Goal: Check status: Check status

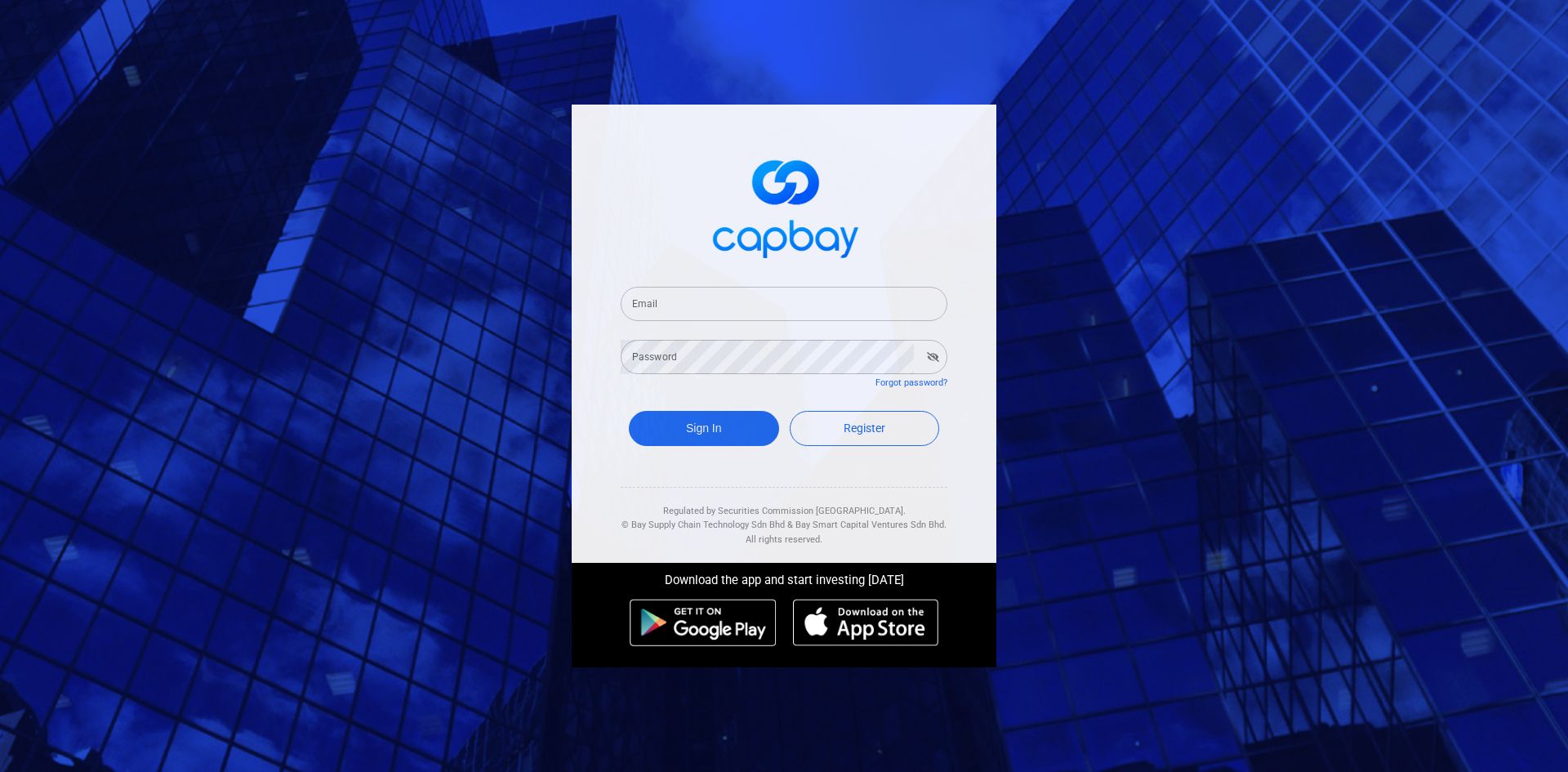
drag, startPoint x: 704, startPoint y: 317, endPoint x: 701, endPoint y: 309, distance: 8.5
click at [702, 311] on input "Email" at bounding box center [784, 303] width 327 height 34
type input "[EMAIL_ADDRESS][DOMAIN_NAME]"
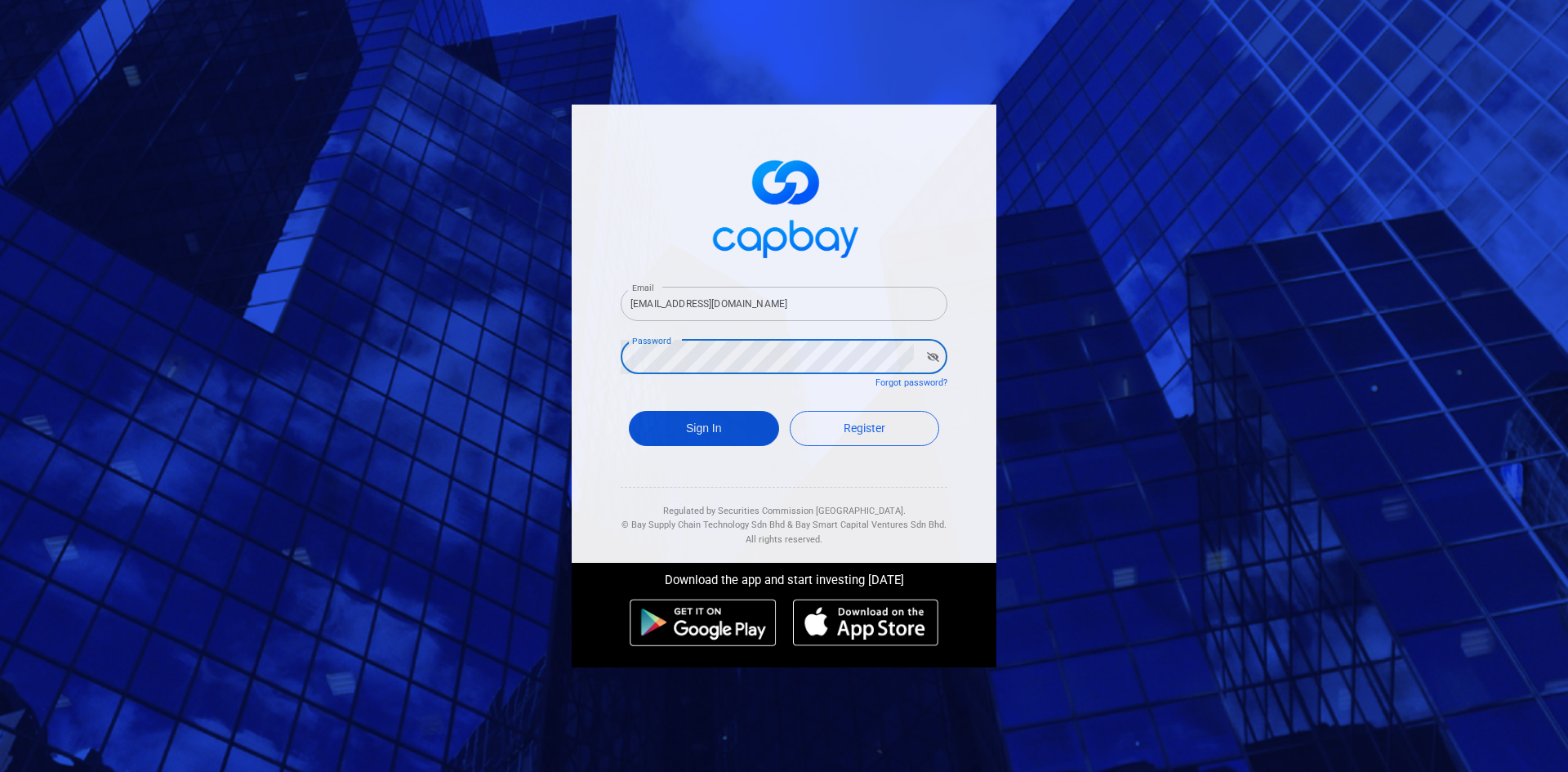
click at [684, 425] on button "Sign In" at bounding box center [704, 427] width 151 height 35
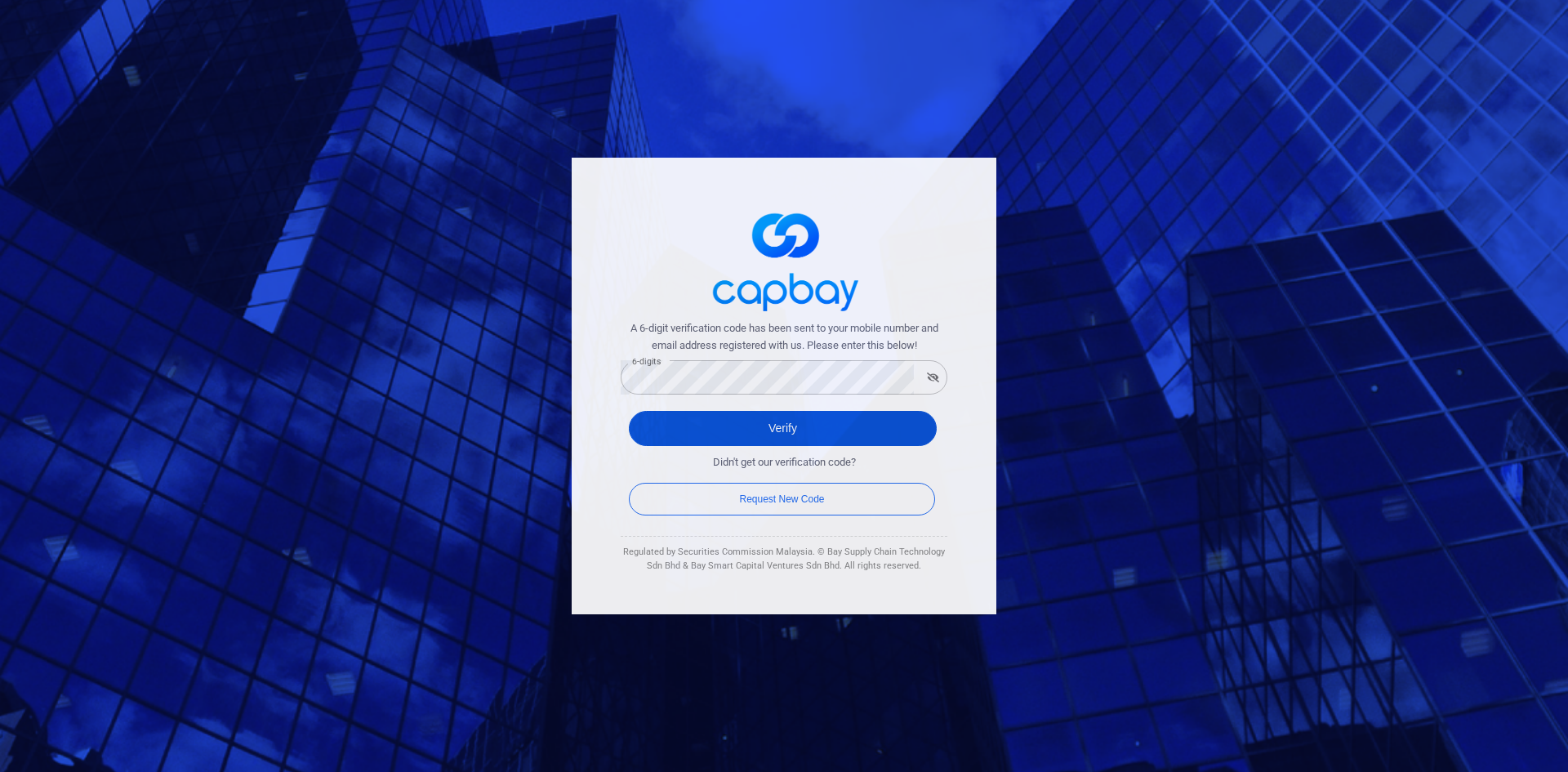
click at [723, 427] on button "Verify" at bounding box center [783, 427] width 308 height 35
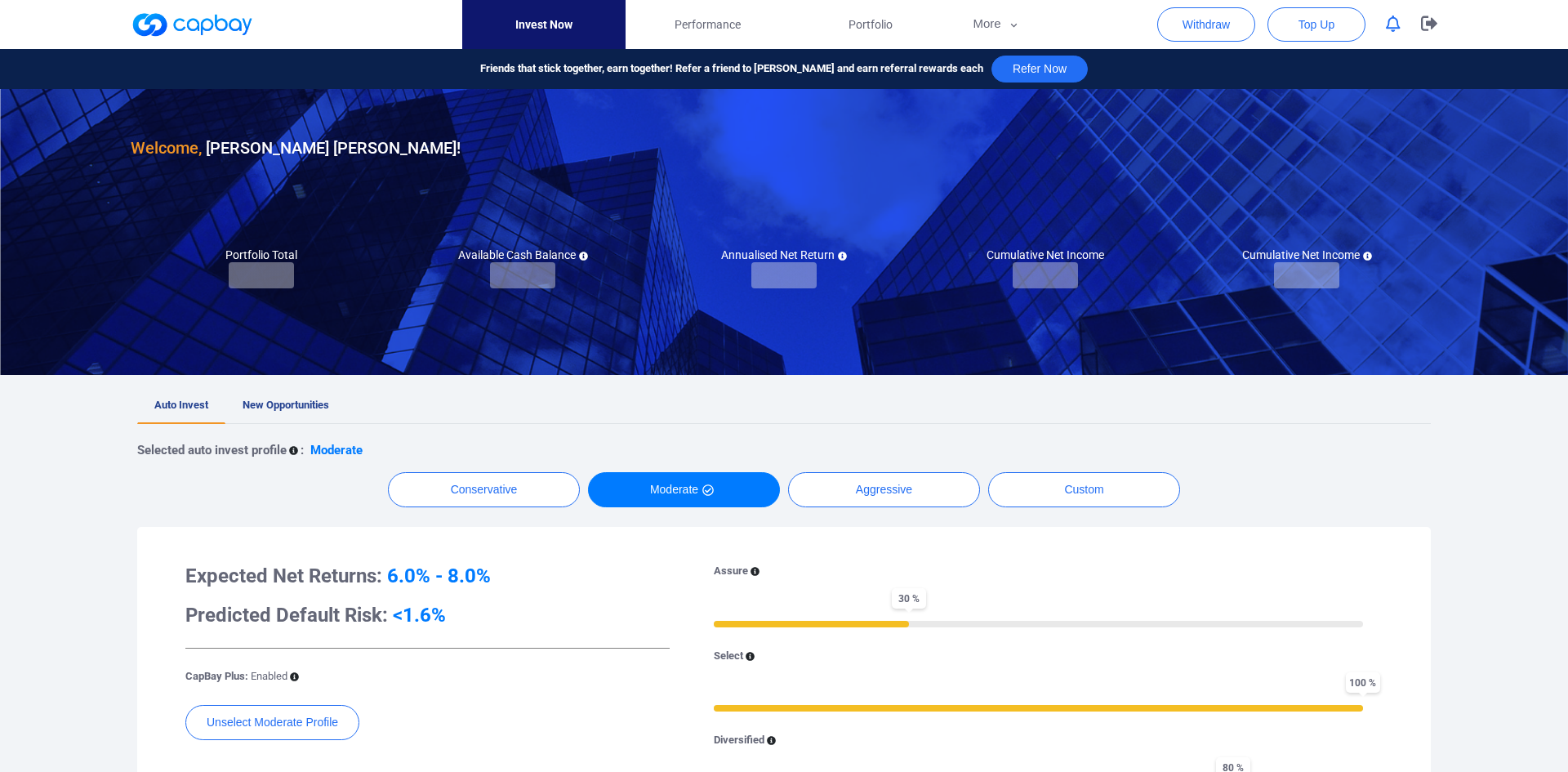
checkbox input "true"
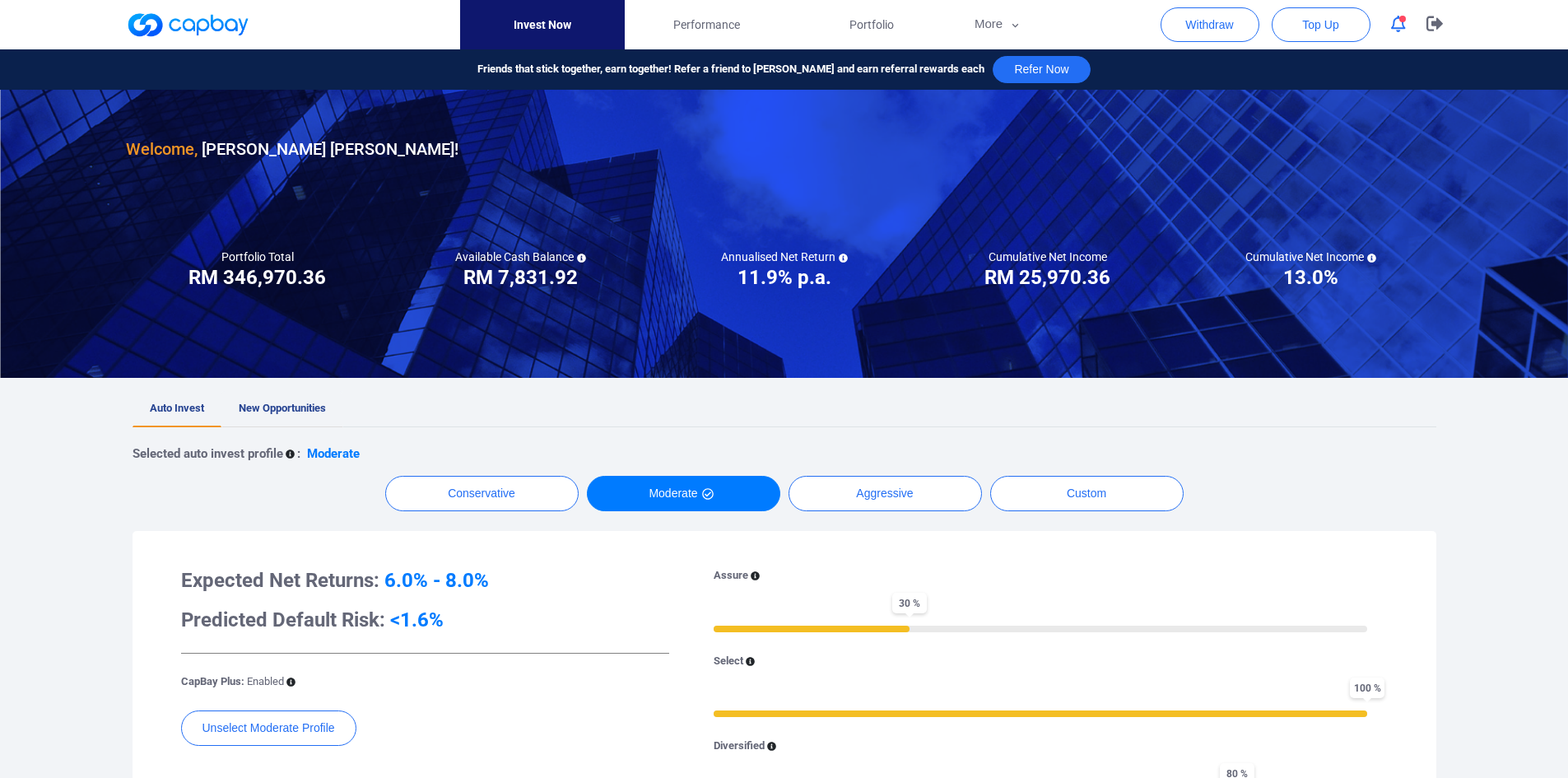
click at [299, 407] on span "New Opportunities" at bounding box center [283, 407] width 87 height 12
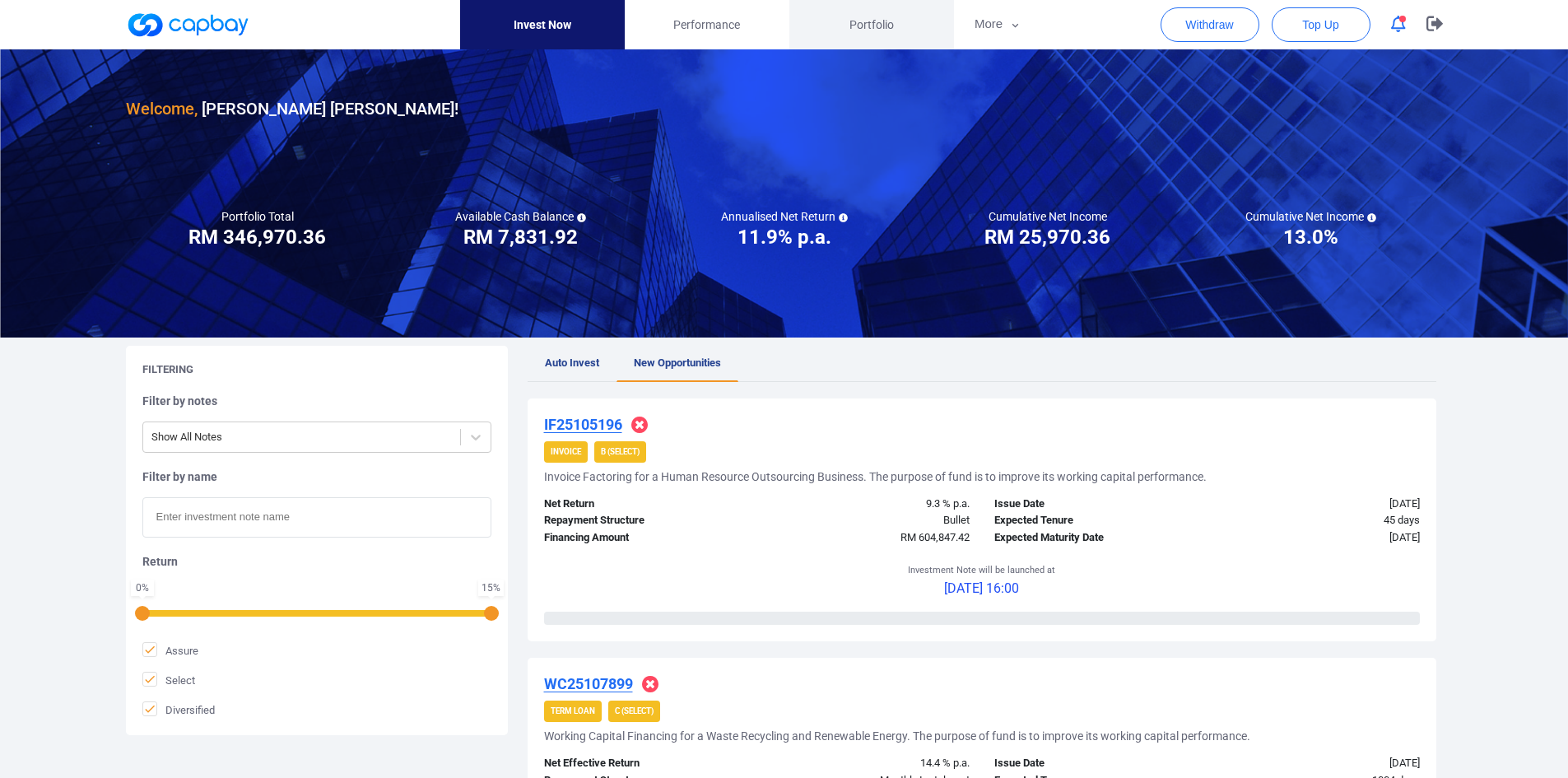
click at [870, 25] on span "Portfolio" at bounding box center [871, 24] width 45 height 18
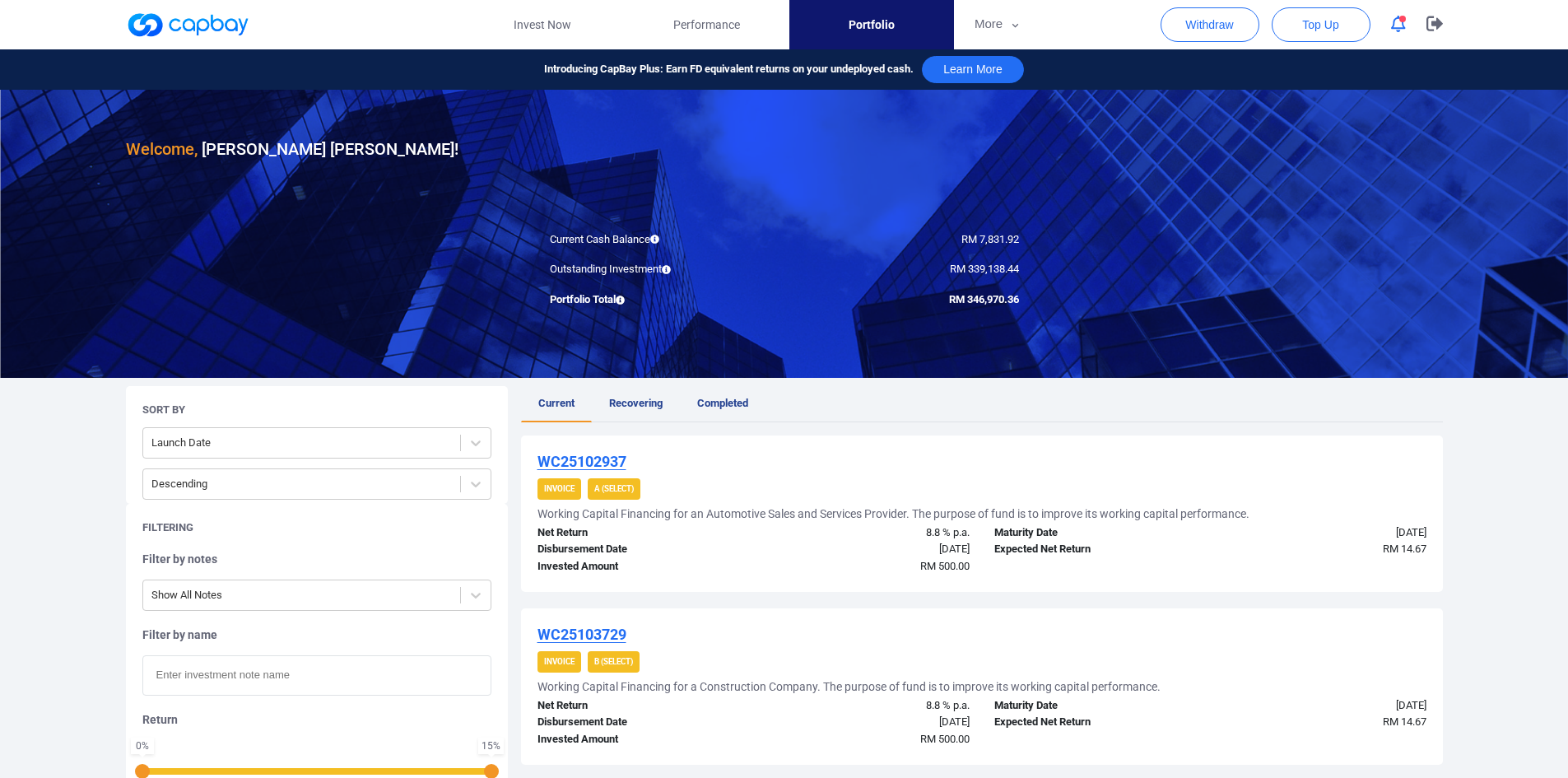
click at [817, 453] on div "Invoice A (Select)" at bounding box center [981, 489] width 889 height 22
click at [559, 404] on span "Current" at bounding box center [556, 402] width 36 height 12
click at [248, 453] on input "text" at bounding box center [317, 675] width 349 height 40
paste input "WC25054117"
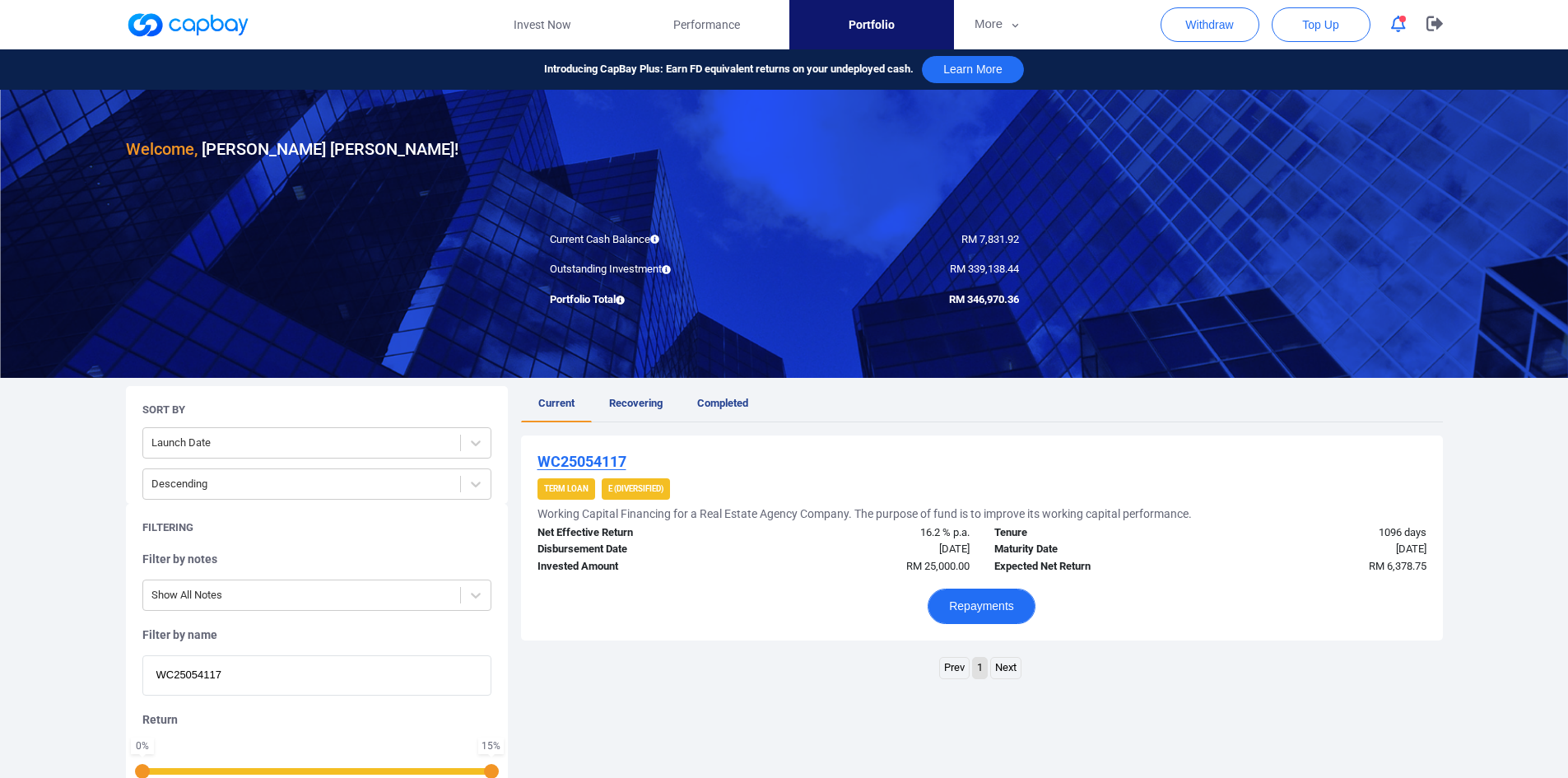
type input "WC25054117"
click at [973, 453] on button "Repayments" at bounding box center [981, 605] width 108 height 35
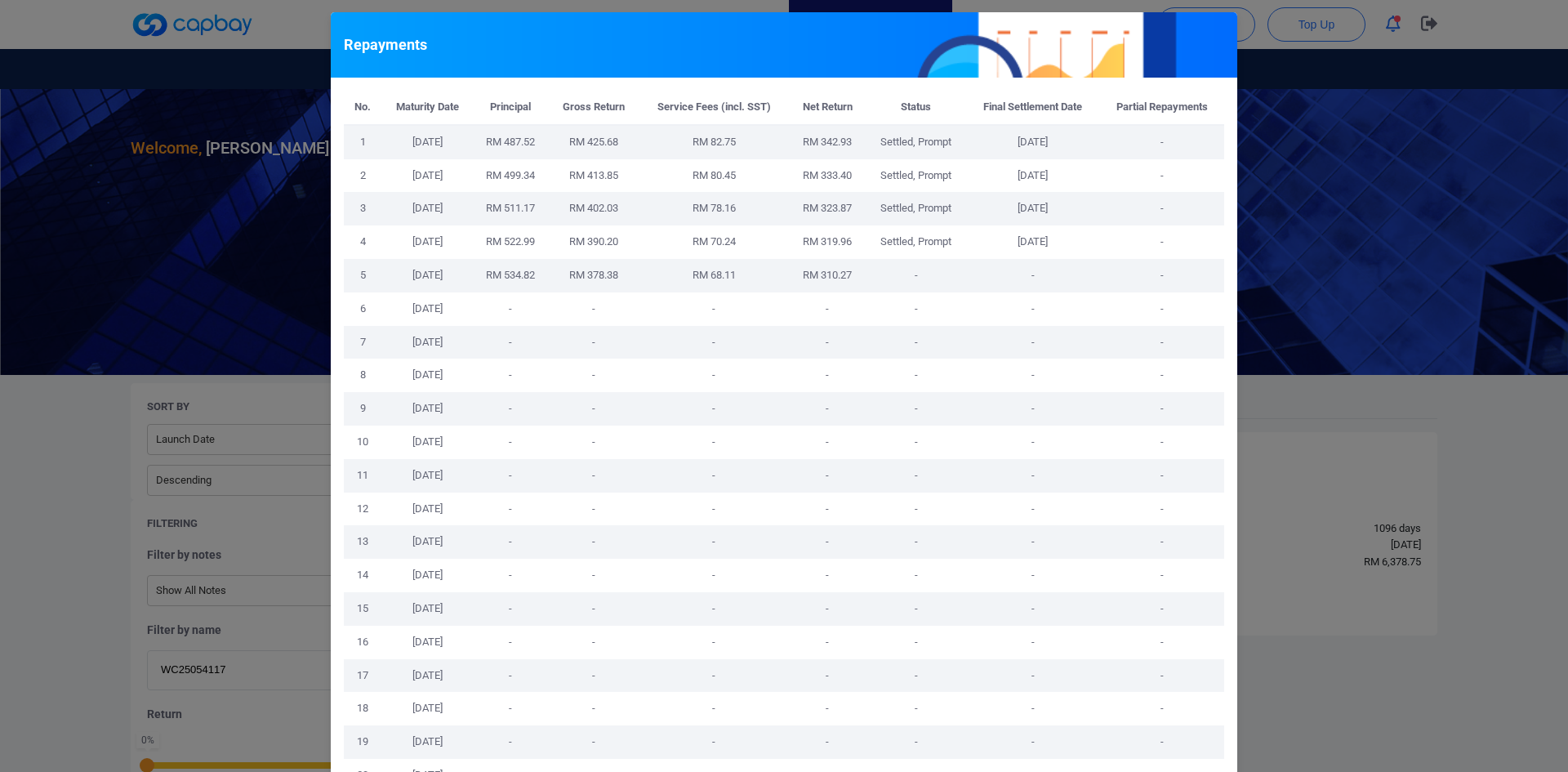
drag, startPoint x: 1409, startPoint y: 274, endPoint x: 1383, endPoint y: 262, distance: 28.6
click at [1044, 272] on div "Repayments No. Maturity Date Principal Gross Return Service Fees (incl. SST) Ne…" at bounding box center [784, 386] width 1568 height 772
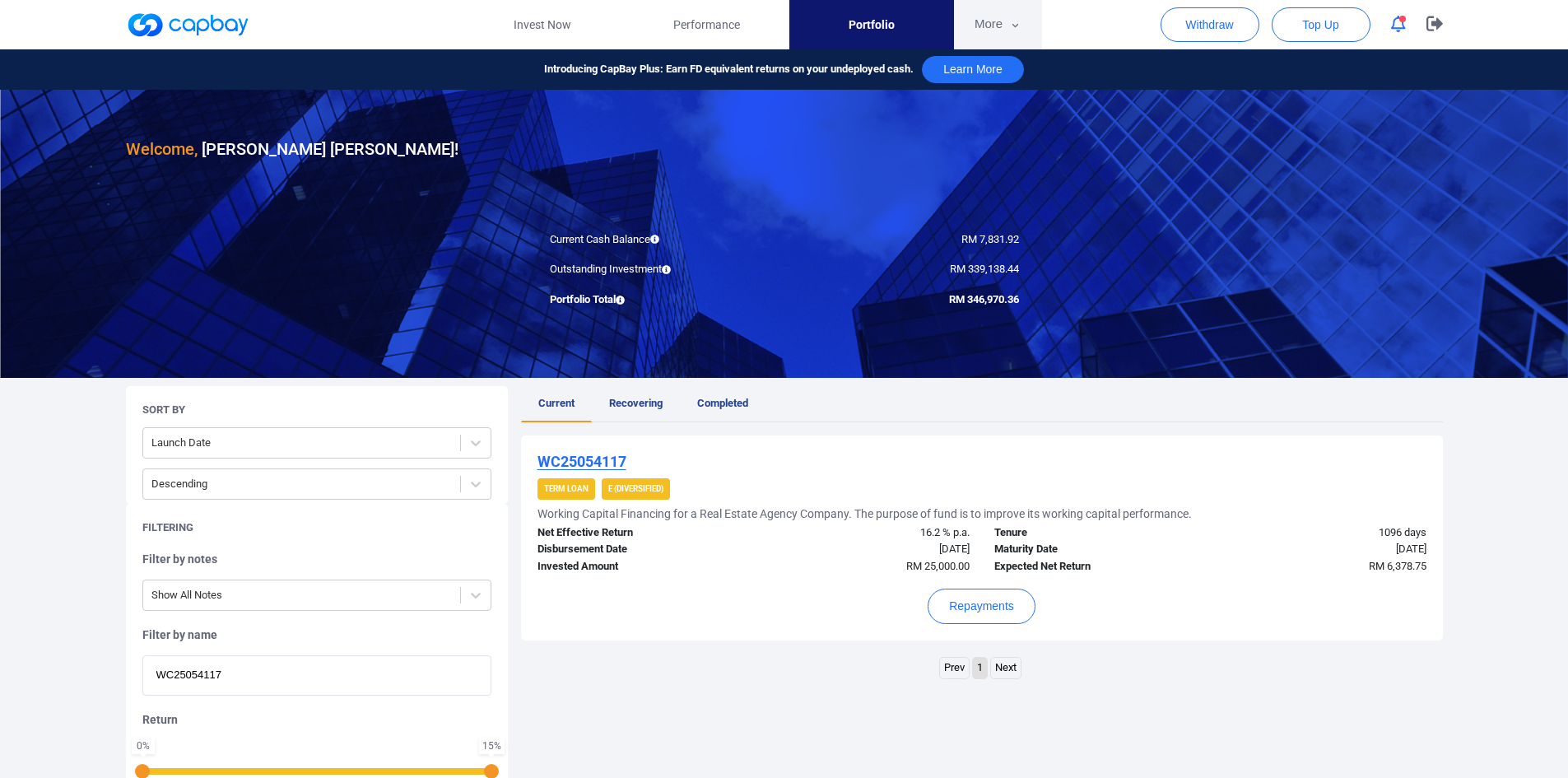
click at [988, 16] on button "More" at bounding box center [998, 25] width 88 height 49
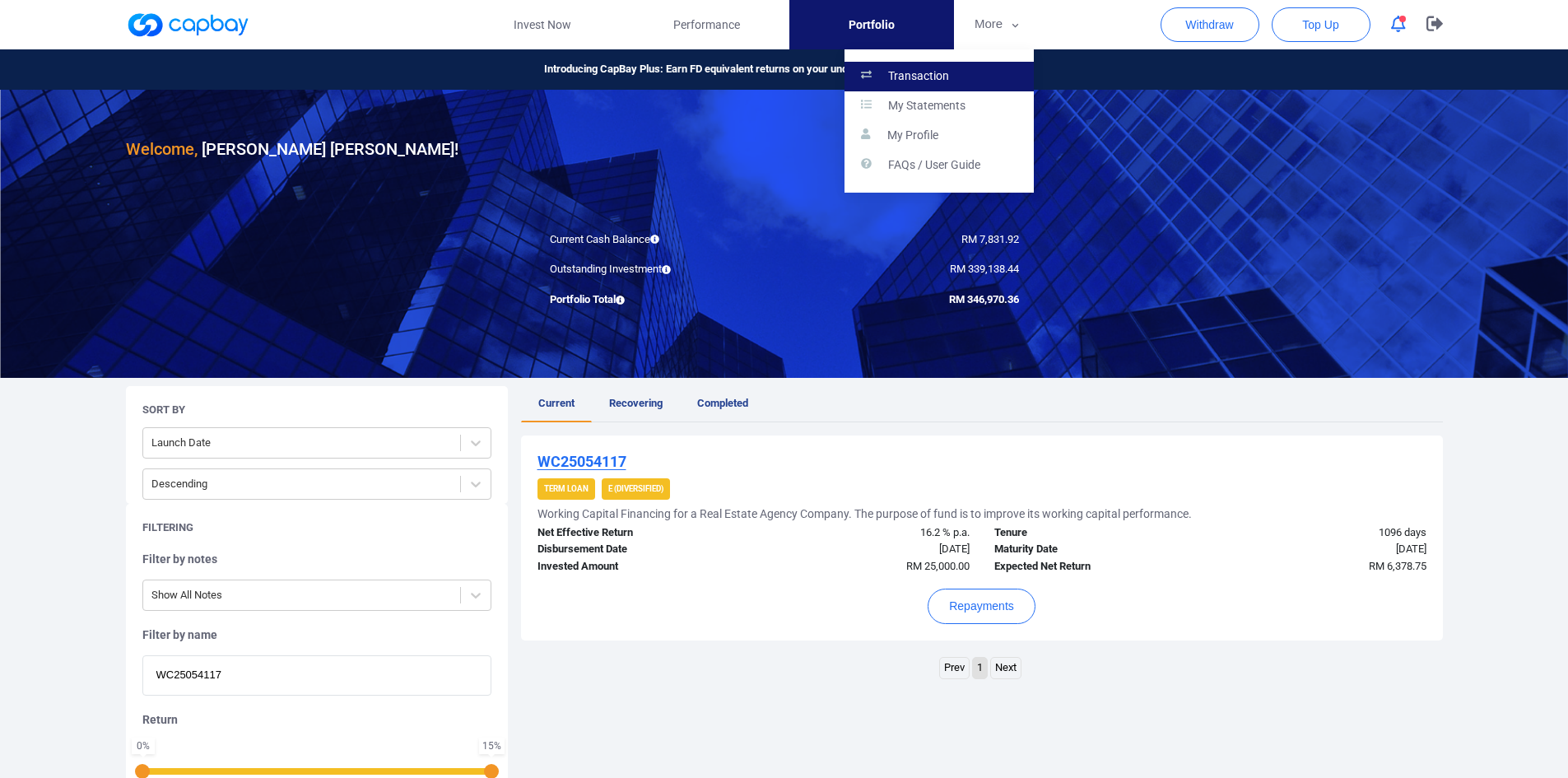
click at [934, 74] on p "Transaction" at bounding box center [919, 77] width 61 height 15
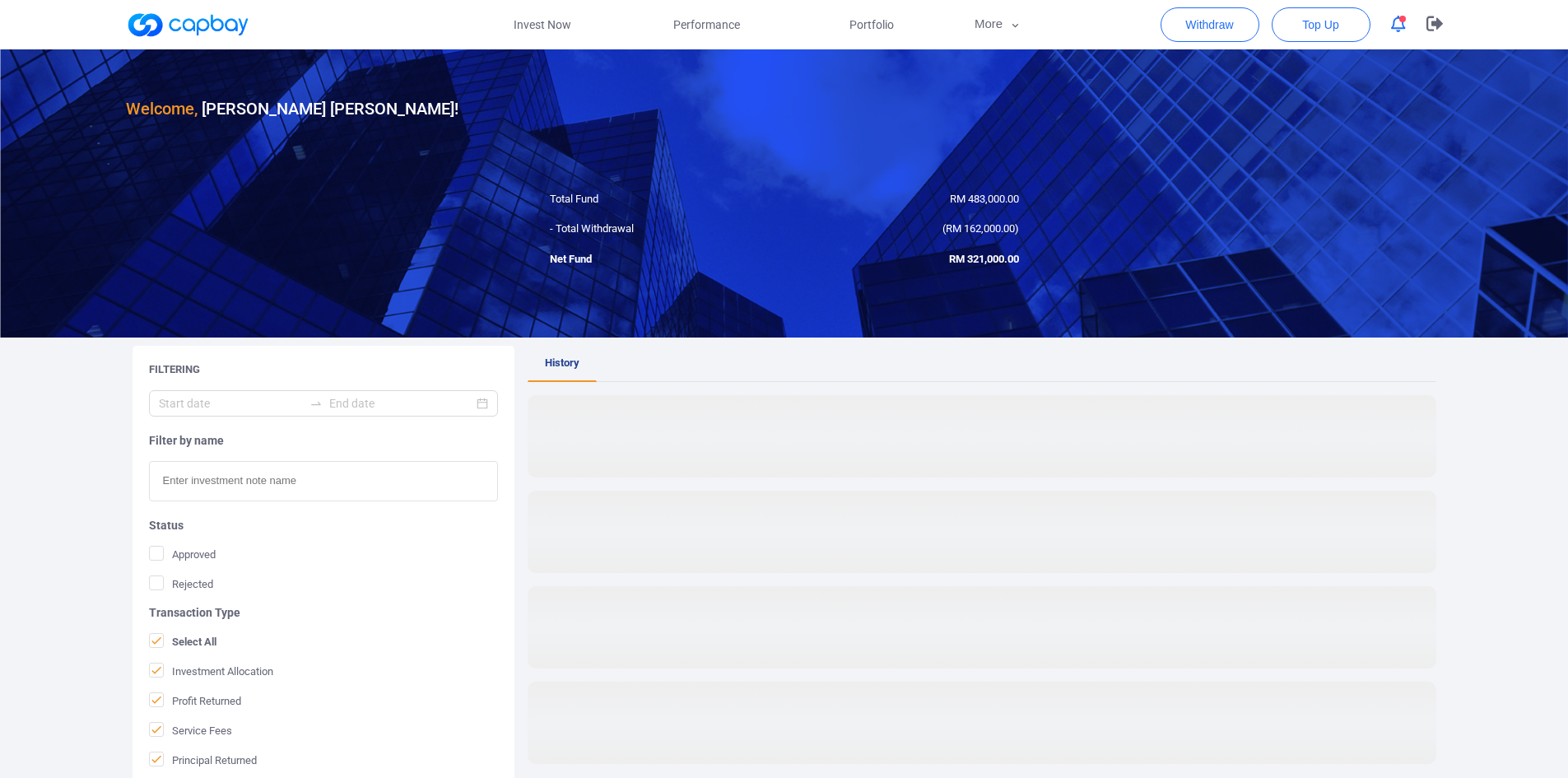
click at [225, 453] on input "text" at bounding box center [324, 481] width 349 height 40
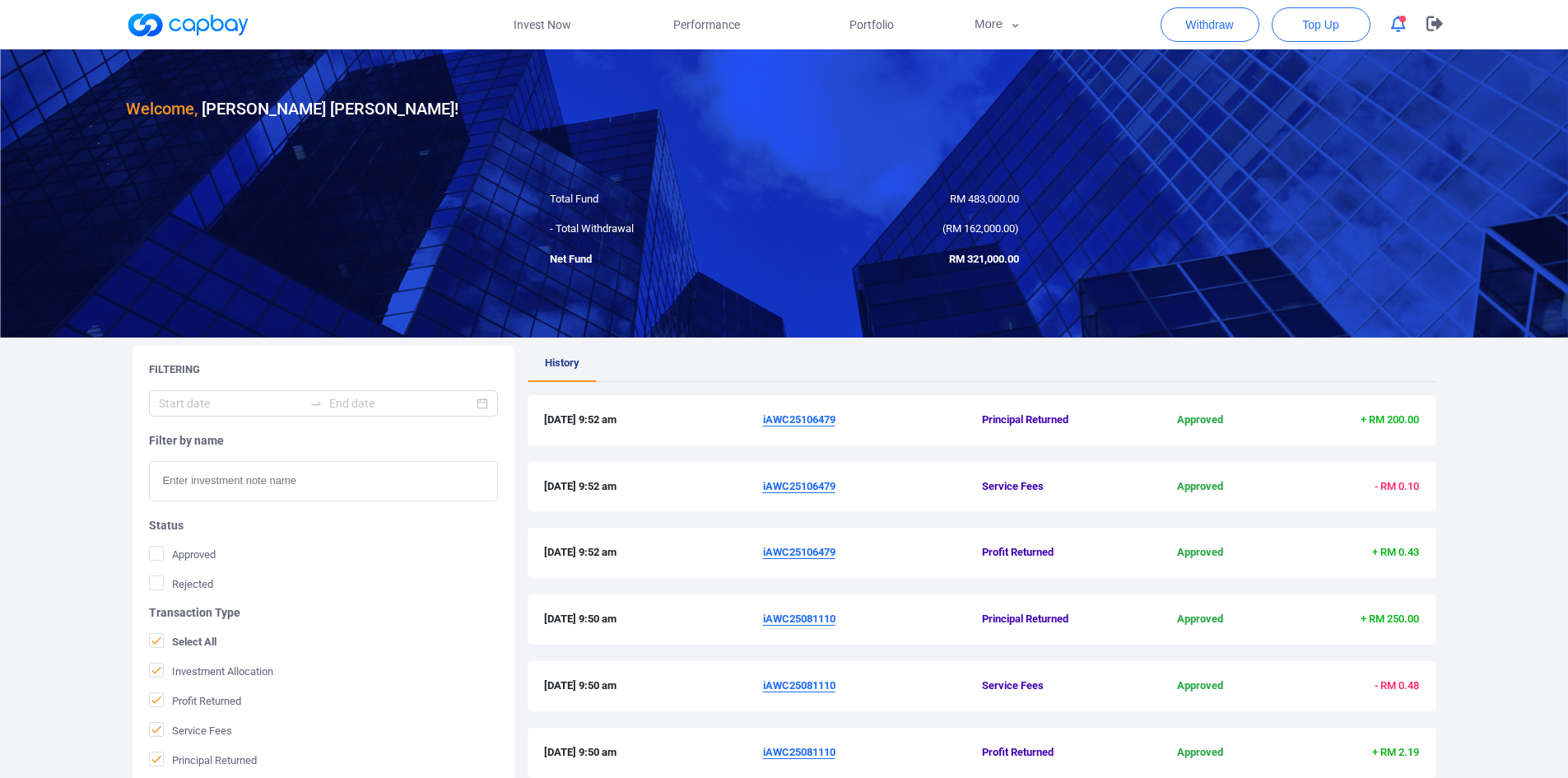
paste input "WC25054117"
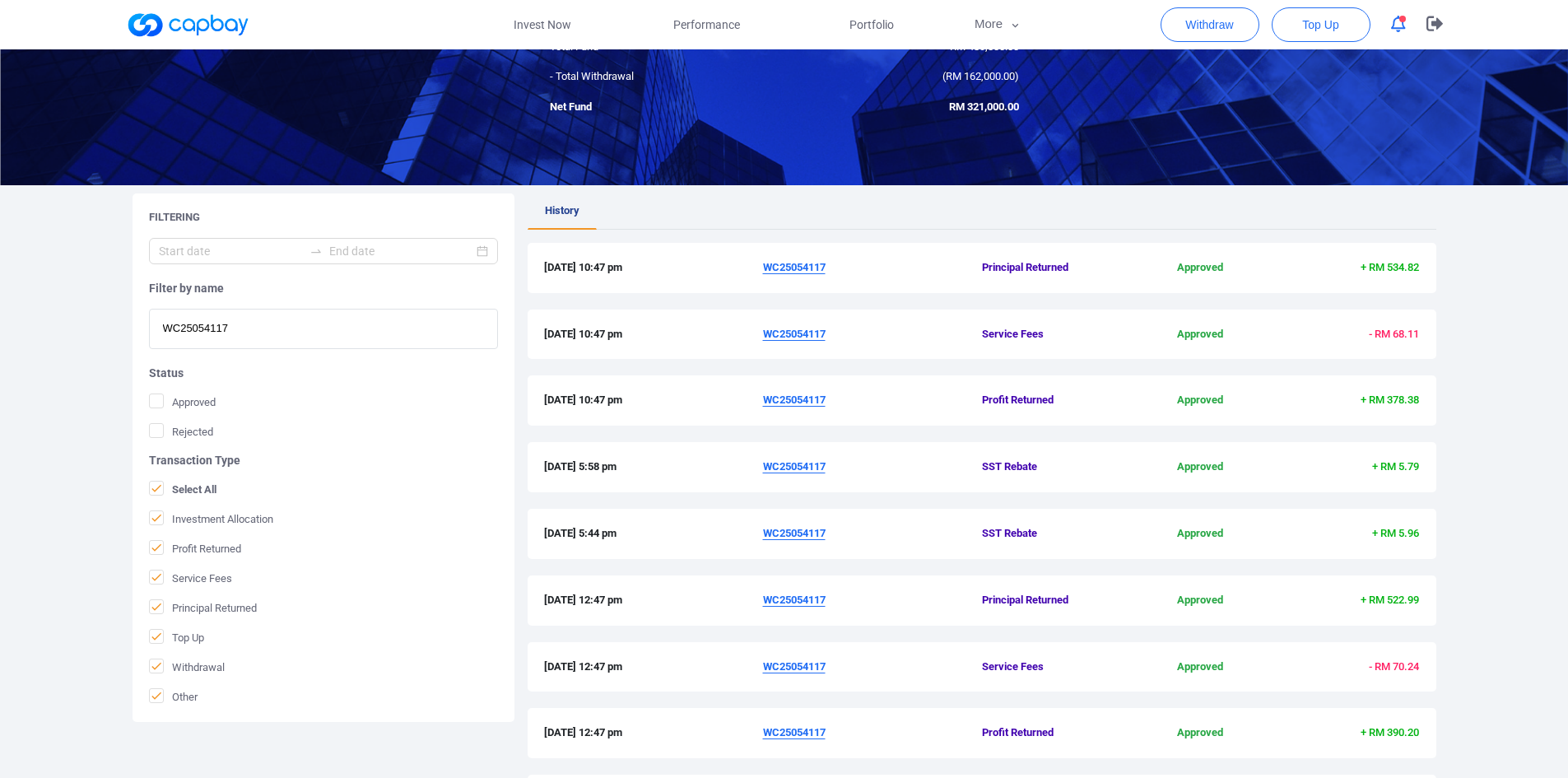
scroll to position [164, 0]
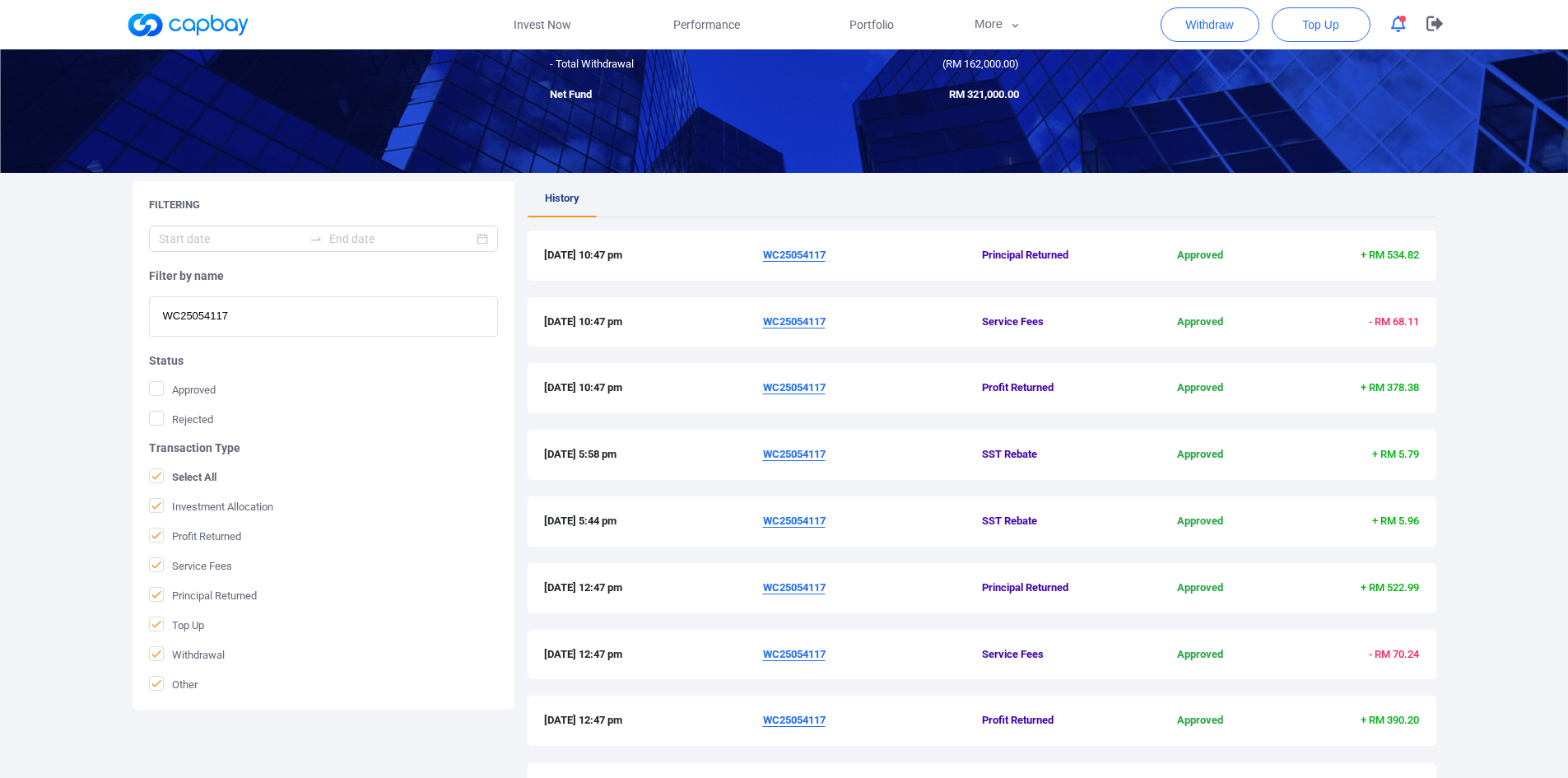
type input "WC25054117"
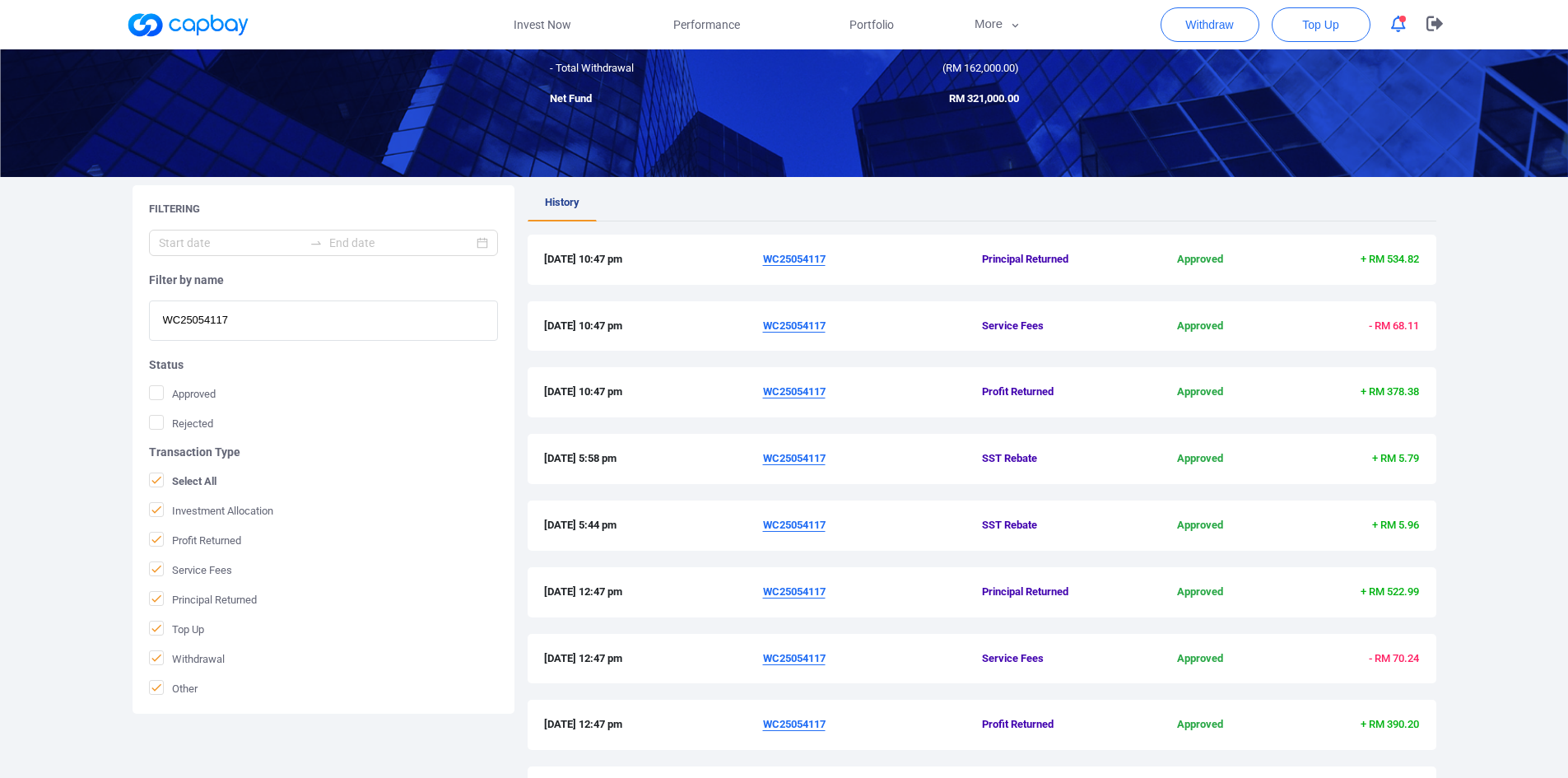
scroll to position [0, 0]
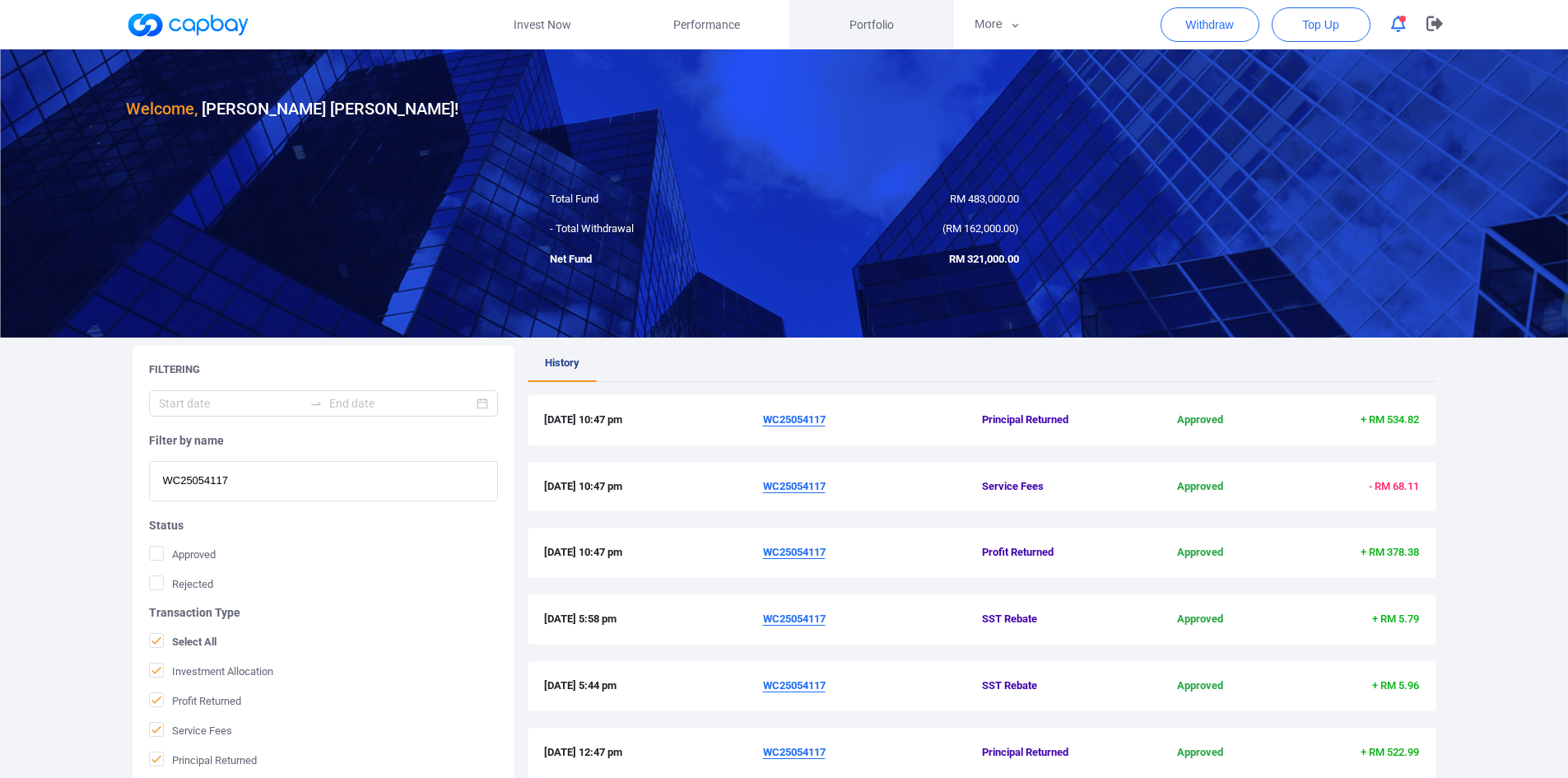
click at [868, 28] on span "Portfolio" at bounding box center [871, 24] width 45 height 18
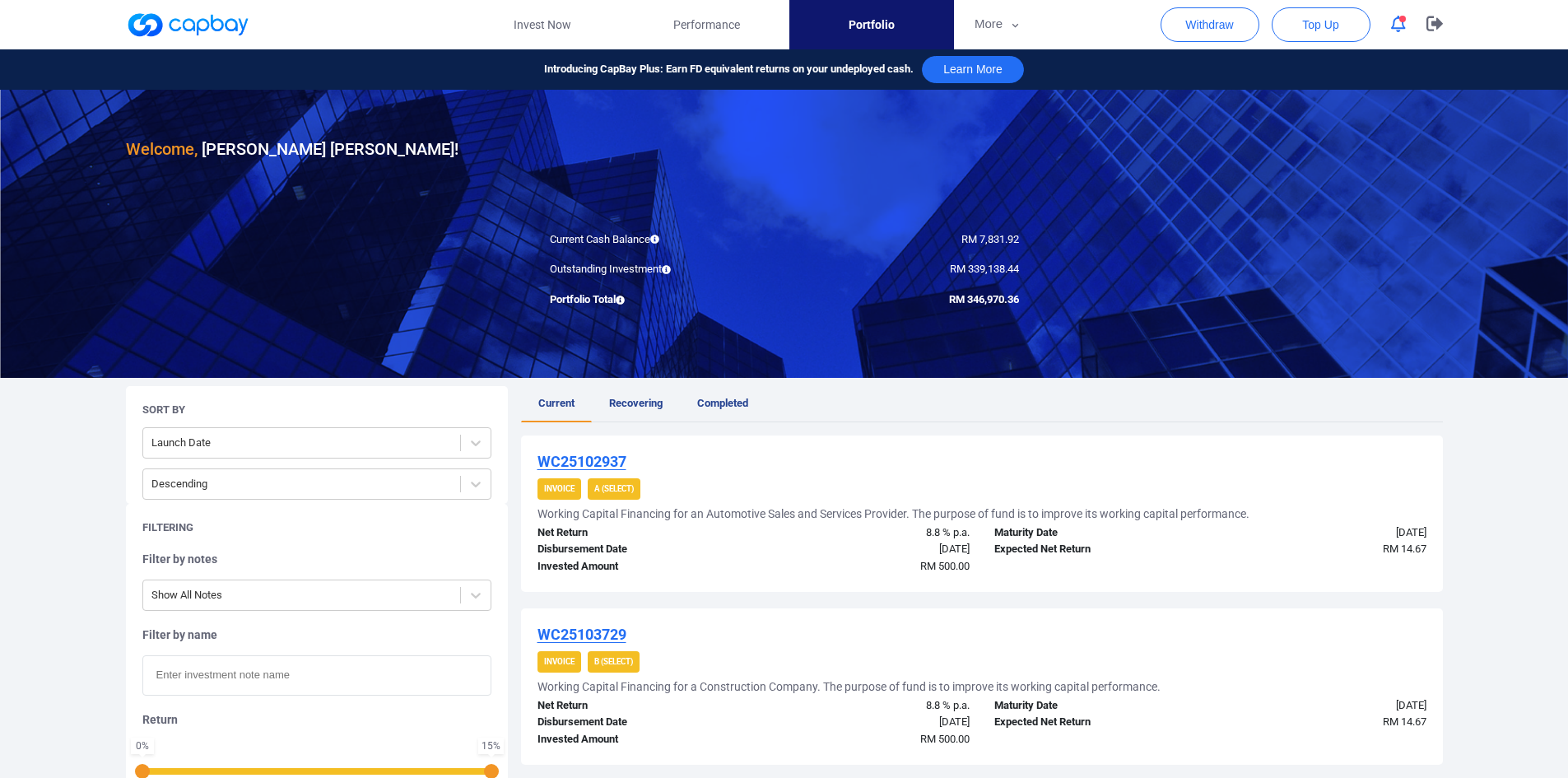
click at [227, 453] on input "text" at bounding box center [317, 675] width 349 height 40
paste input "WC25054117"
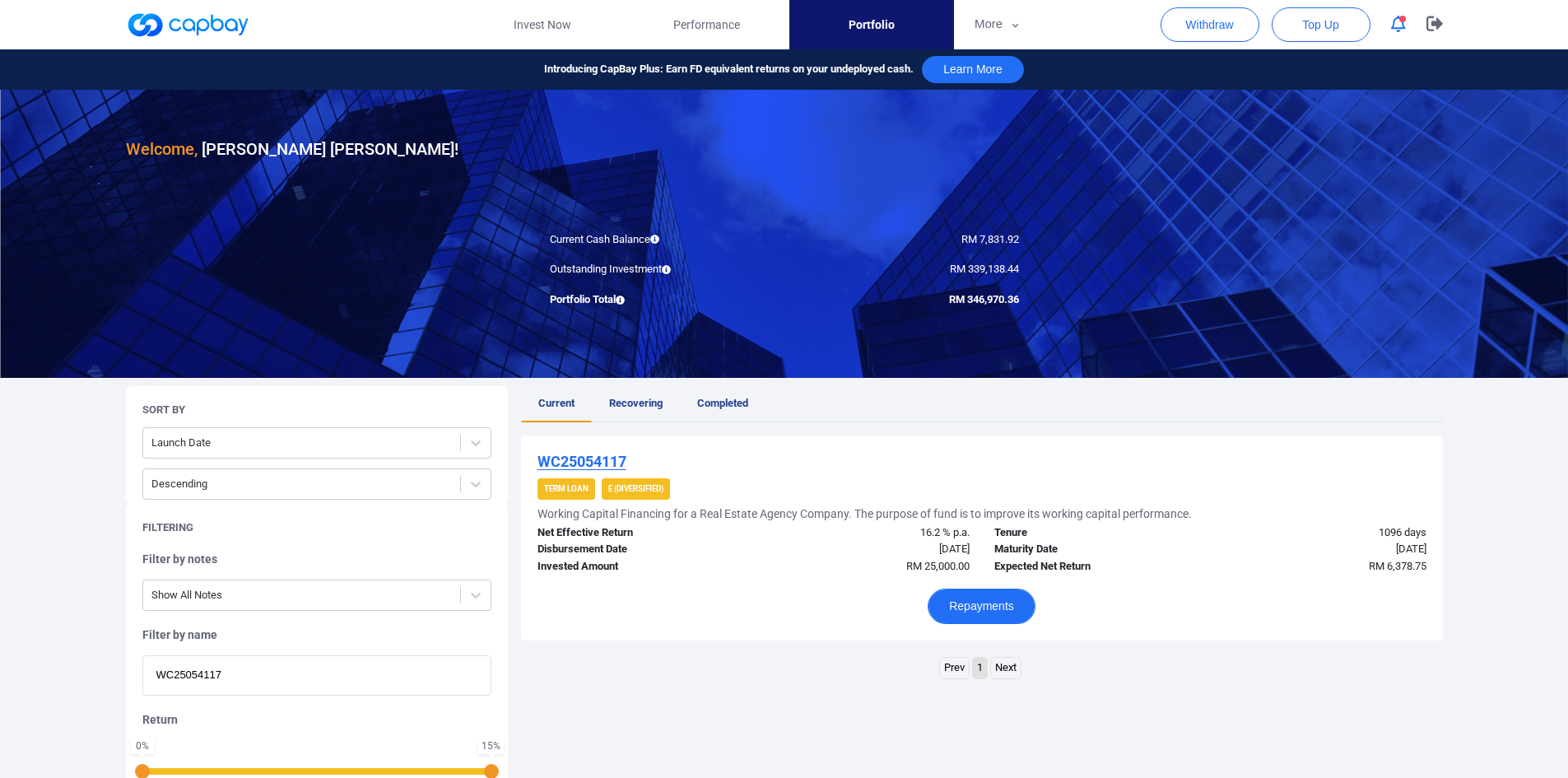
type input "WC25054117"
click at [1014, 453] on button "Repayments" at bounding box center [981, 605] width 108 height 35
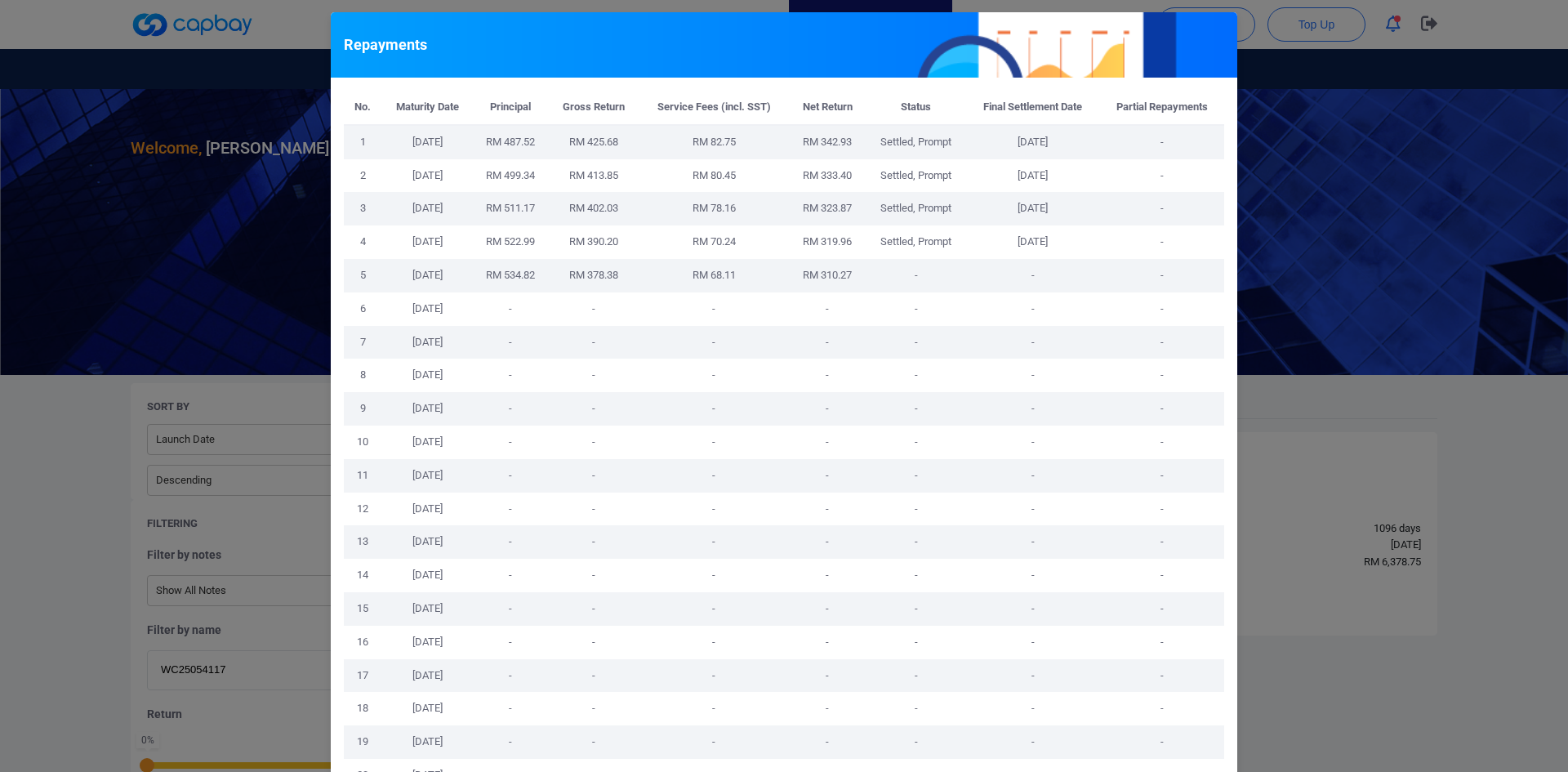
click at [1044, 251] on div "Repayments No. Maturity Date Principal Gross Return Service Fees (incl. SST) Ne…" at bounding box center [784, 386] width 1568 height 772
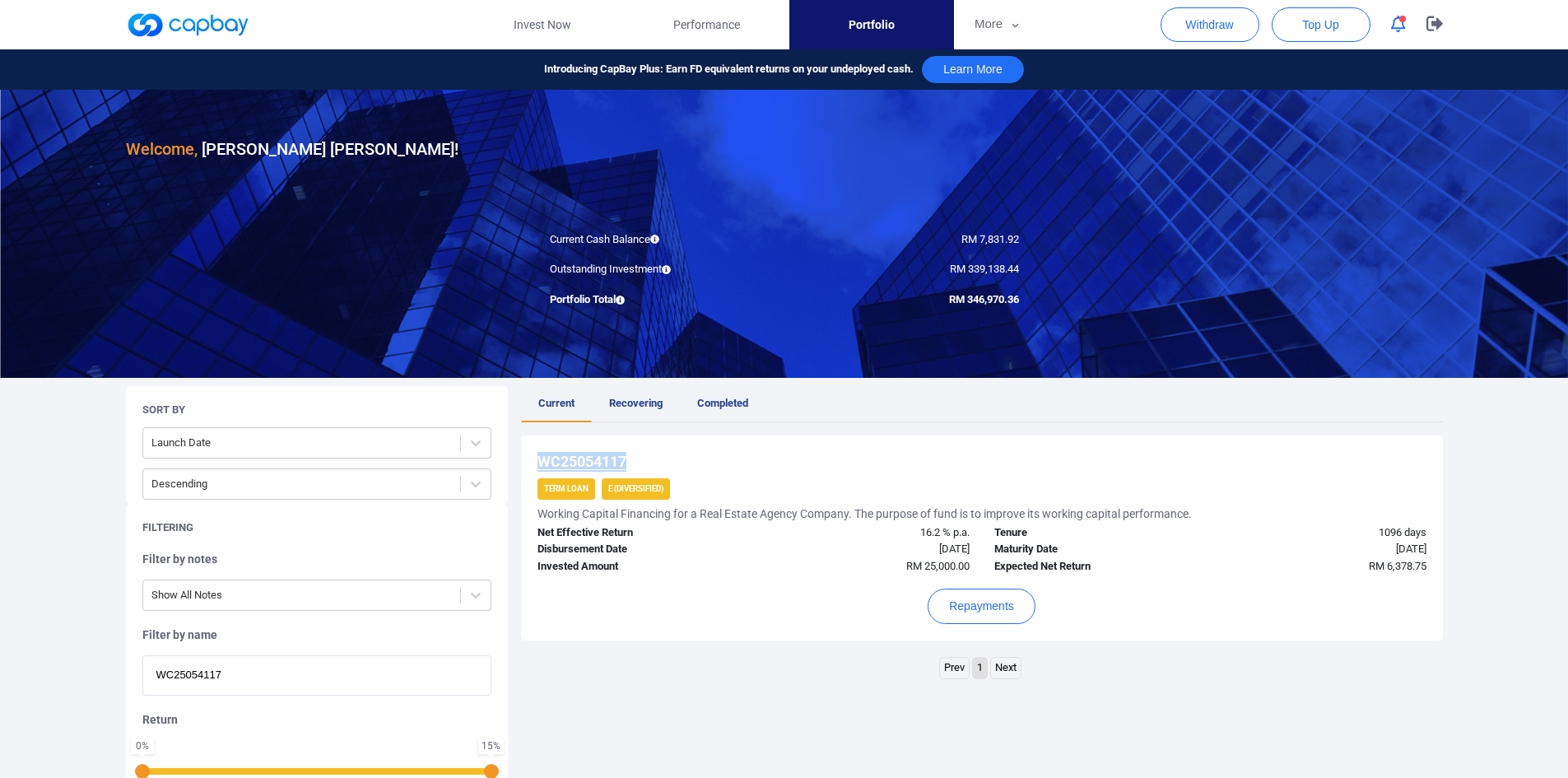
drag, startPoint x: 636, startPoint y: 458, endPoint x: 535, endPoint y: 455, distance: 101.0
click at [535, 453] on div "WC25054117 Term Loan E (Diversified) Working Capital Financing for a Real Estat…" at bounding box center [981, 538] width 922 height 205
copy u "WC25054117"
click at [992, 22] on button "More" at bounding box center [998, 25] width 88 height 49
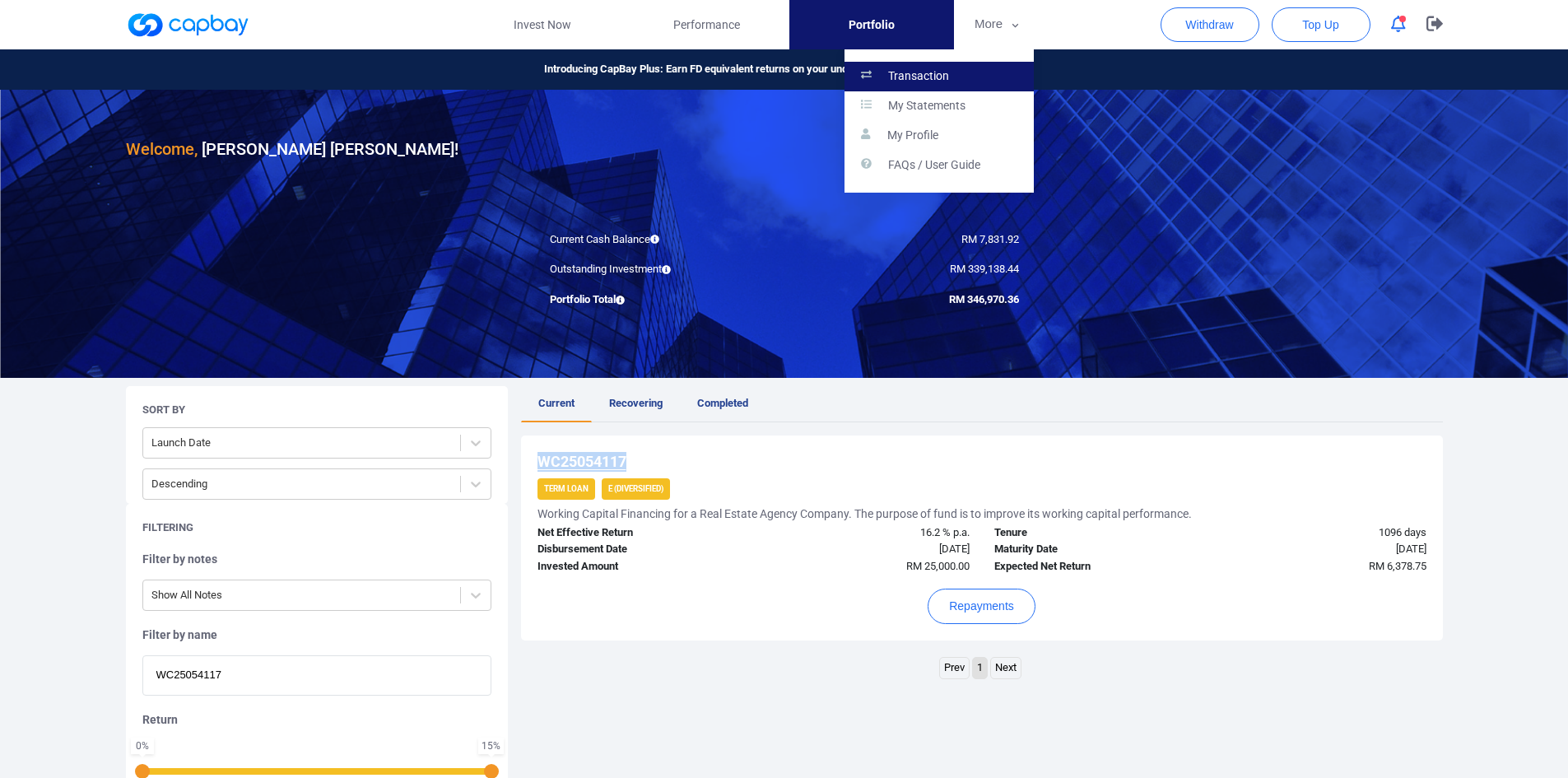
drag, startPoint x: 942, startPoint y: 72, endPoint x: 902, endPoint y: 76, distance: 40.2
click at [942, 72] on p "Transaction" at bounding box center [919, 77] width 61 height 15
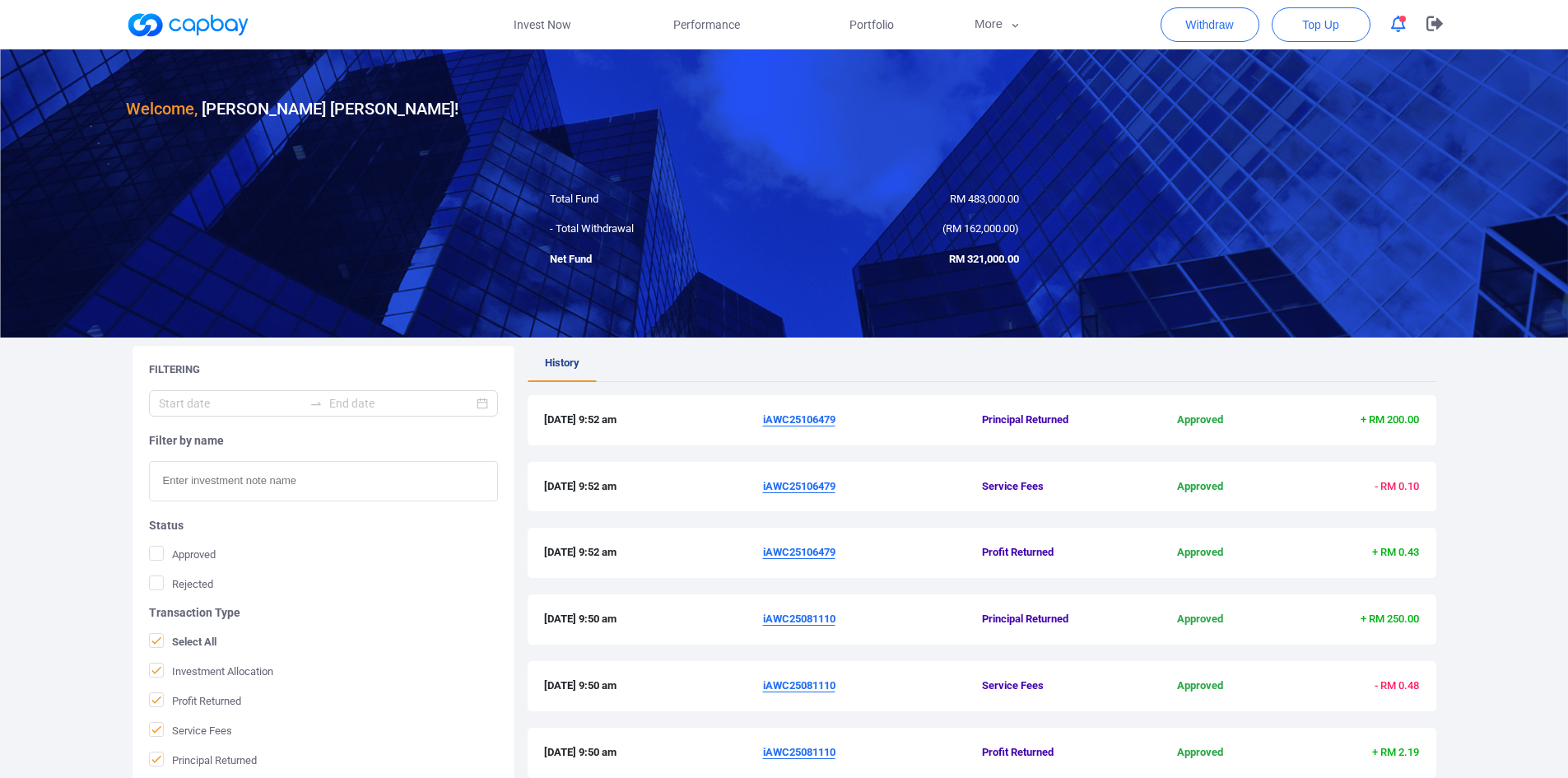
click at [239, 453] on input "text" at bounding box center [324, 481] width 349 height 40
paste input "WC25054117"
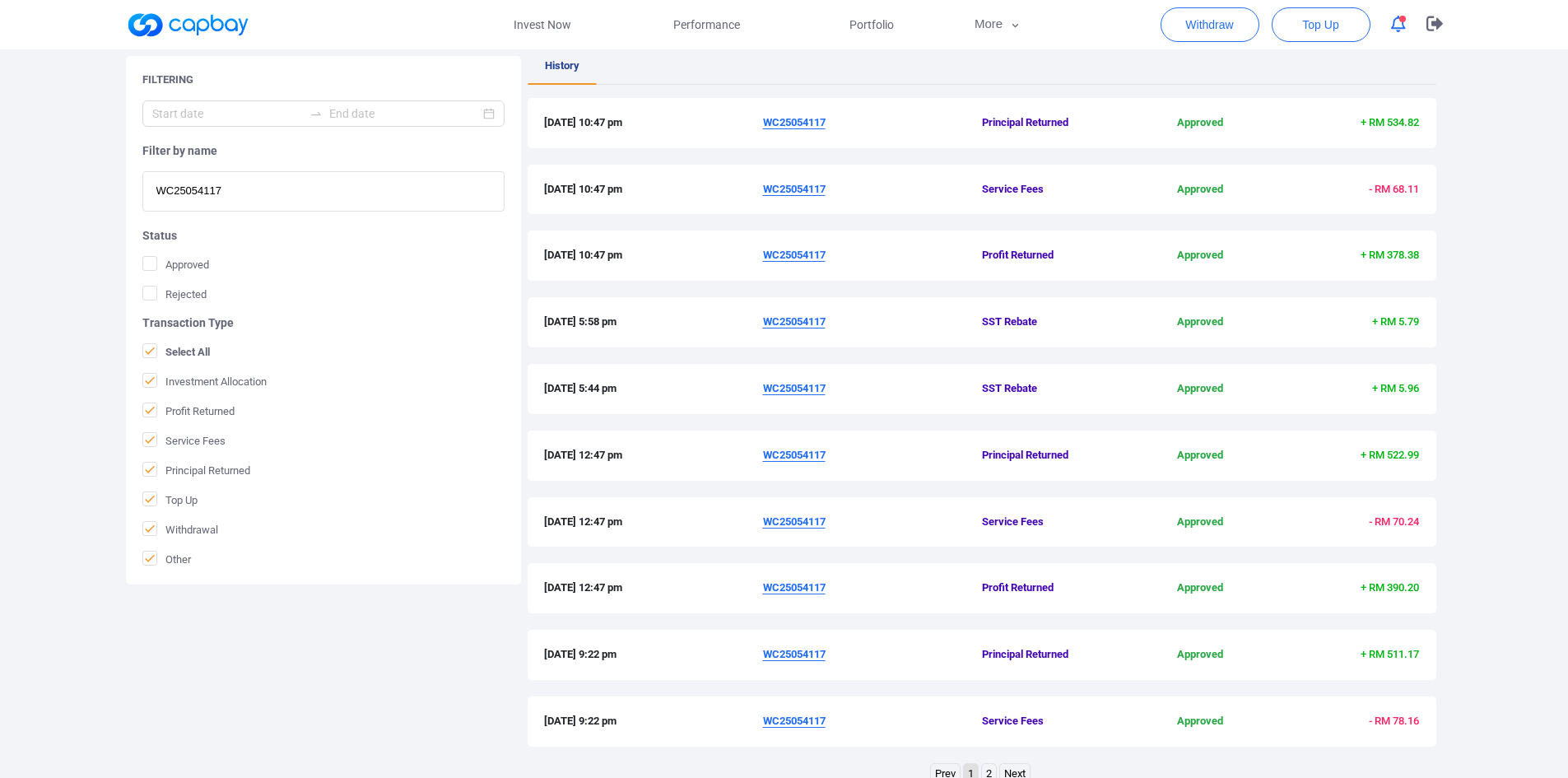
scroll to position [291, 0]
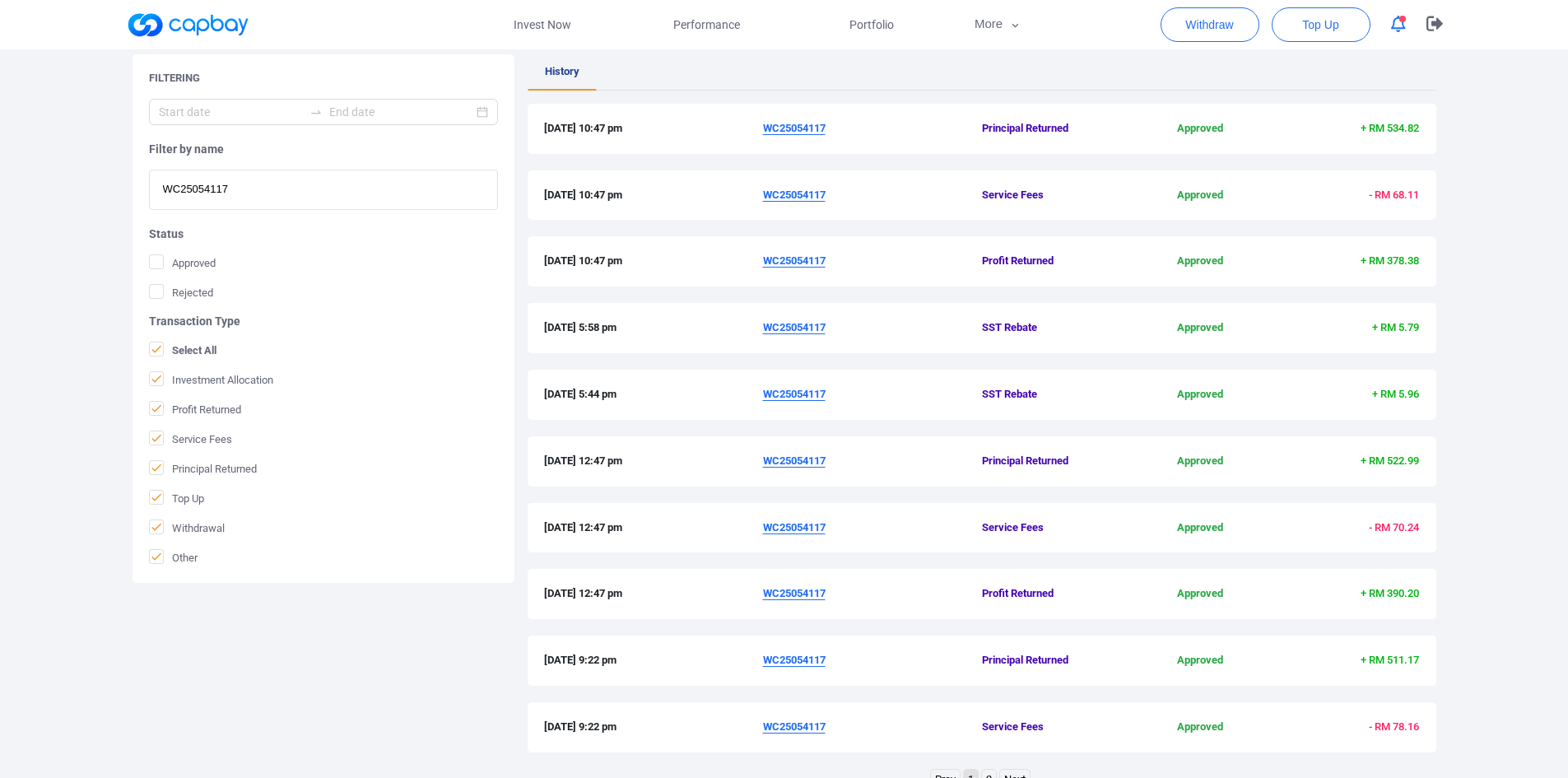
type input "WC25054117"
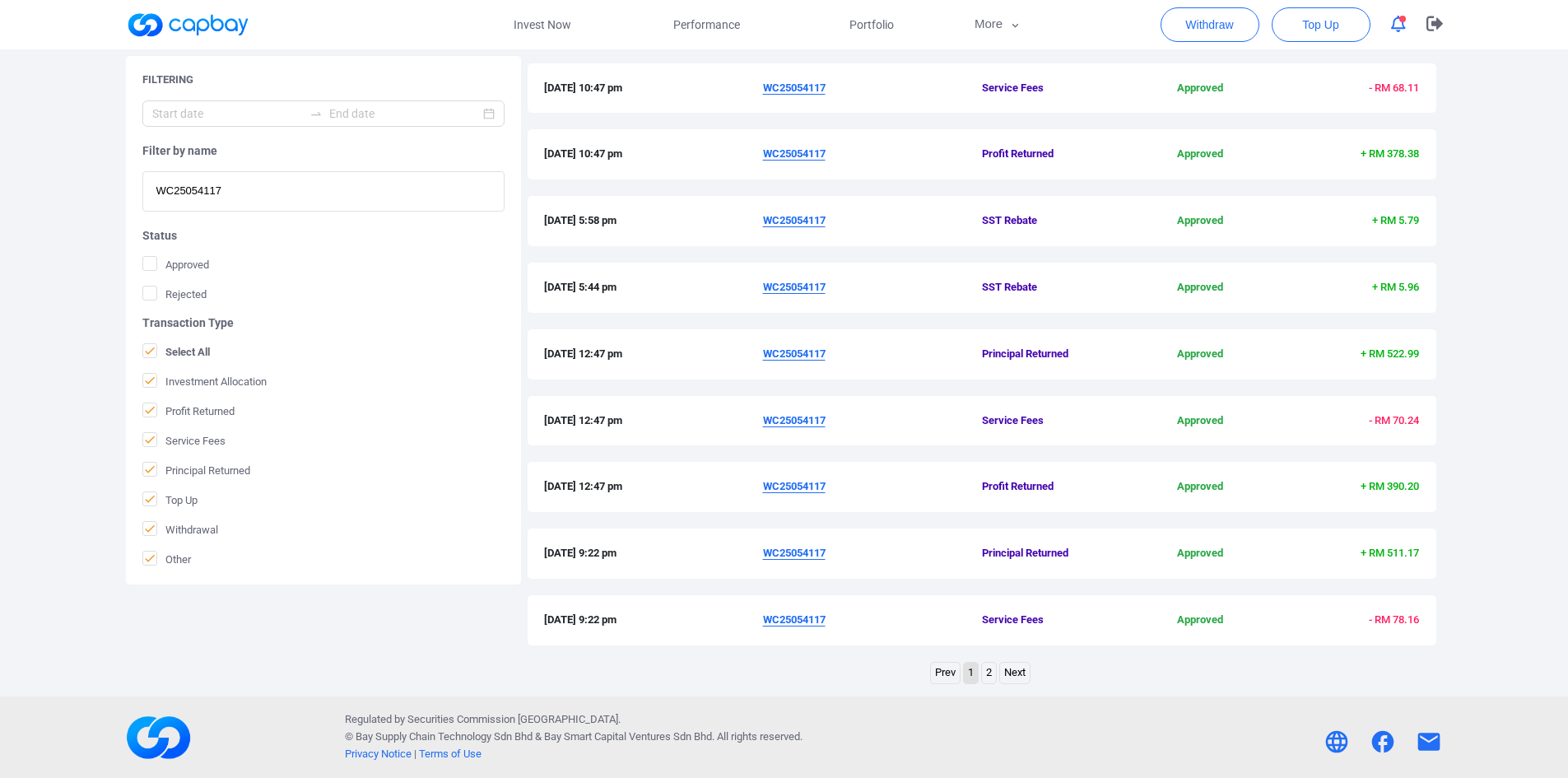
scroll to position [399, 0]
click at [990, 453] on link "2" at bounding box center [989, 672] width 14 height 21
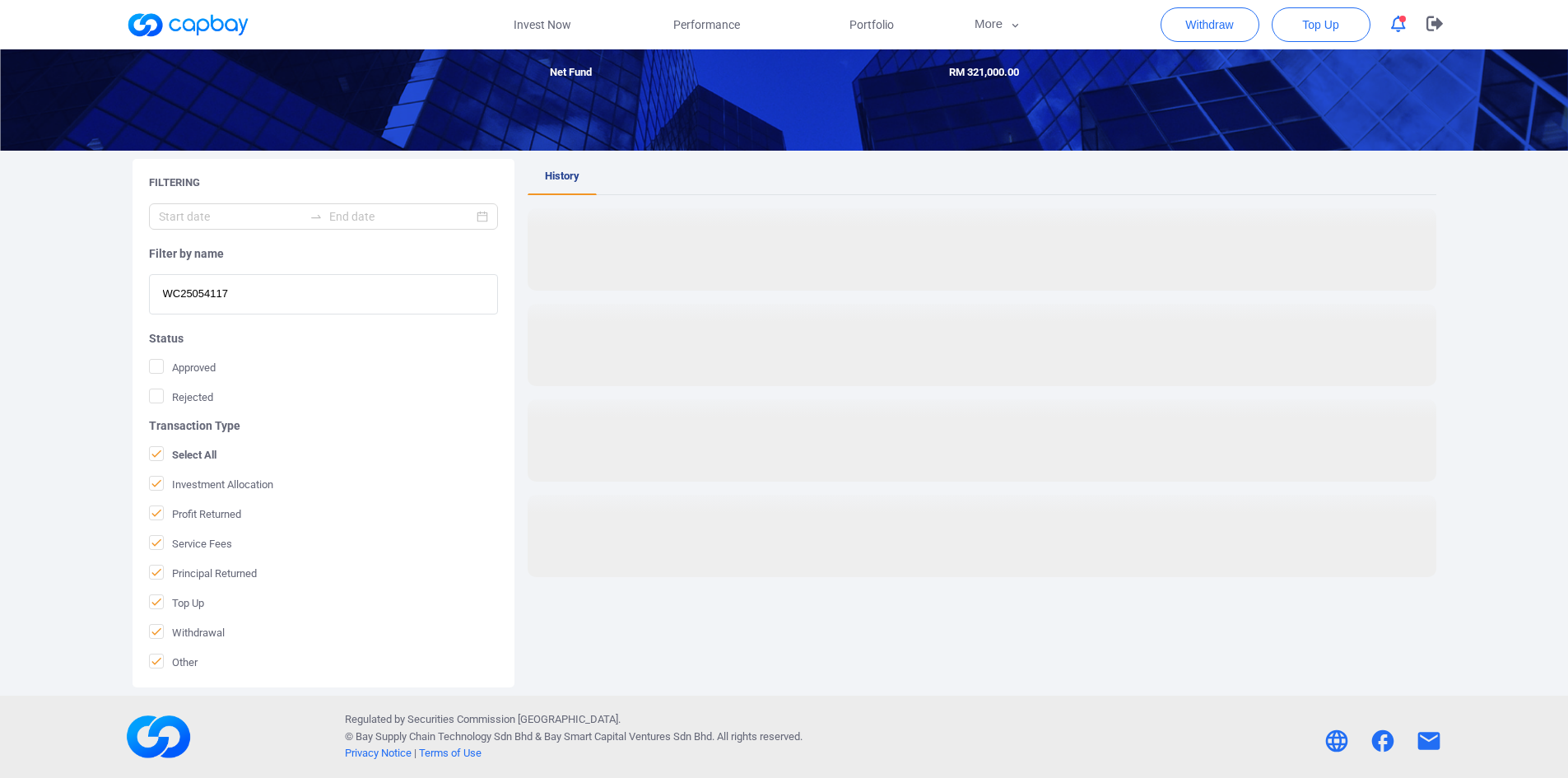
scroll to position [187, 0]
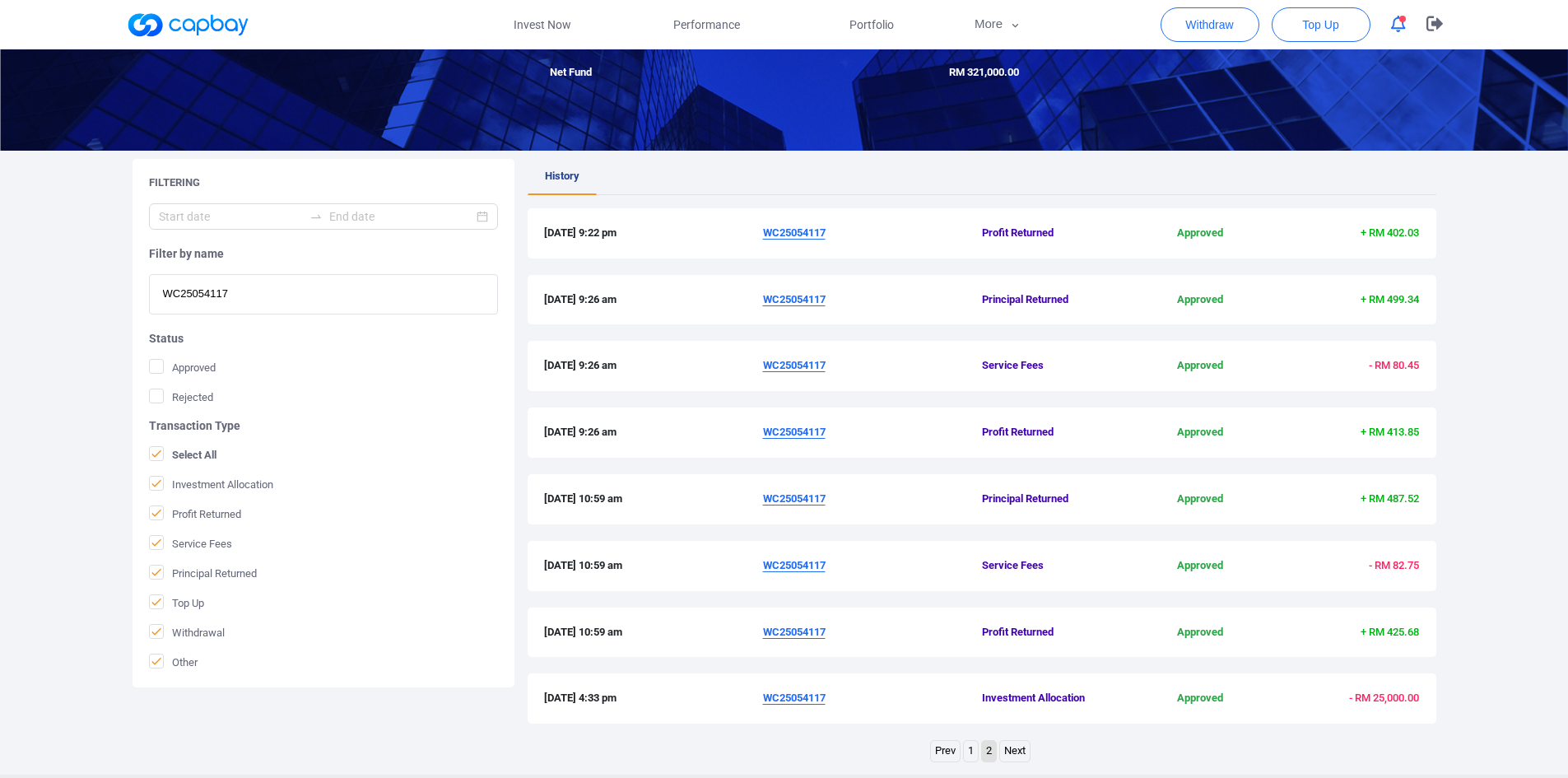
click at [78, 269] on div "Welcome, [PERSON_NAME] [PERSON_NAME] ! Total Fund RM 483,000.00 - Total Withdra…" at bounding box center [784, 318] width 1568 height 912
drag, startPoint x: 890, startPoint y: 27, endPoint x: 874, endPoint y: 26, distance: 16.0
click at [890, 27] on span "Portfolio" at bounding box center [871, 24] width 45 height 18
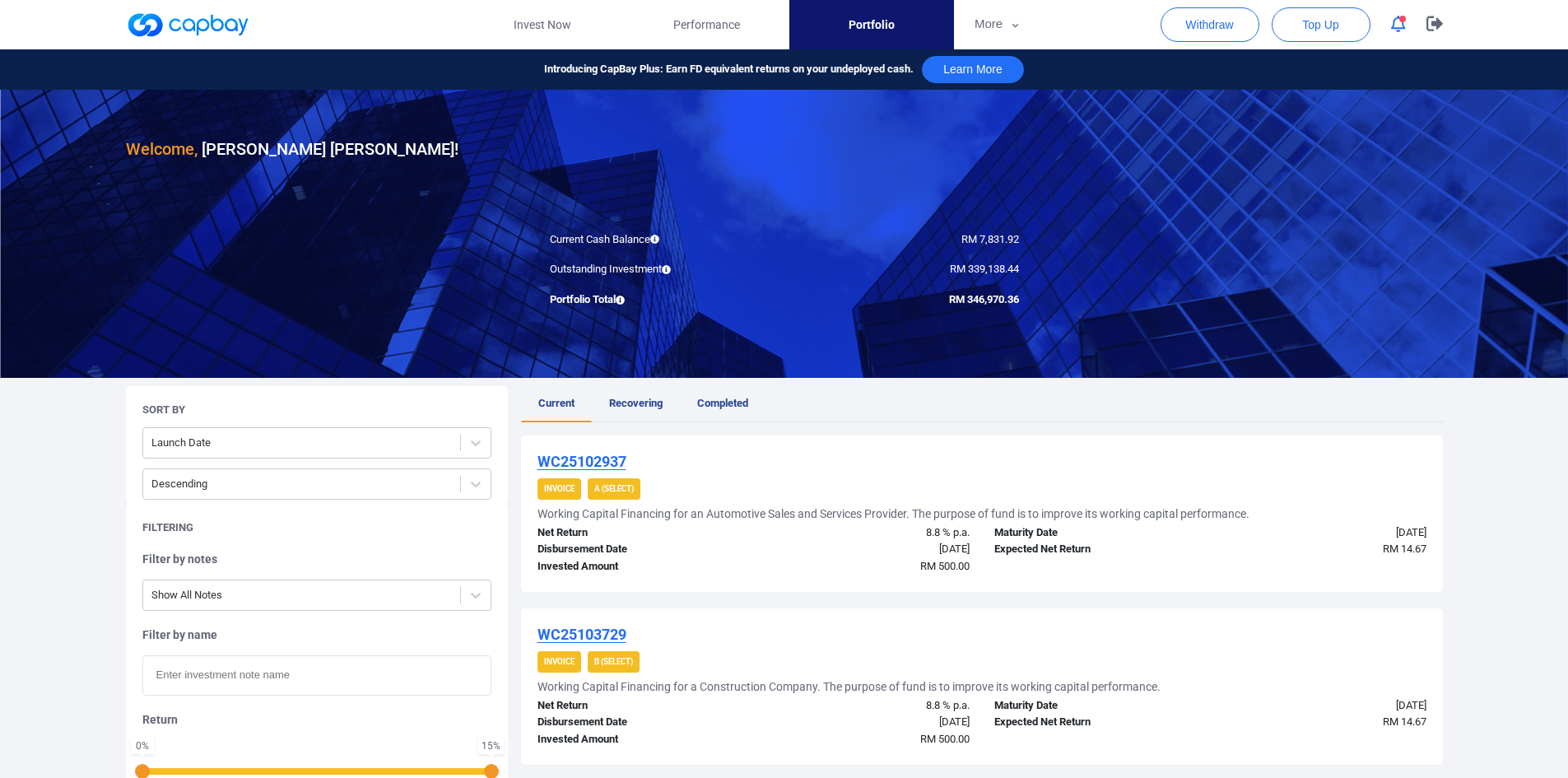
click at [269, 453] on input "text" at bounding box center [317, 675] width 349 height 40
paste input "WC25076002"
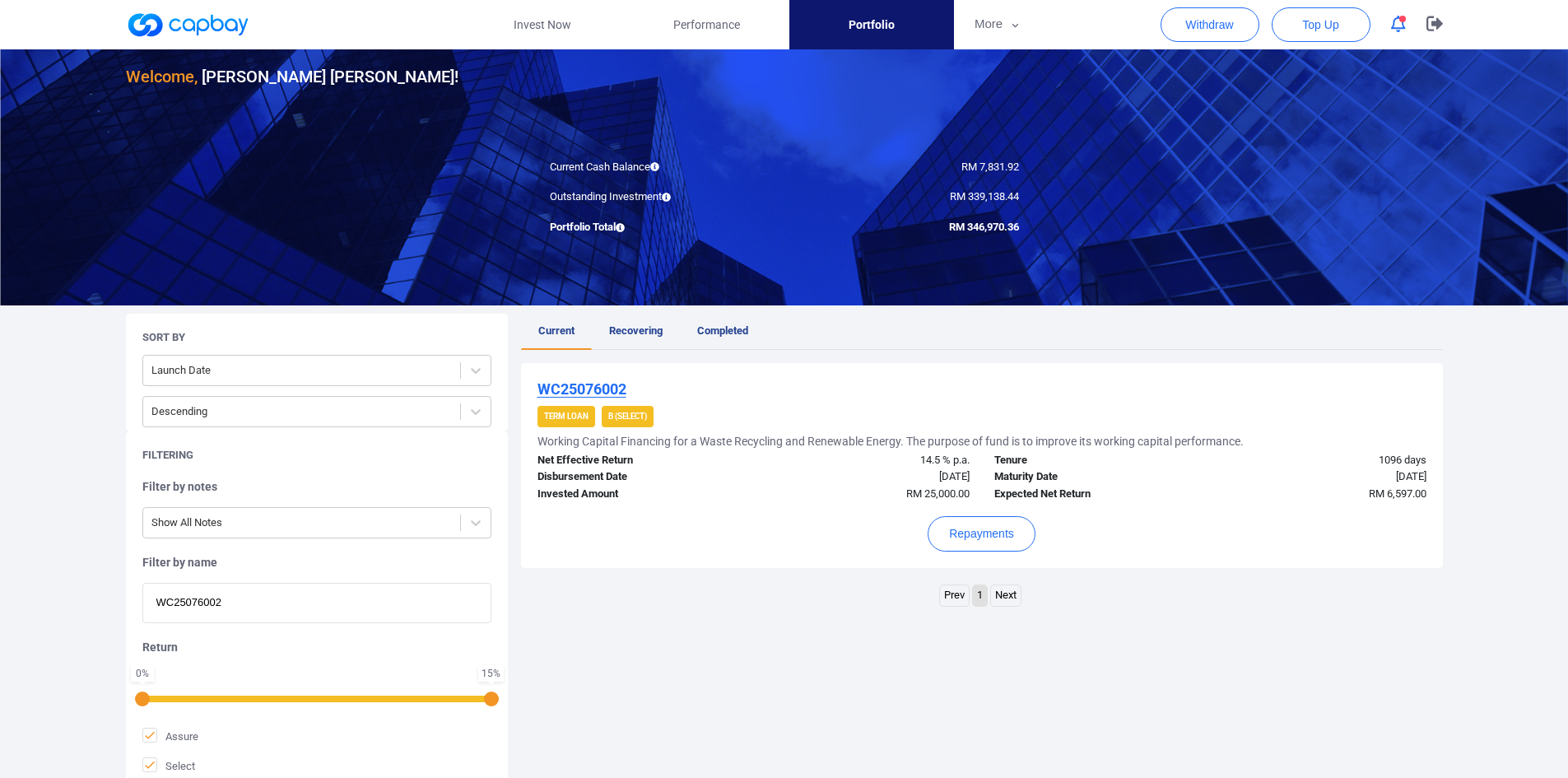
scroll to position [164, 0]
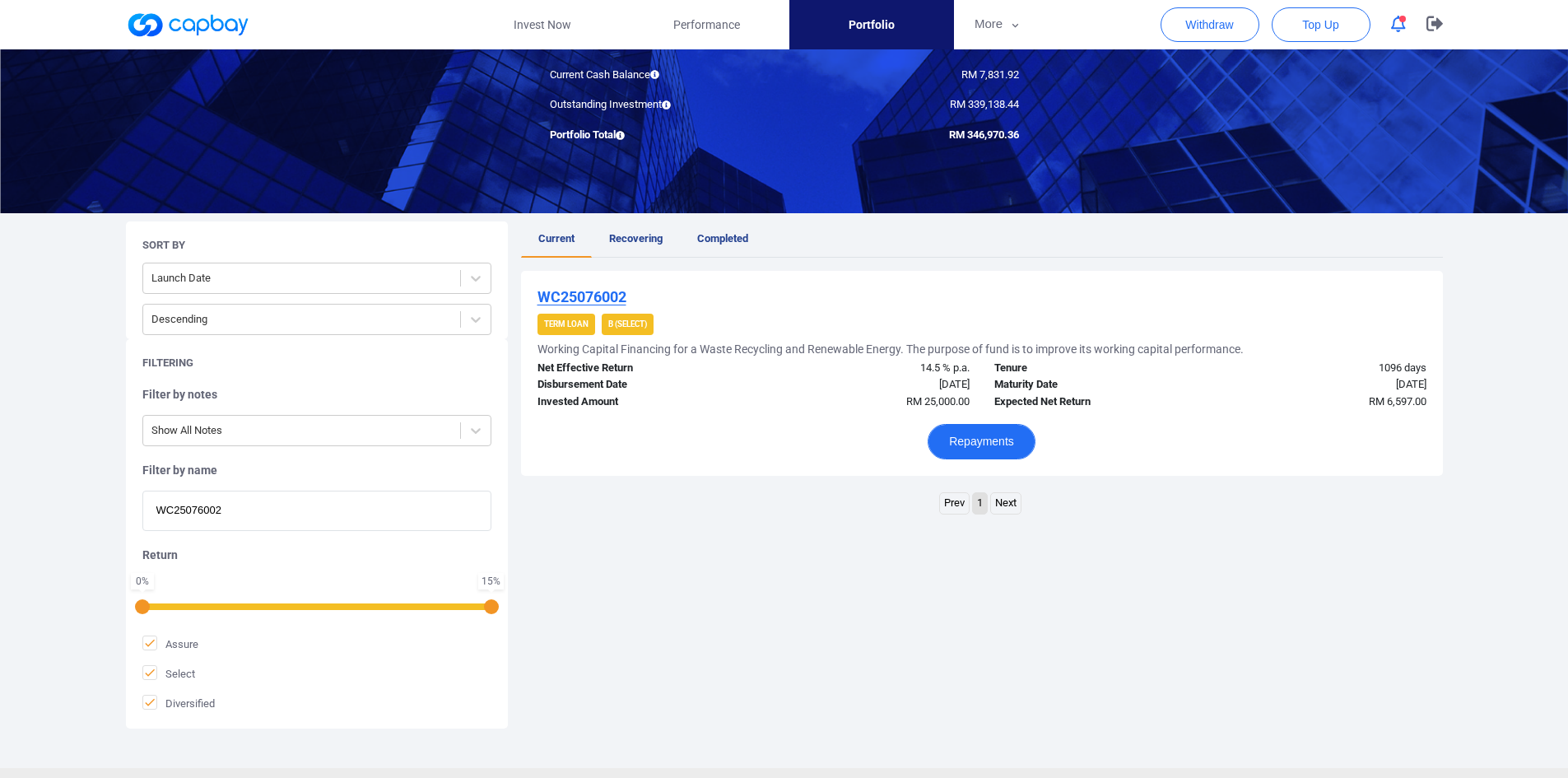
type input "WC25076002"
click at [966, 443] on button "Repayments" at bounding box center [981, 441] width 108 height 35
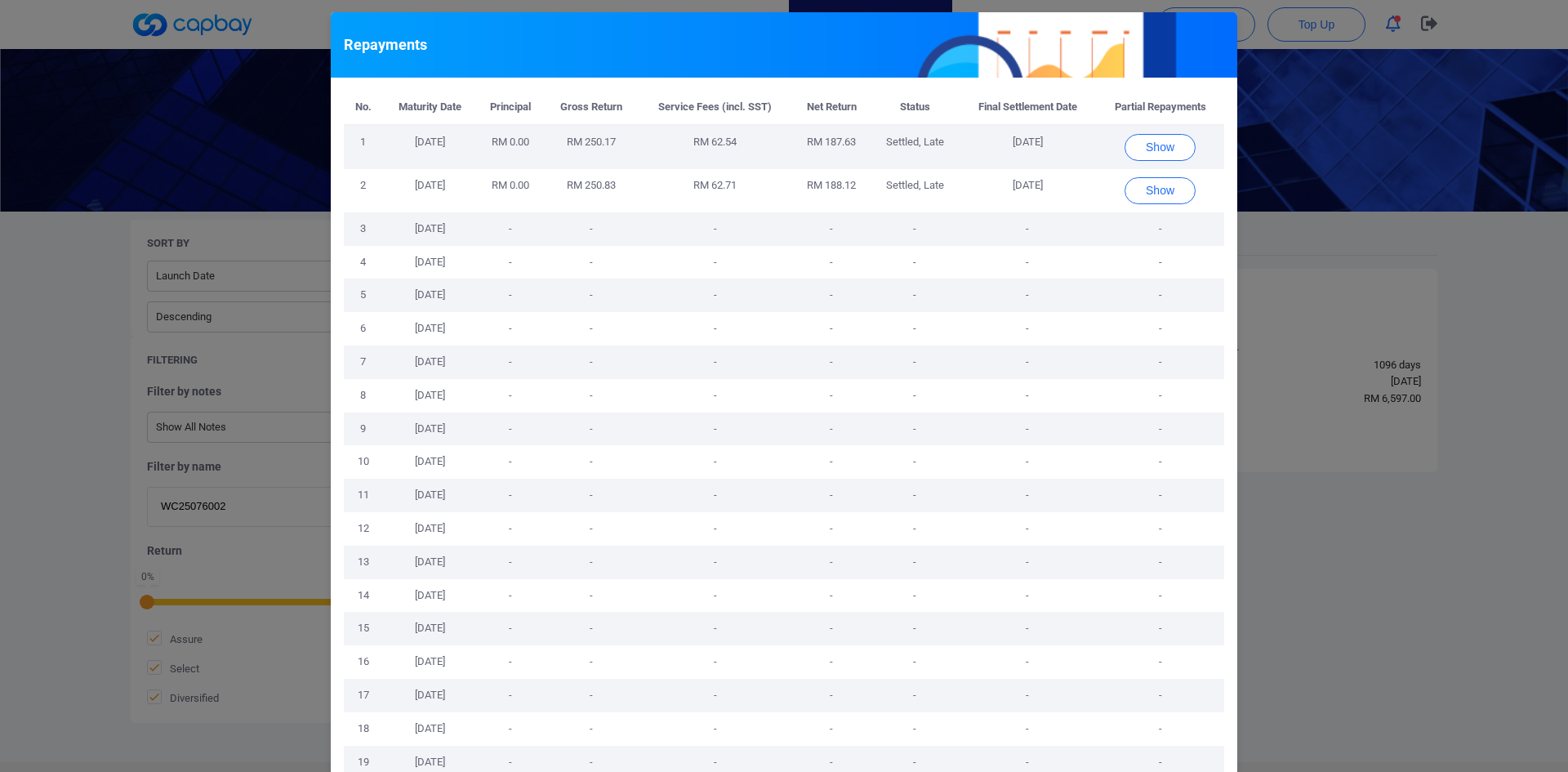
drag, startPoint x: 879, startPoint y: 140, endPoint x: 1054, endPoint y: 137, distance: 175.0
click at [1044, 137] on tr "1 [DATE] RM 0.00 RM 250.17 RM 62.54 RM 187.63 Settled, Late [DATE] Show" at bounding box center [784, 147] width 881 height 44
copy tr "Settled, Late [DATE]"
click at [1044, 144] on button "Show" at bounding box center [1159, 147] width 71 height 27
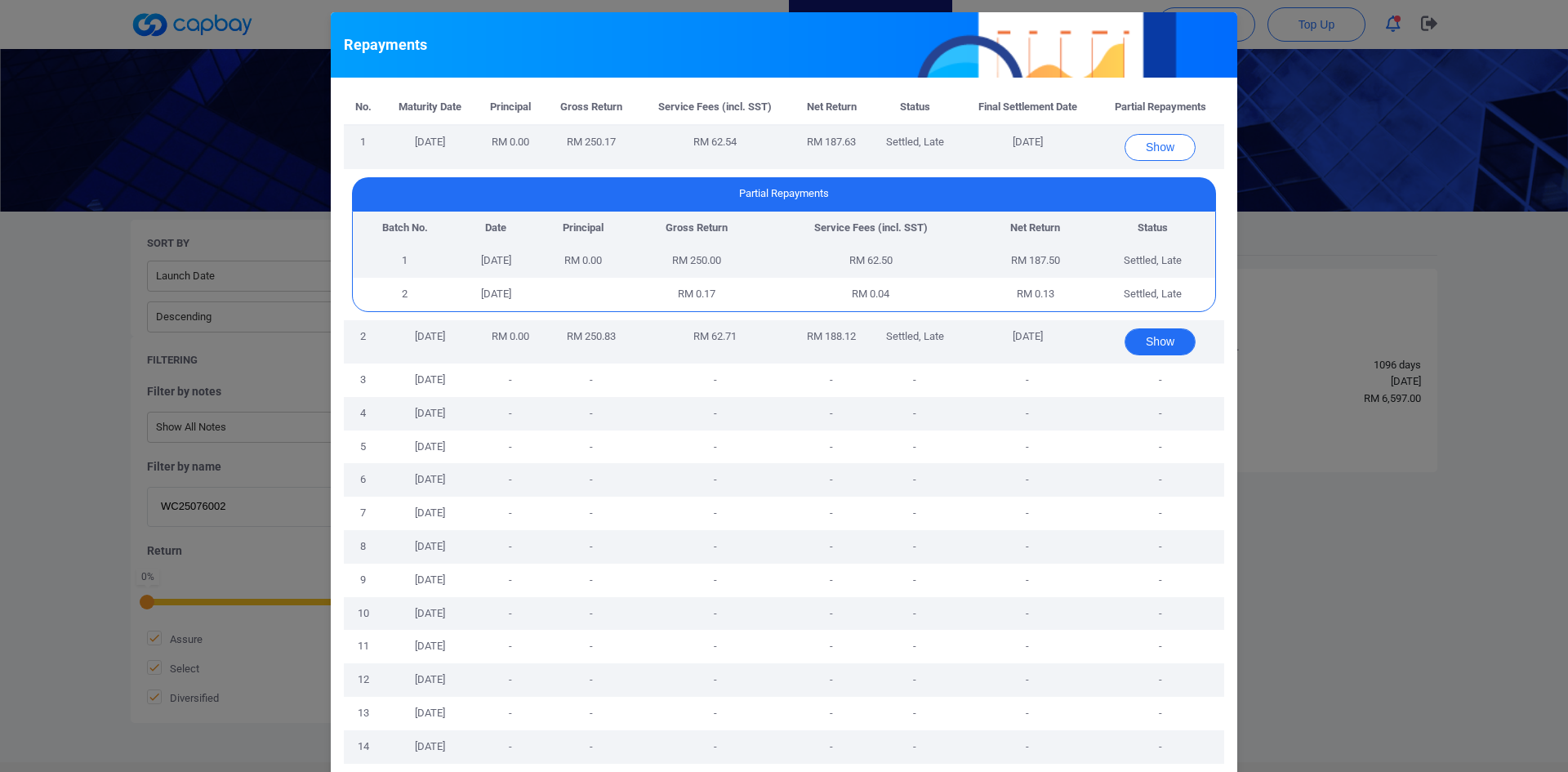
click at [1044, 335] on button "Show" at bounding box center [1159, 342] width 71 height 27
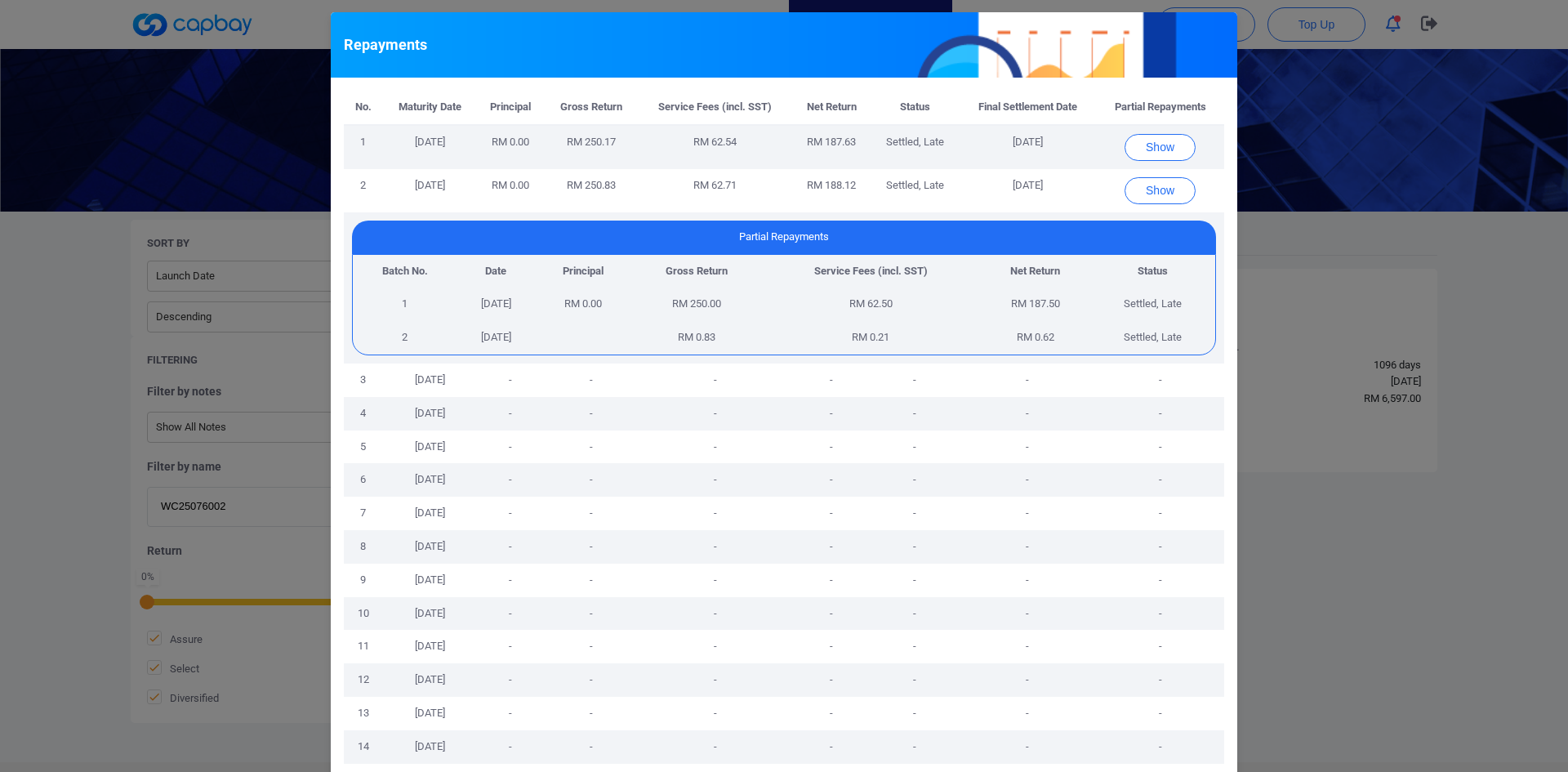
click at [1044, 290] on div "Repayments No. Maturity Date Principal Gross Return Service Fees (incl. SST) Ne…" at bounding box center [784, 386] width 1568 height 772
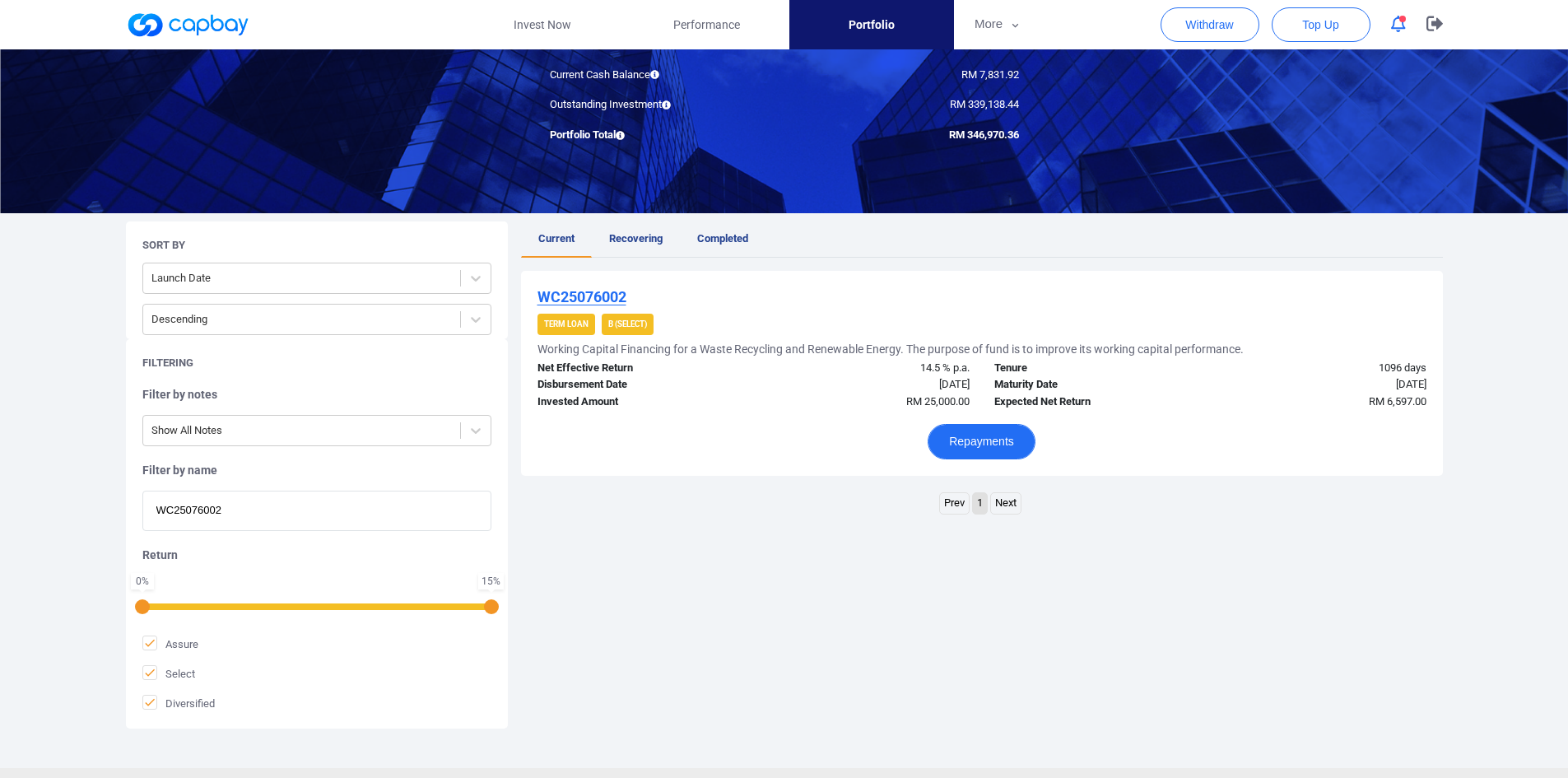
click at [971, 441] on button "Repayments" at bounding box center [981, 441] width 108 height 35
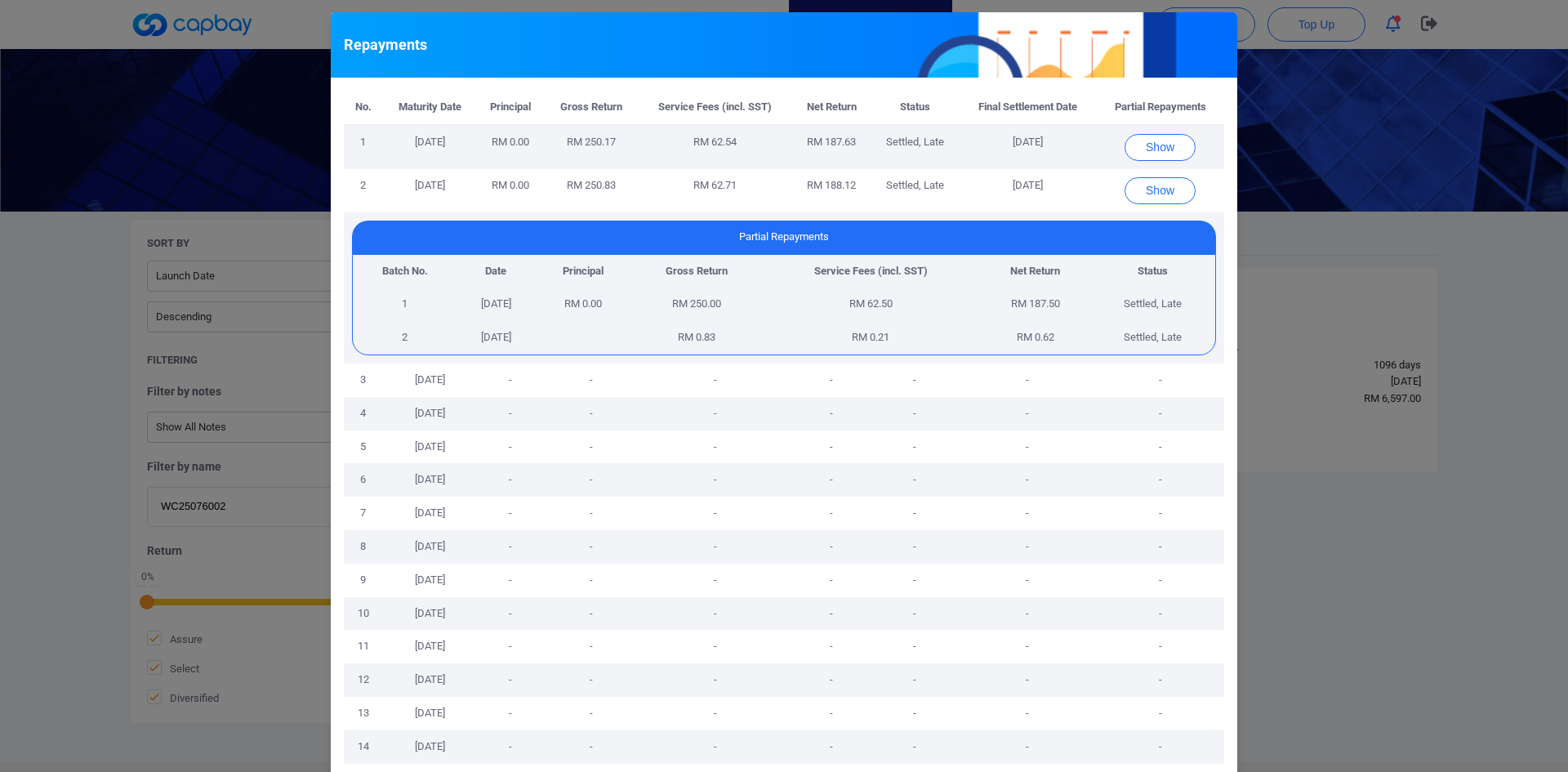
click at [1044, 402] on td "-" at bounding box center [1160, 414] width 128 height 34
click at [1044, 201] on button "Show" at bounding box center [1159, 190] width 71 height 27
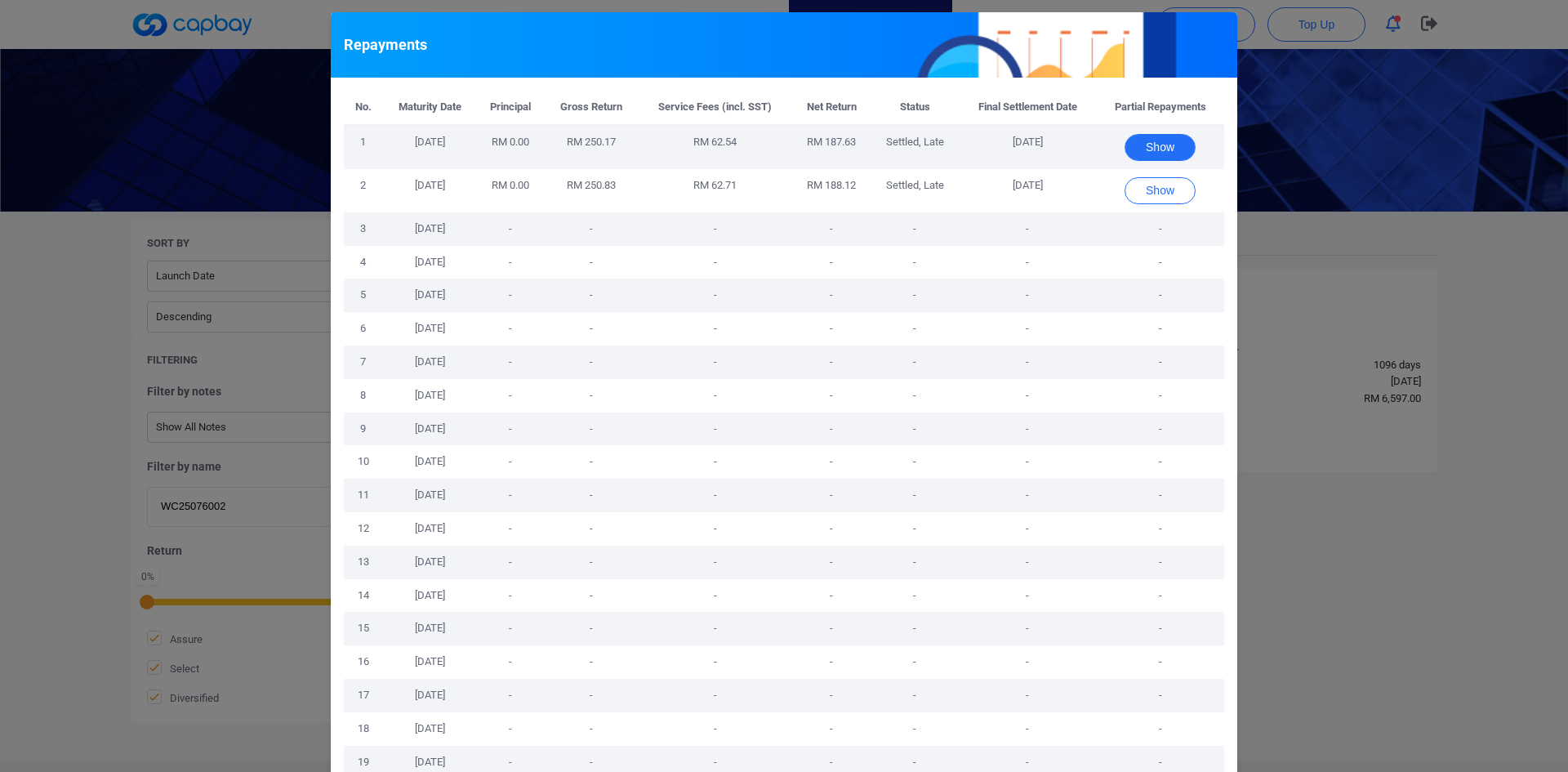
click at [1044, 155] on button "Show" at bounding box center [1159, 147] width 71 height 27
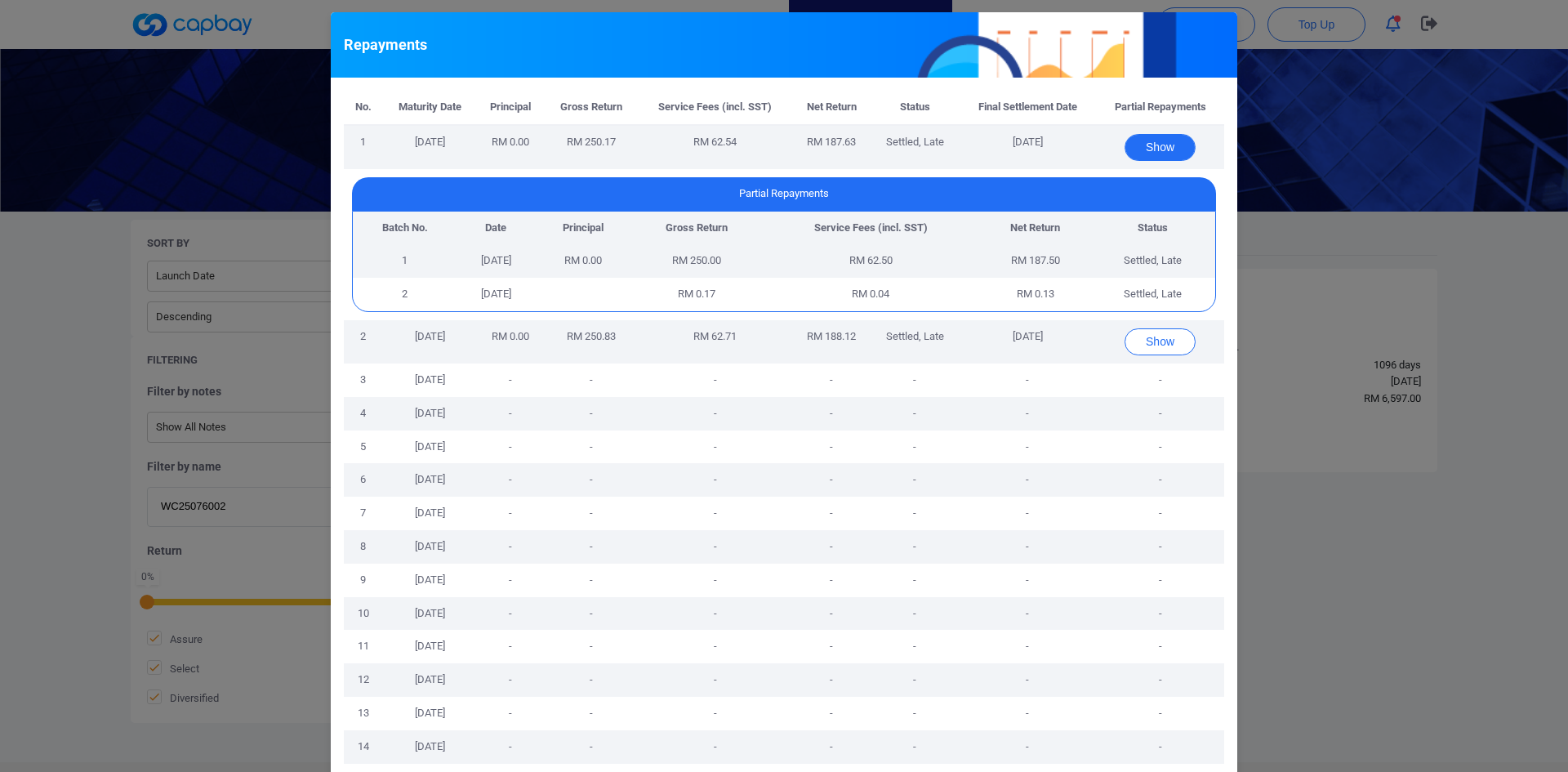
click at [1044, 150] on button "Show" at bounding box center [1159, 147] width 71 height 27
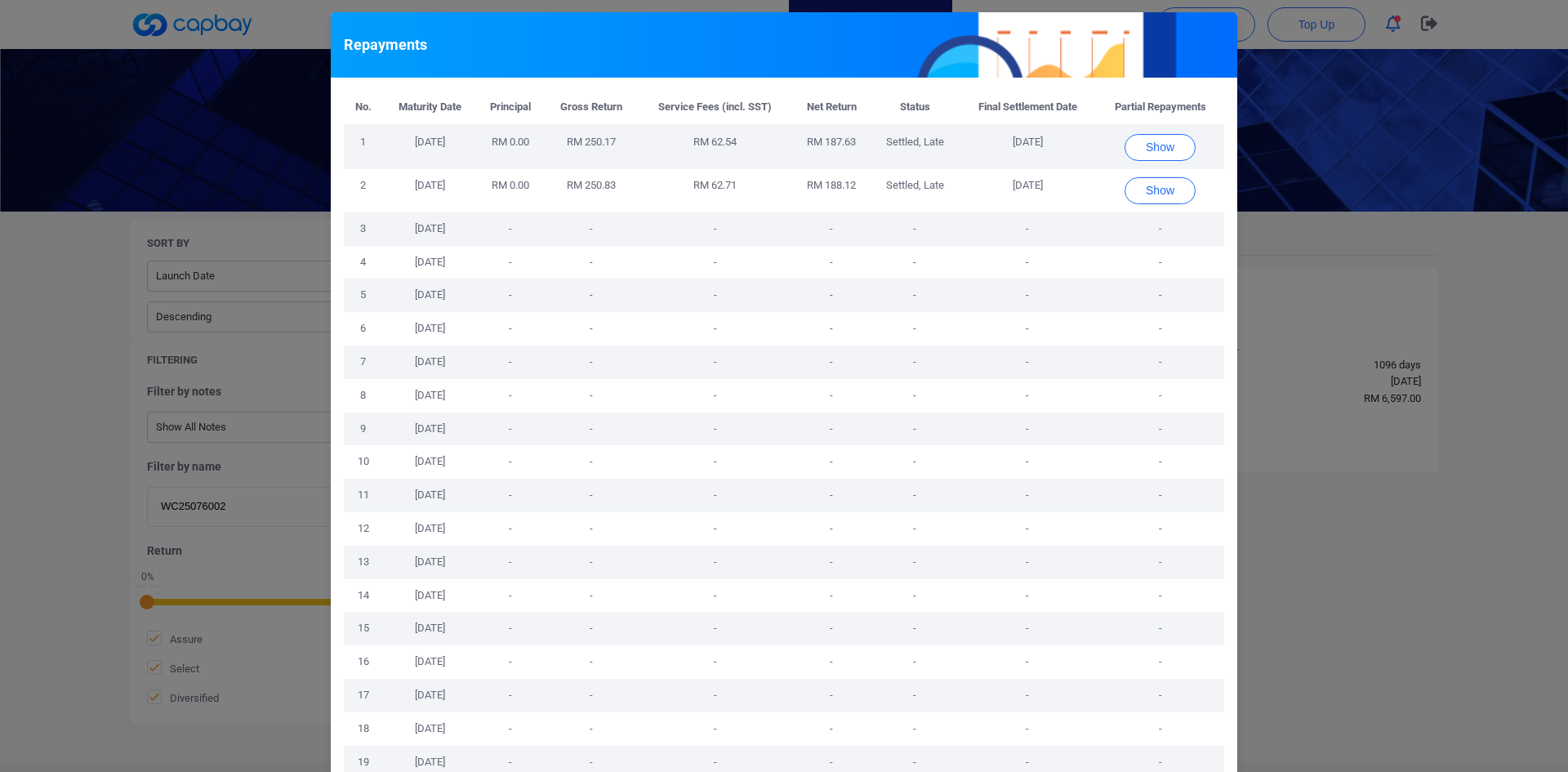
click at [1044, 280] on div "Repayments No. Maturity Date Principal Gross Return Service Fees (incl. SST) Ne…" at bounding box center [784, 386] width 1568 height 772
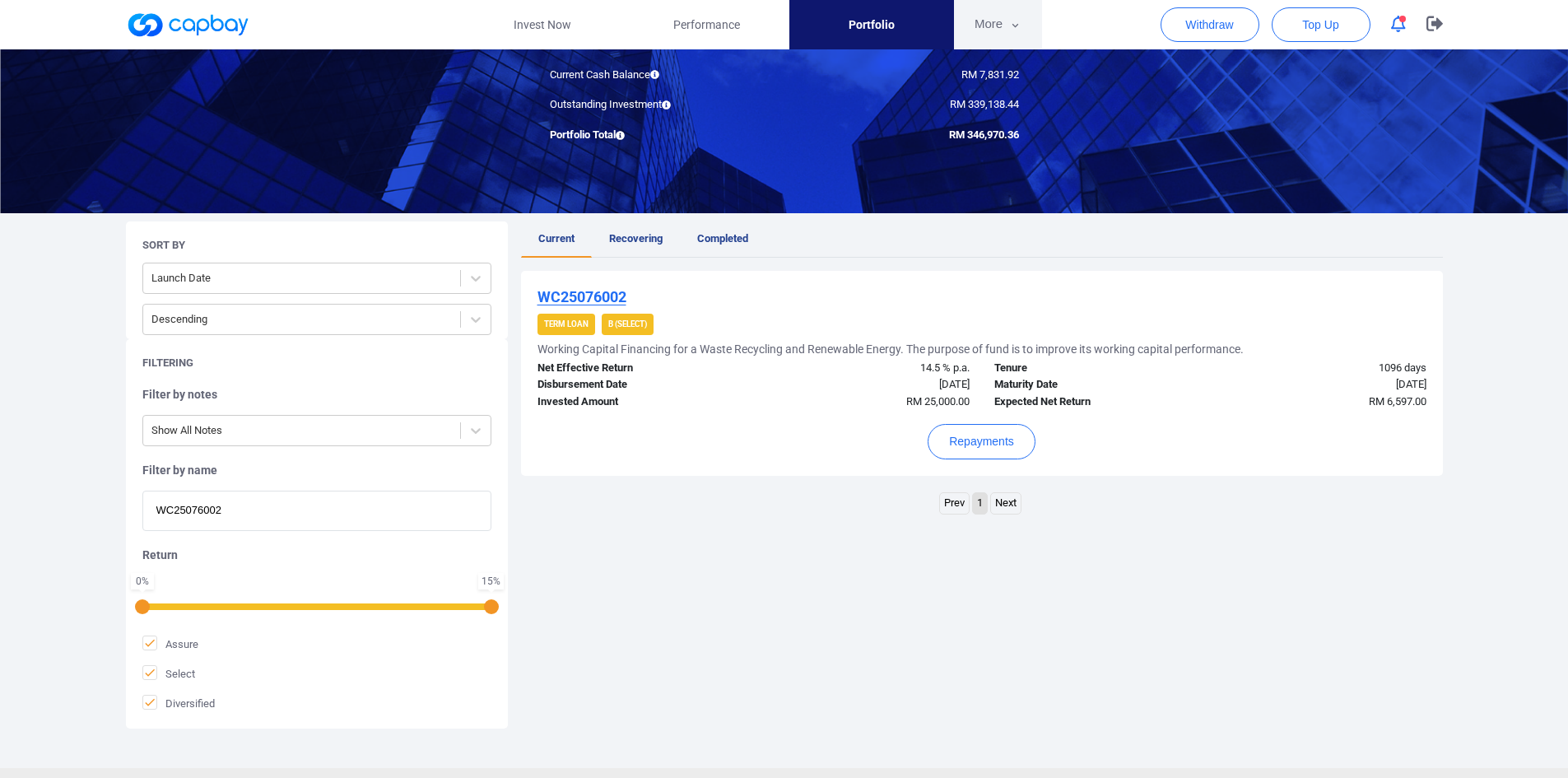
click at [992, 19] on button "More" at bounding box center [998, 25] width 88 height 49
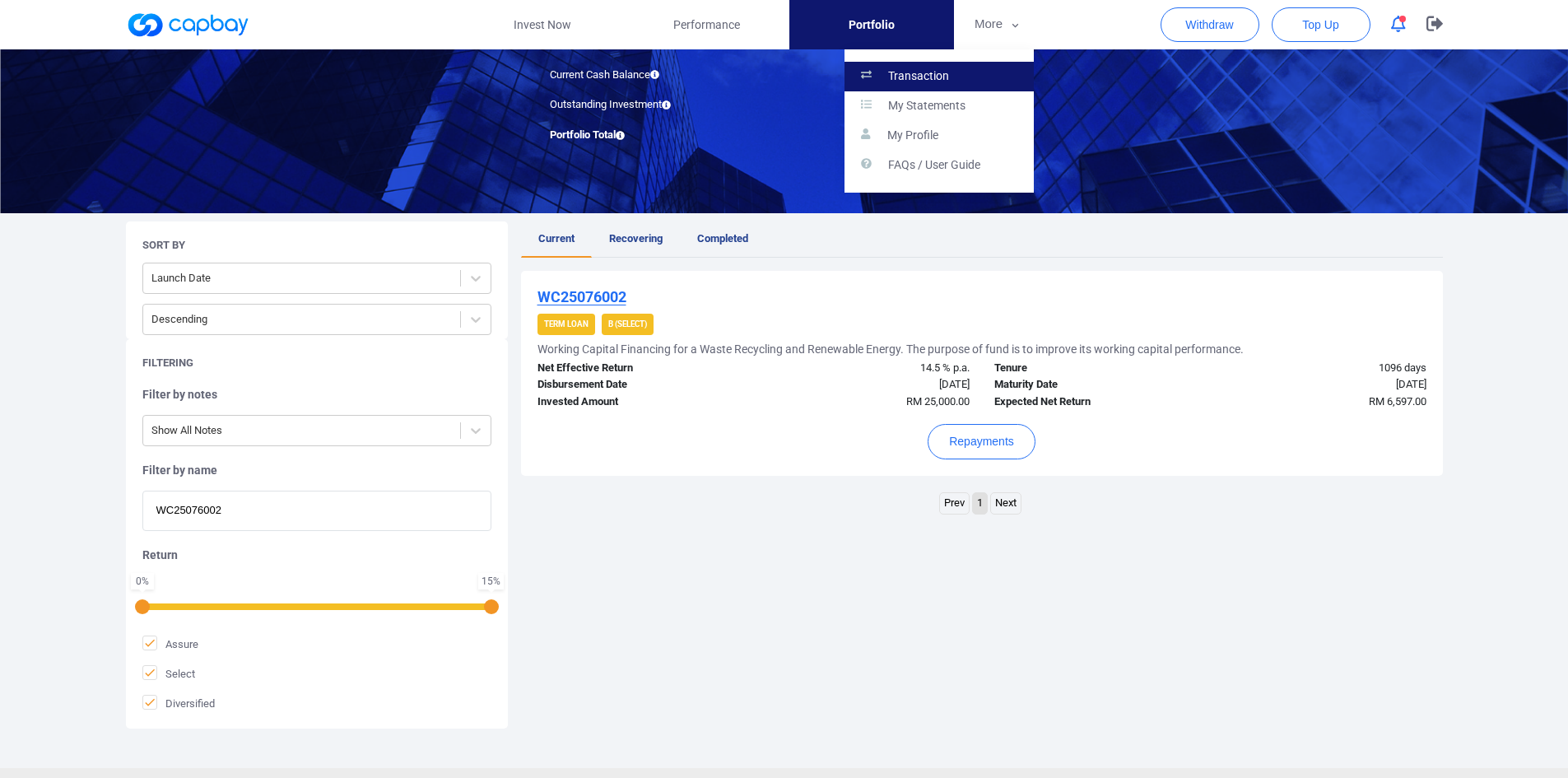
click at [928, 79] on p "Transaction" at bounding box center [919, 77] width 61 height 15
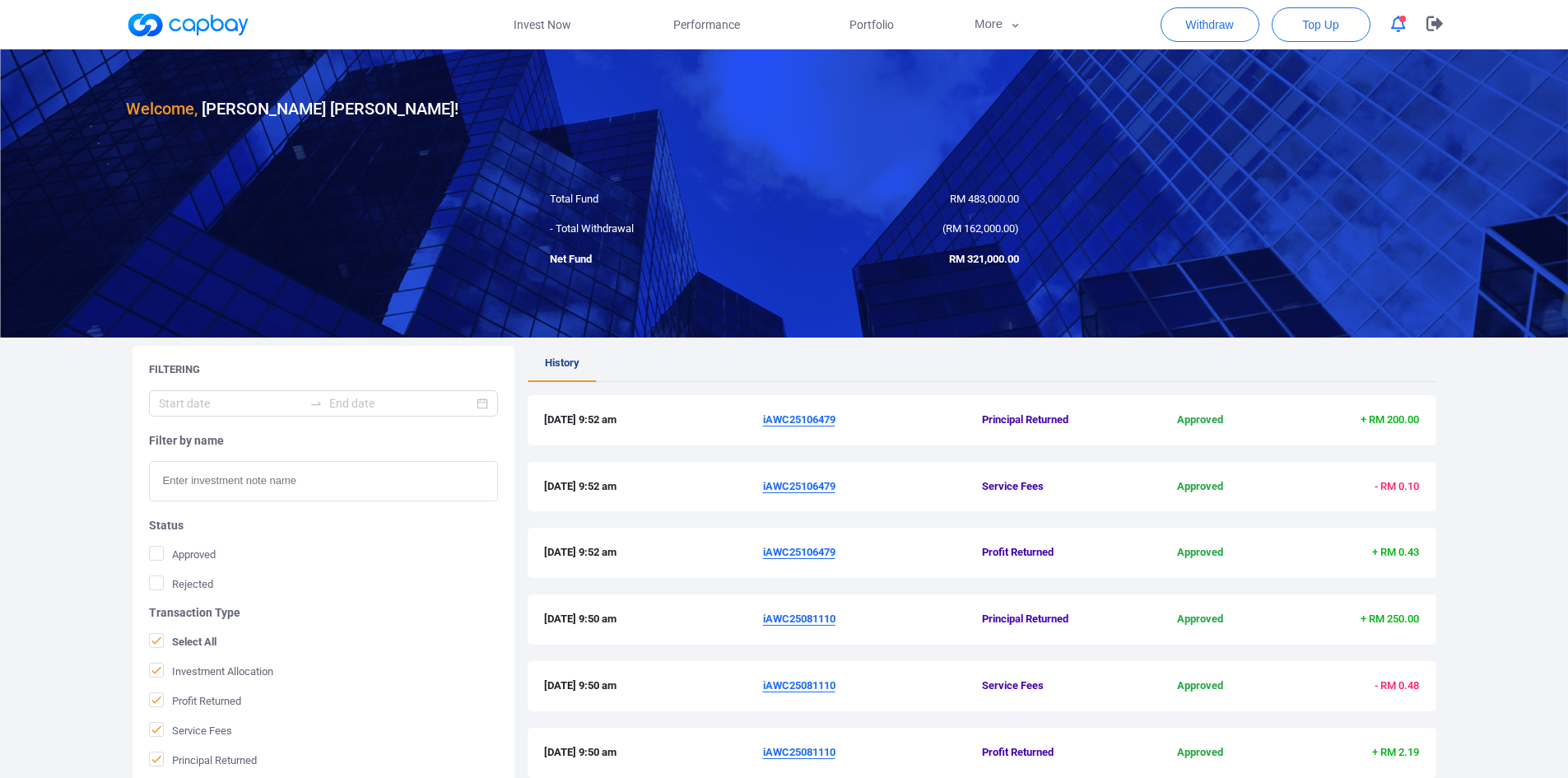
drag, startPoint x: 287, startPoint y: 472, endPoint x: 301, endPoint y: 470, distance: 14.1
click at [287, 453] on input "text" at bounding box center [324, 481] width 349 height 40
click at [232, 453] on input "text" at bounding box center [324, 481] width 349 height 40
paste input "WC25076002"
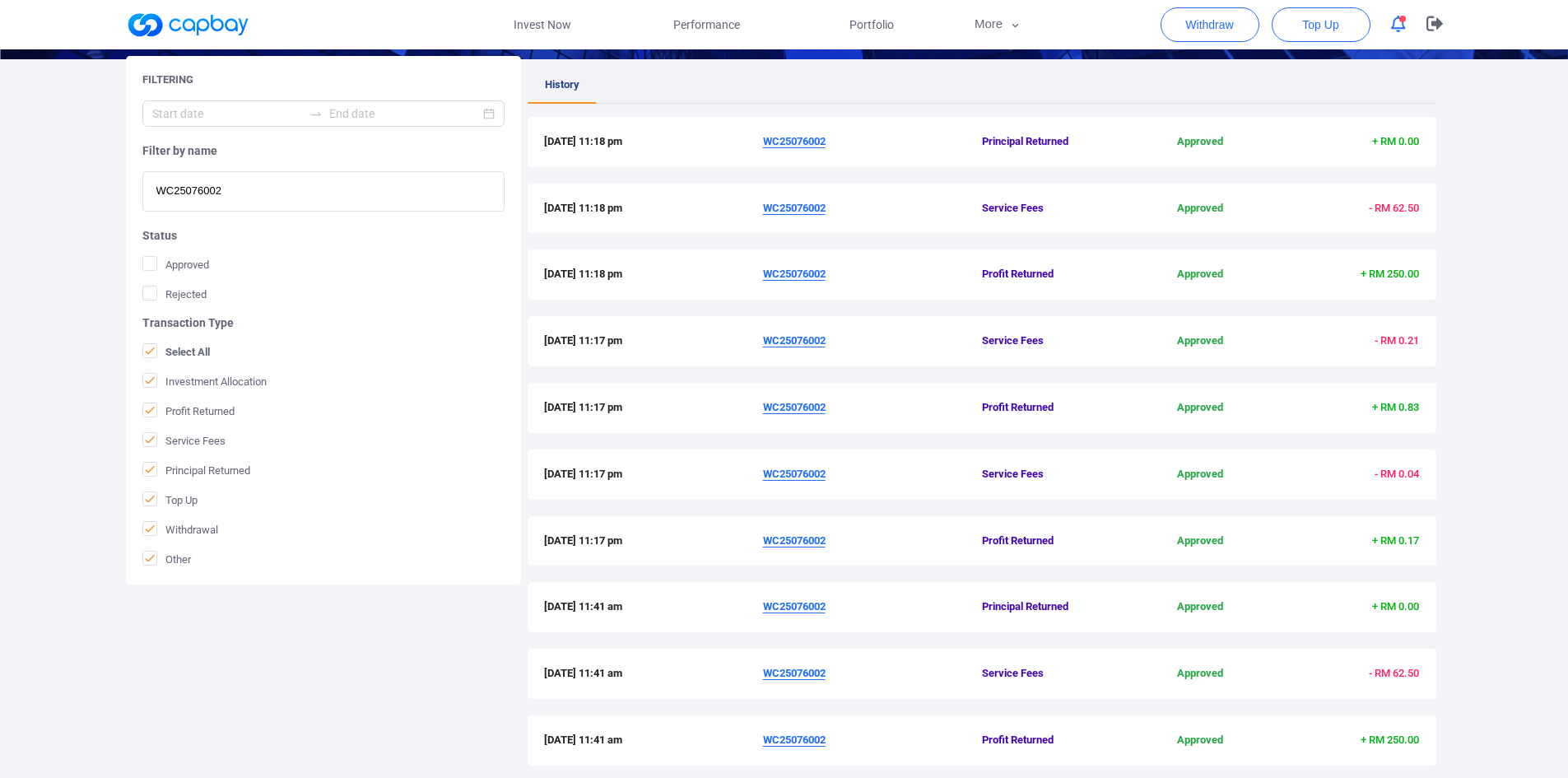
scroll to position [399, 0]
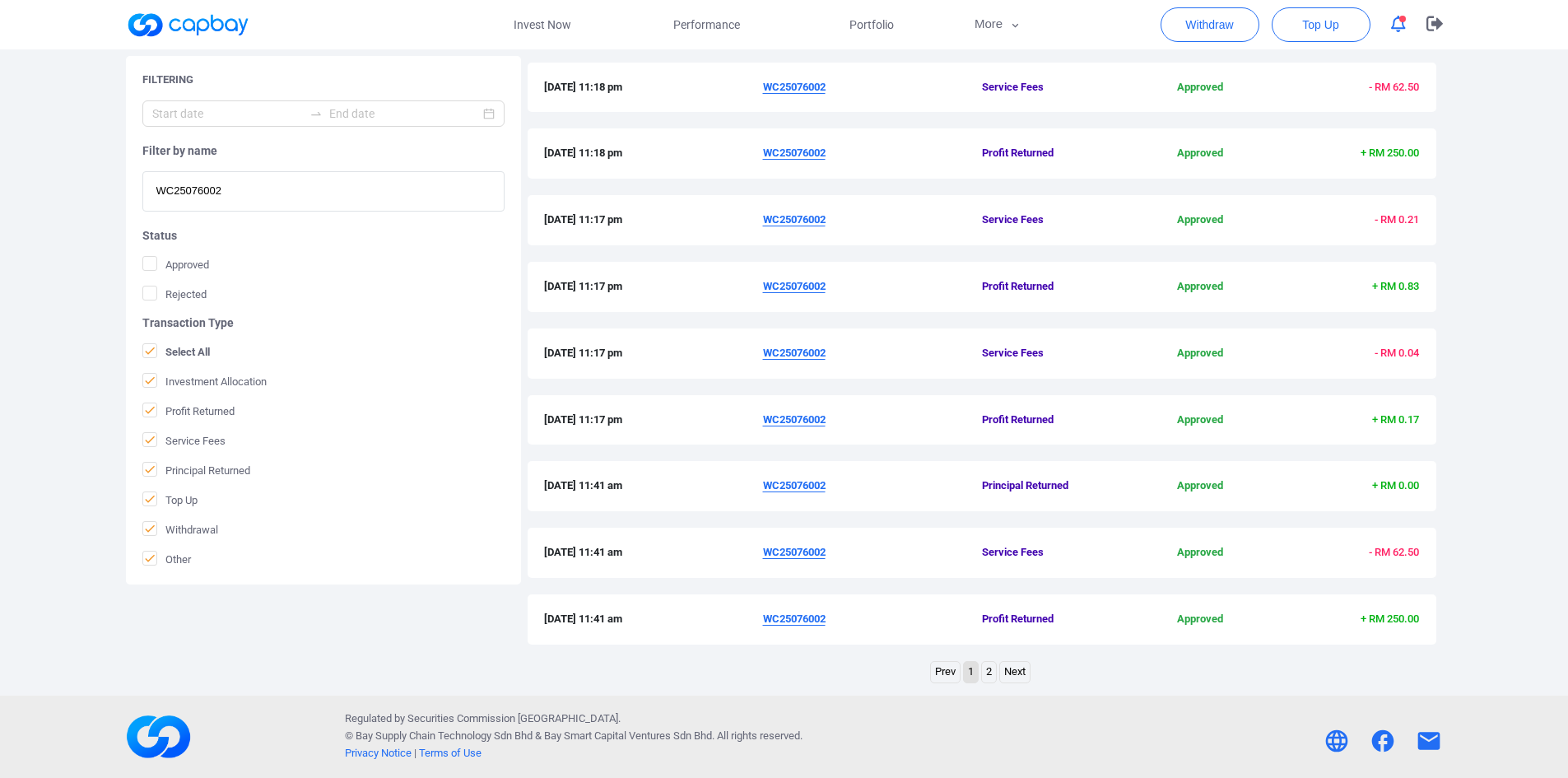
type input "WC25076002"
click at [992, 453] on link "2" at bounding box center [989, 672] width 14 height 21
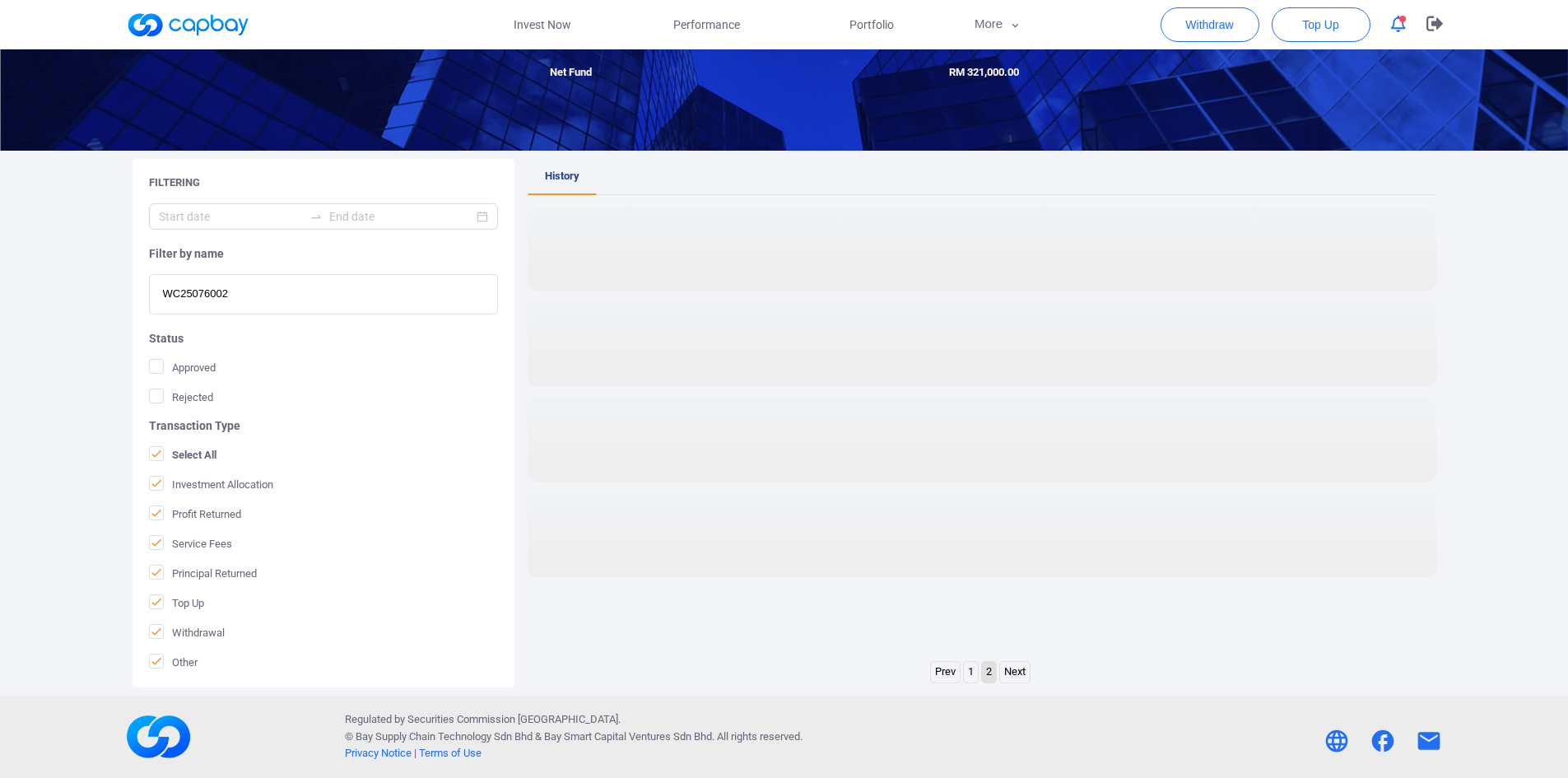
scroll to position [187, 0]
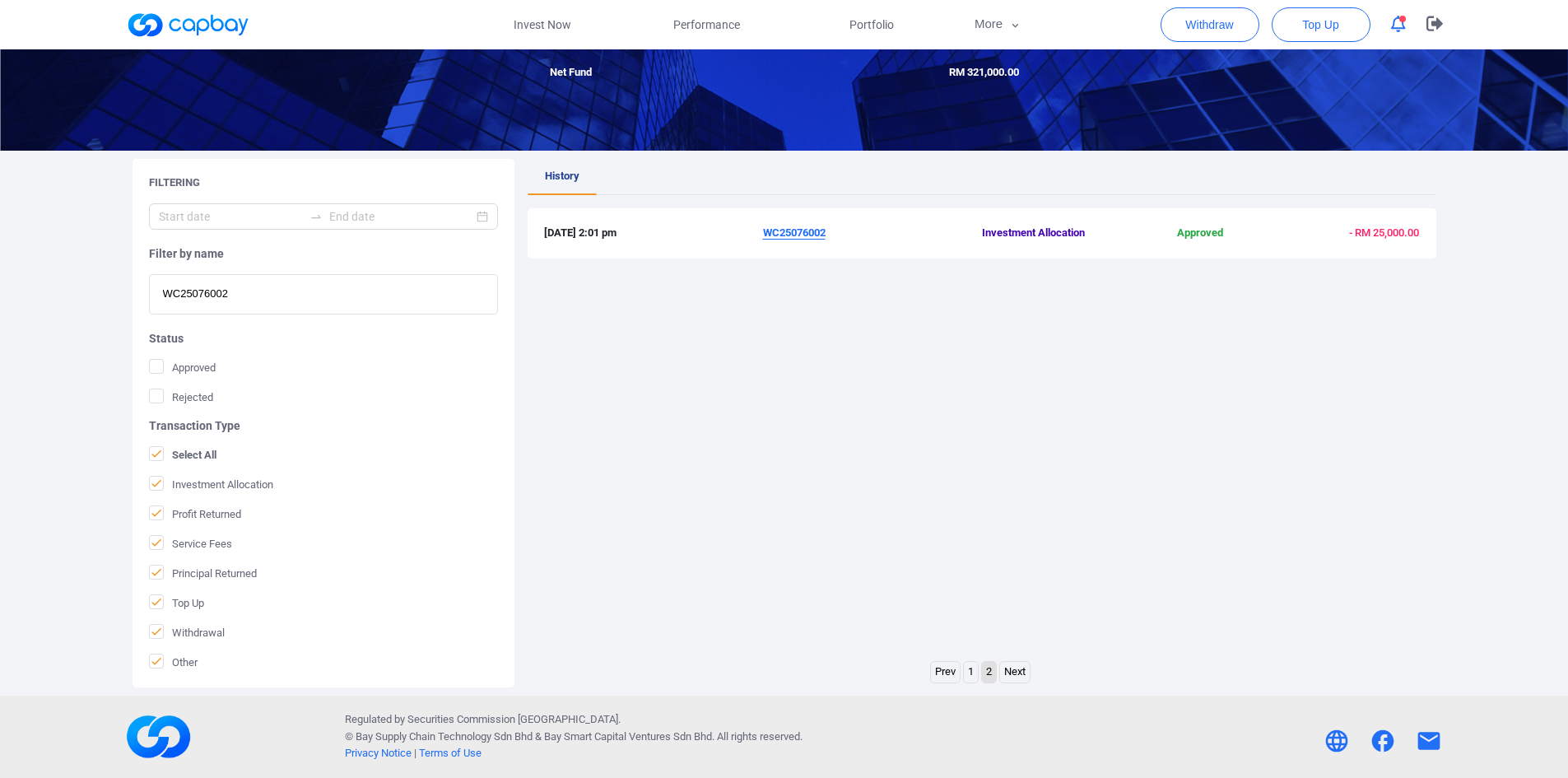
click at [970, 453] on link "1" at bounding box center [971, 672] width 14 height 21
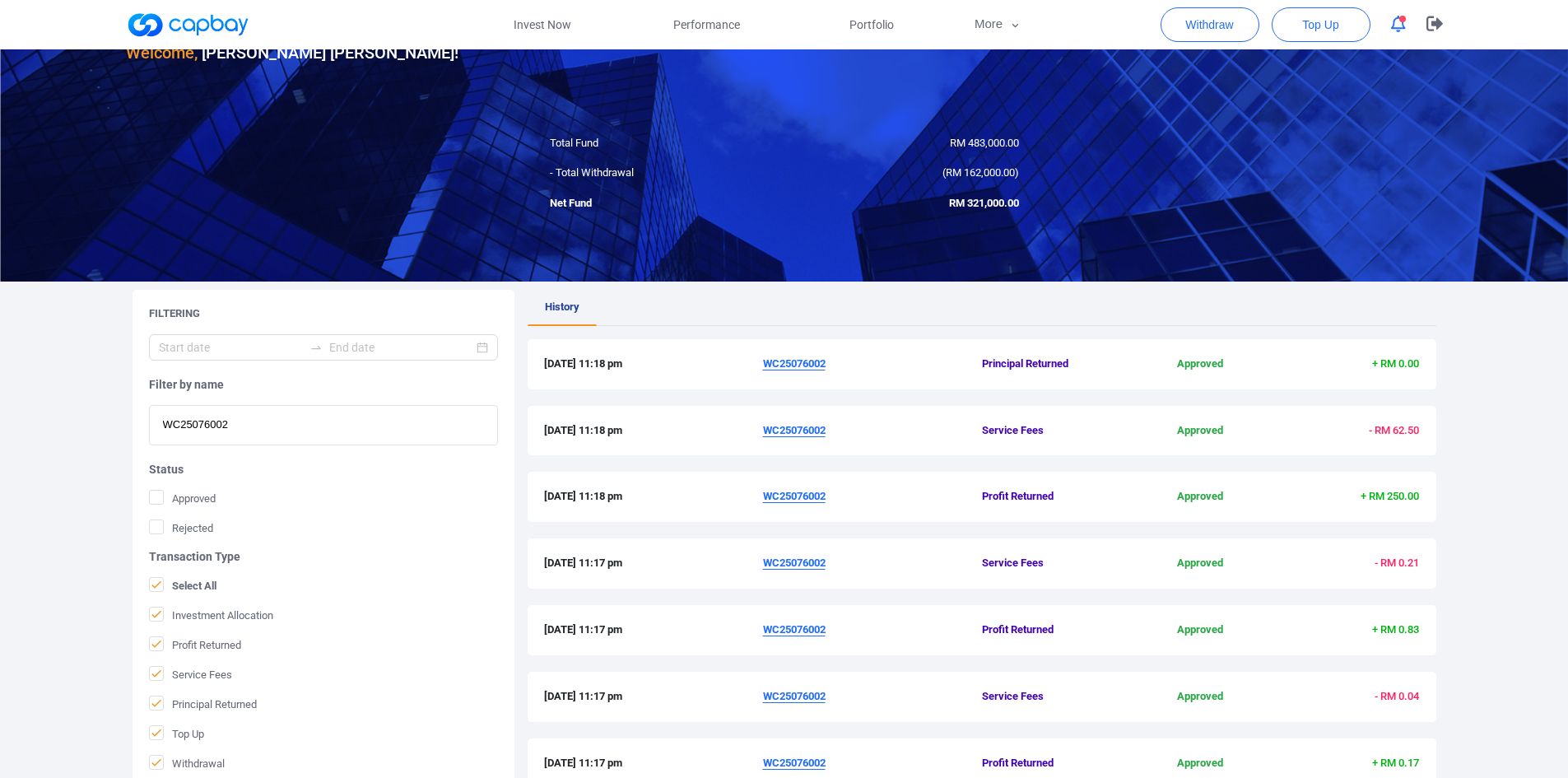
scroll to position [83, 0]
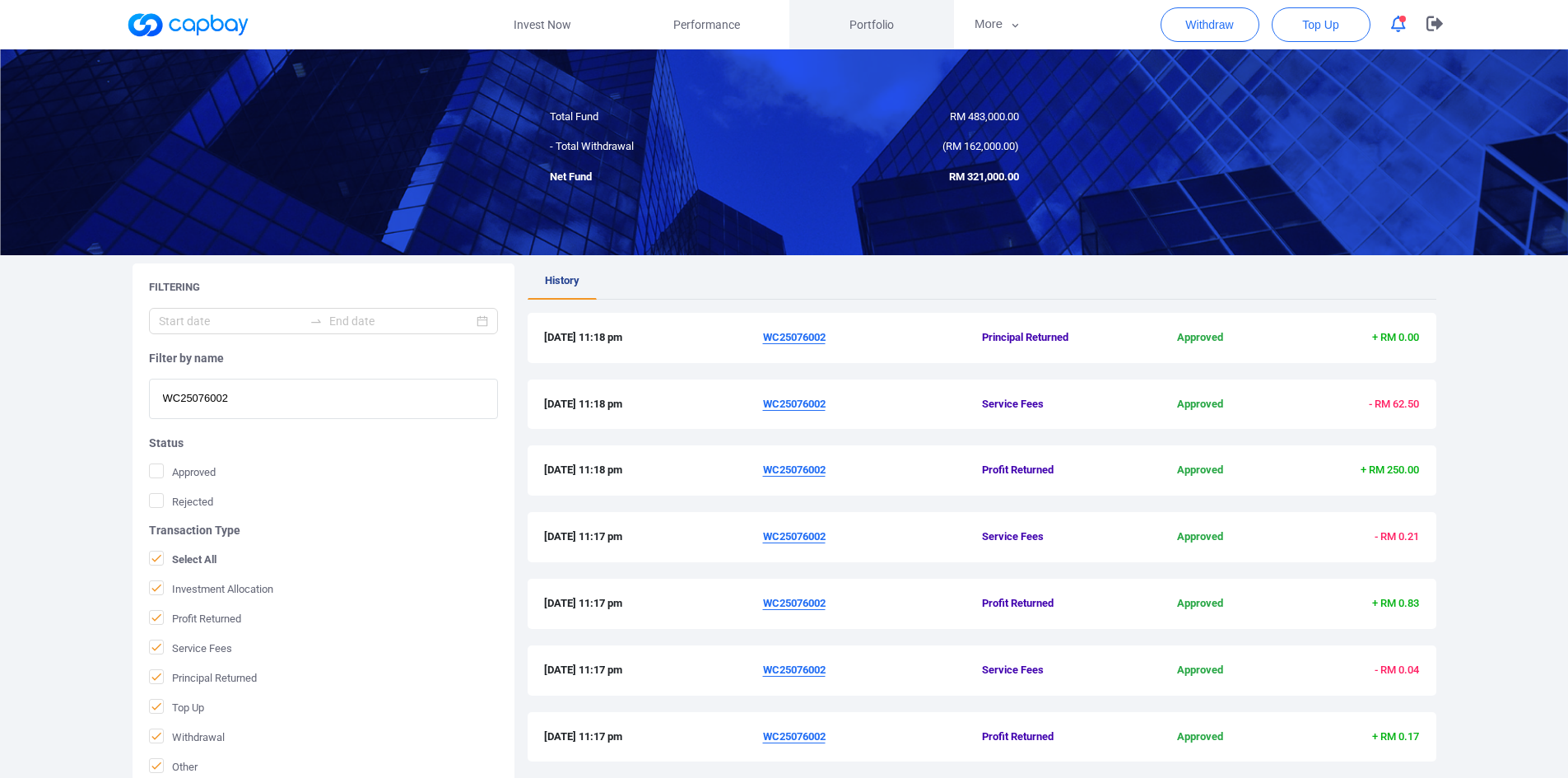
click at [878, 31] on span "Portfolio" at bounding box center [871, 24] width 45 height 18
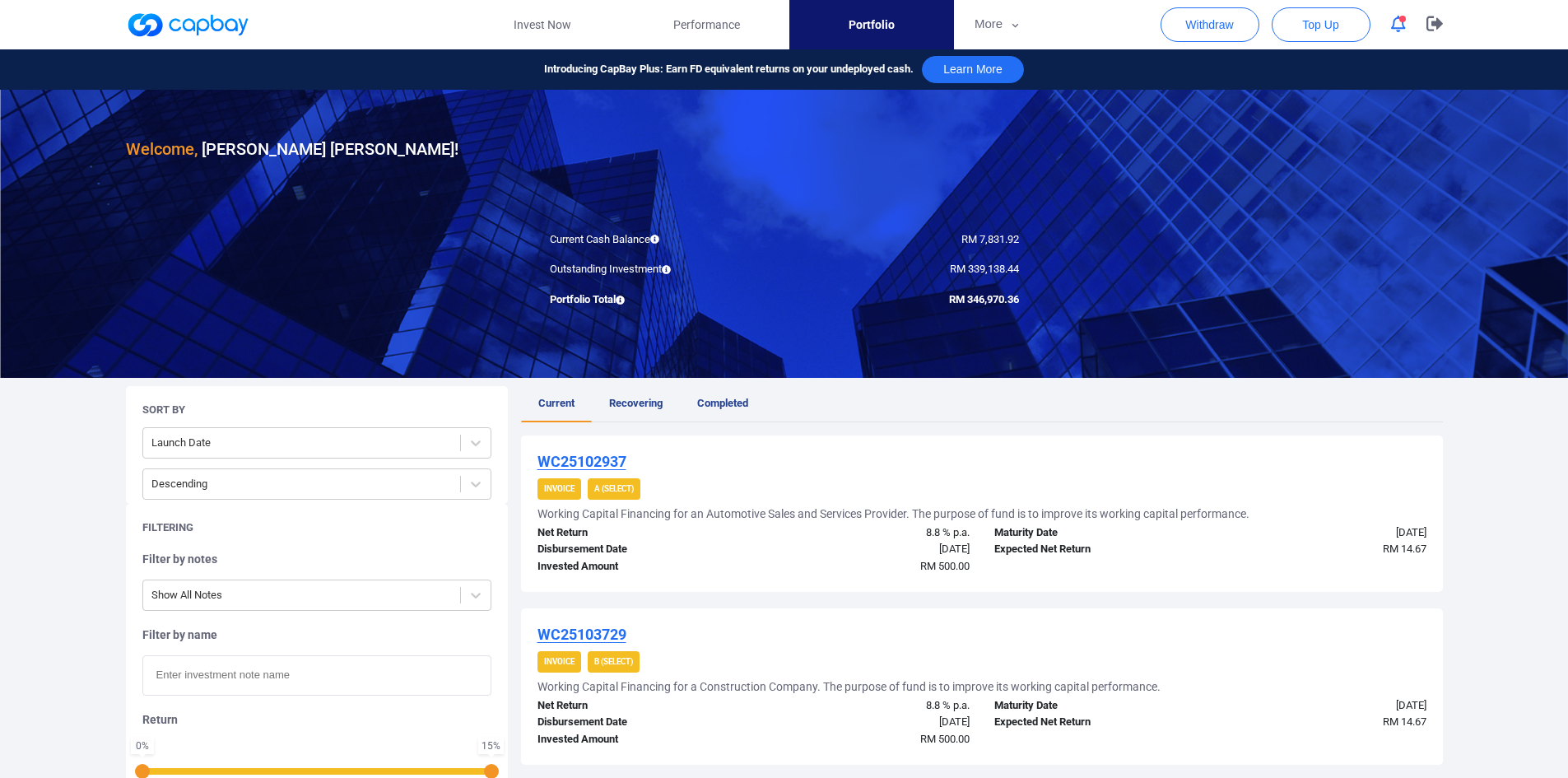
click at [210, 453] on input "text" at bounding box center [317, 675] width 349 height 40
paste input "WC25088666"
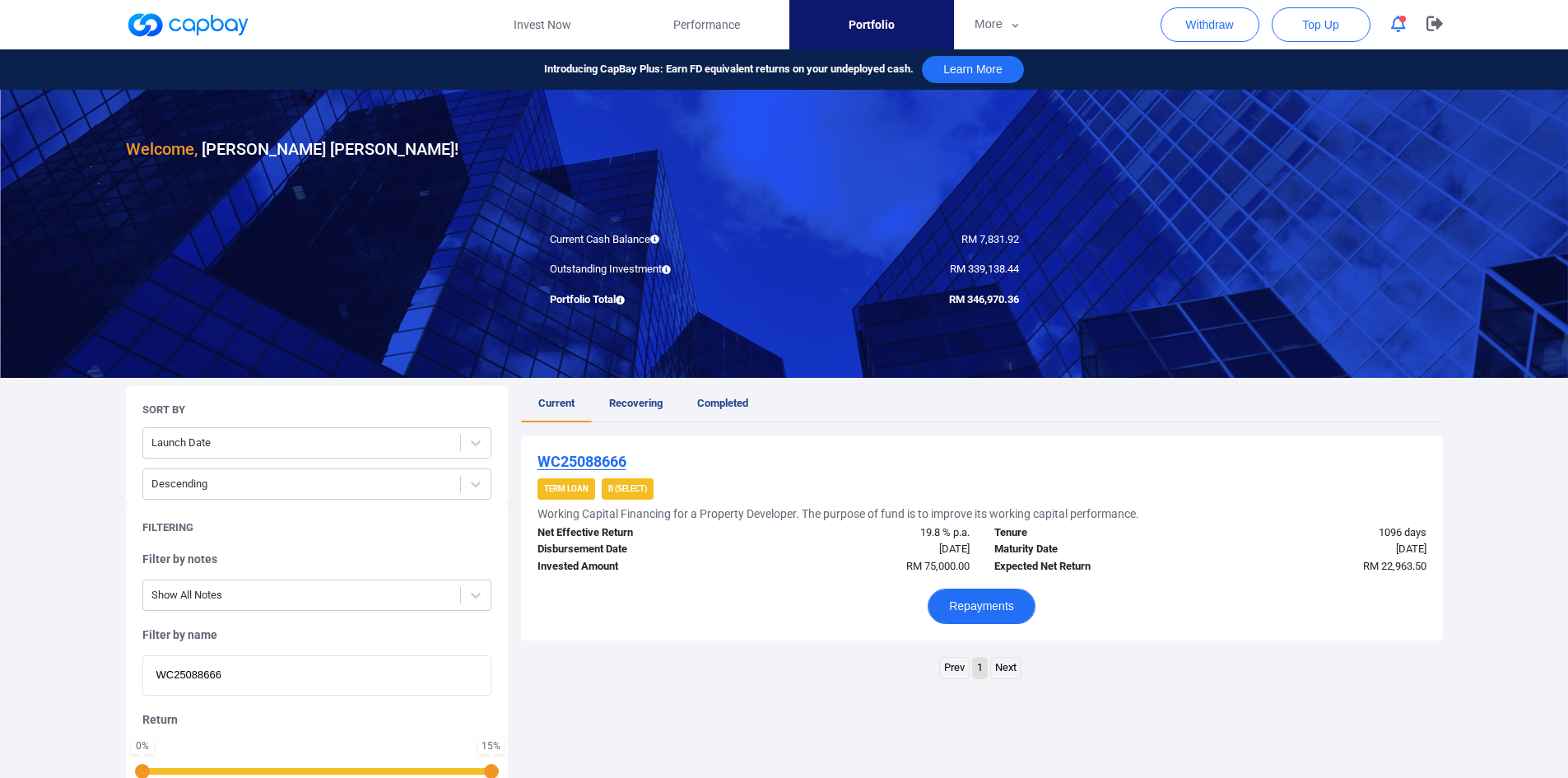
type input "WC25088666"
click at [952, 453] on button "Repayments" at bounding box center [981, 605] width 108 height 35
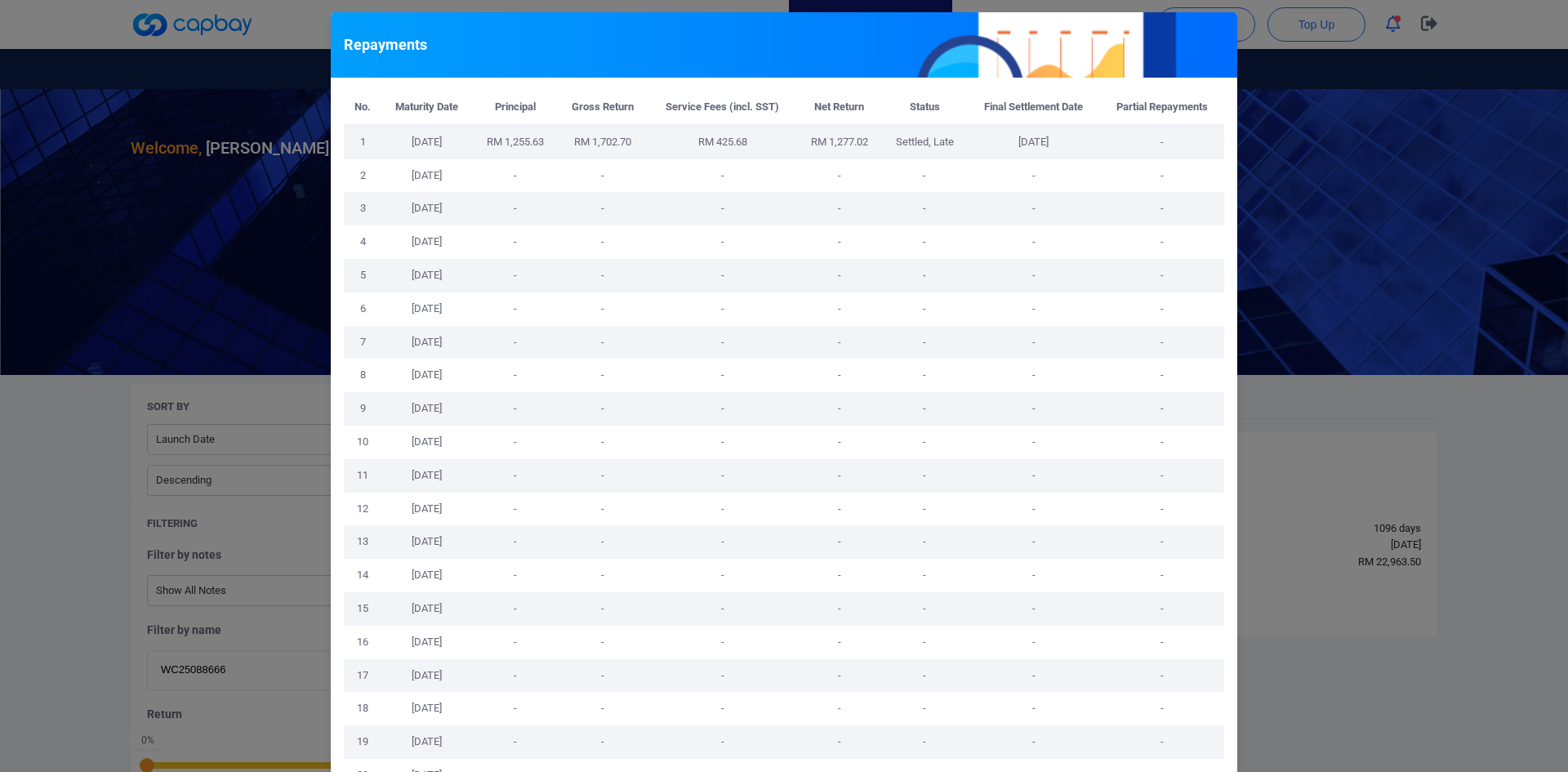
drag, startPoint x: 889, startPoint y: 138, endPoint x: 1084, endPoint y: 150, distance: 195.4
click at [1044, 143] on tr "1 [DATE] RM 1,255.63 RM 1,702.70 RM 425.68 RM 1,277.02 Settled, Late [DATE] -" at bounding box center [784, 142] width 881 height 34
copy tr "Settled, Late [DATE]"
drag, startPoint x: 1351, startPoint y: 250, endPoint x: 1354, endPoint y: 237, distance: 13.3
click at [1044, 243] on div "Repayments No. Maturity Date Principal Gross Return Service Fees (incl. SST) Ne…" at bounding box center [784, 386] width 1568 height 772
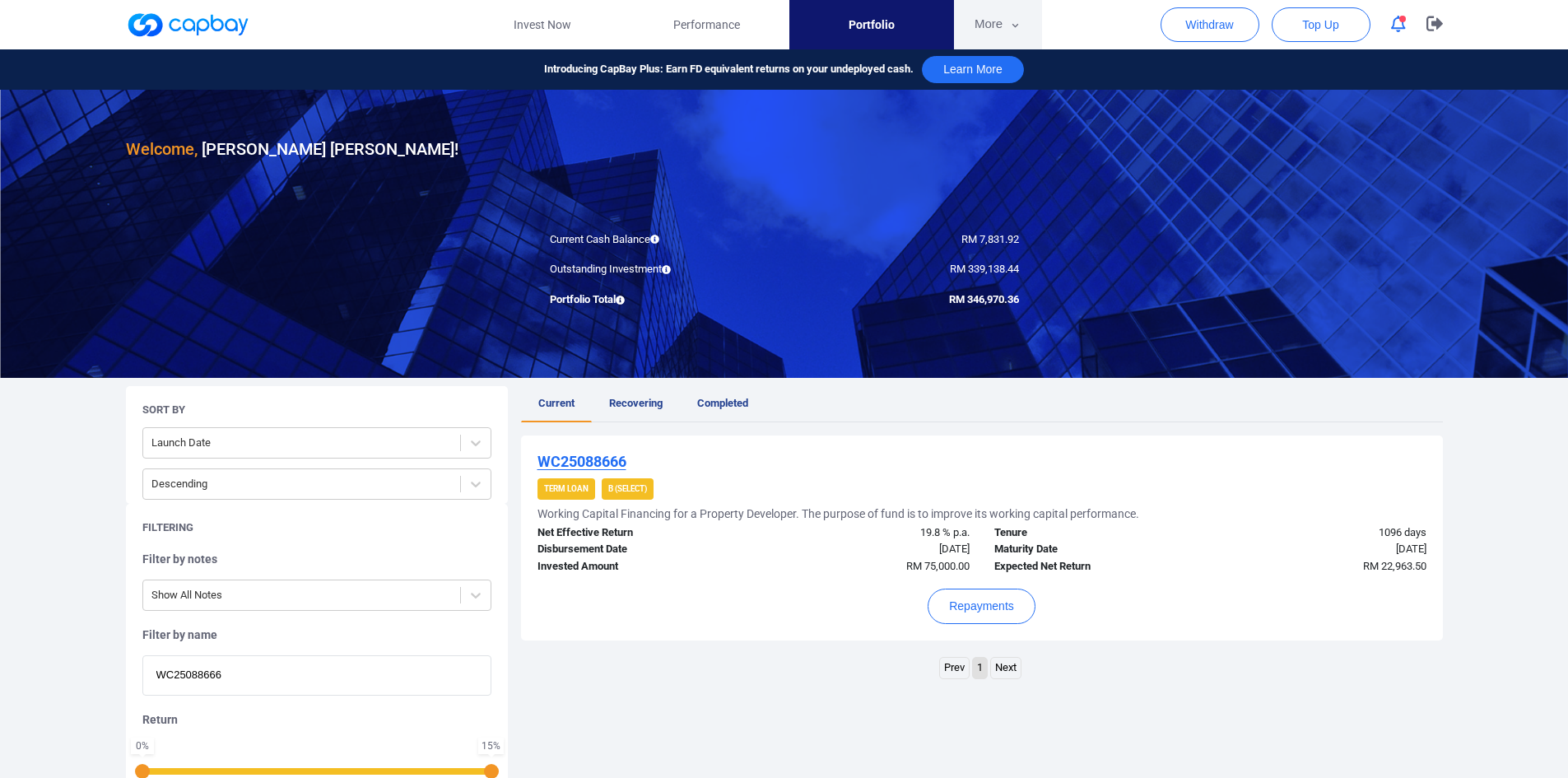
click at [983, 22] on button "More" at bounding box center [998, 25] width 88 height 49
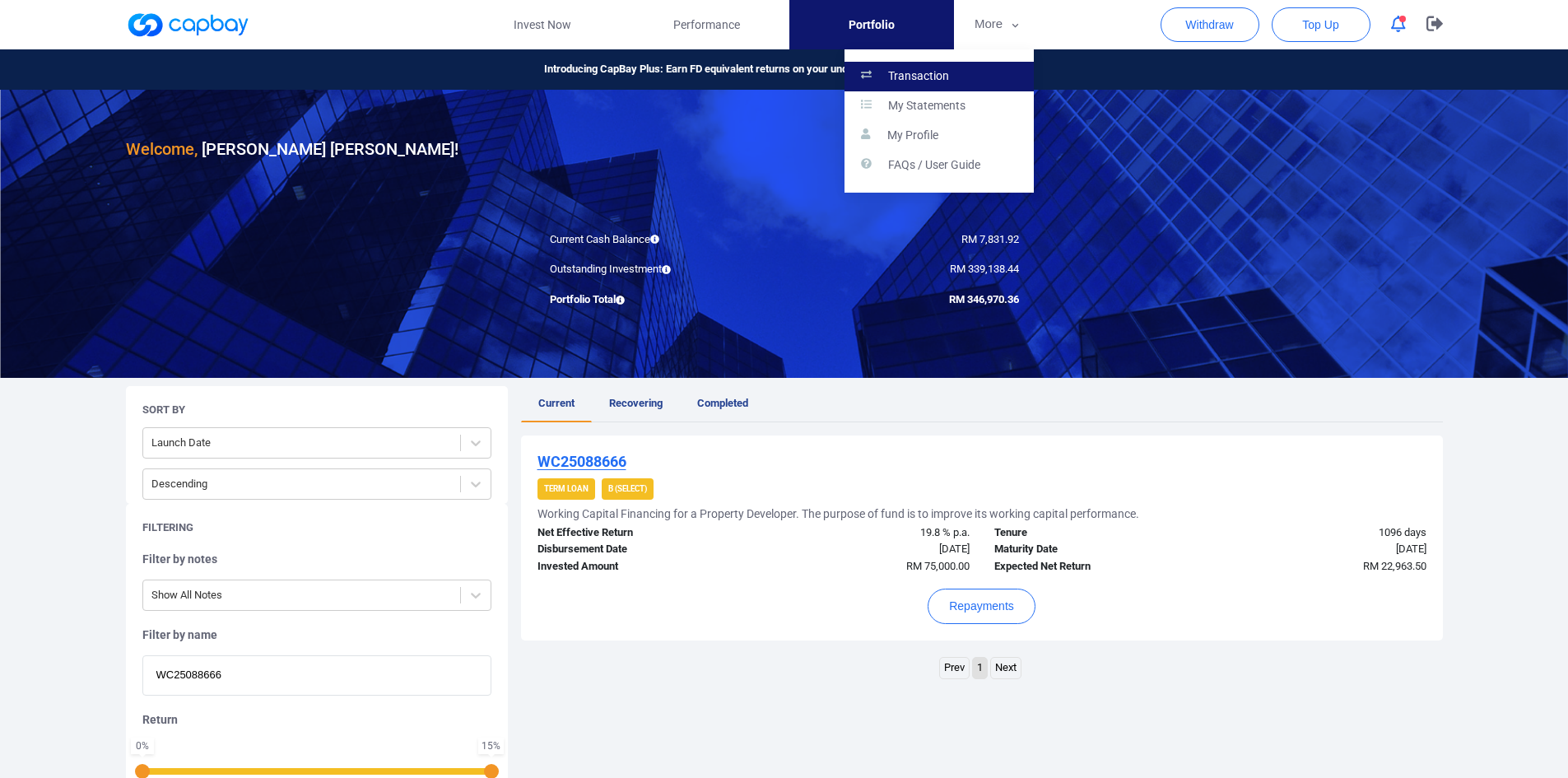
drag, startPoint x: 959, startPoint y: 78, endPoint x: 948, endPoint y: 72, distance: 12.5
click at [959, 78] on link "Transaction" at bounding box center [939, 76] width 189 height 29
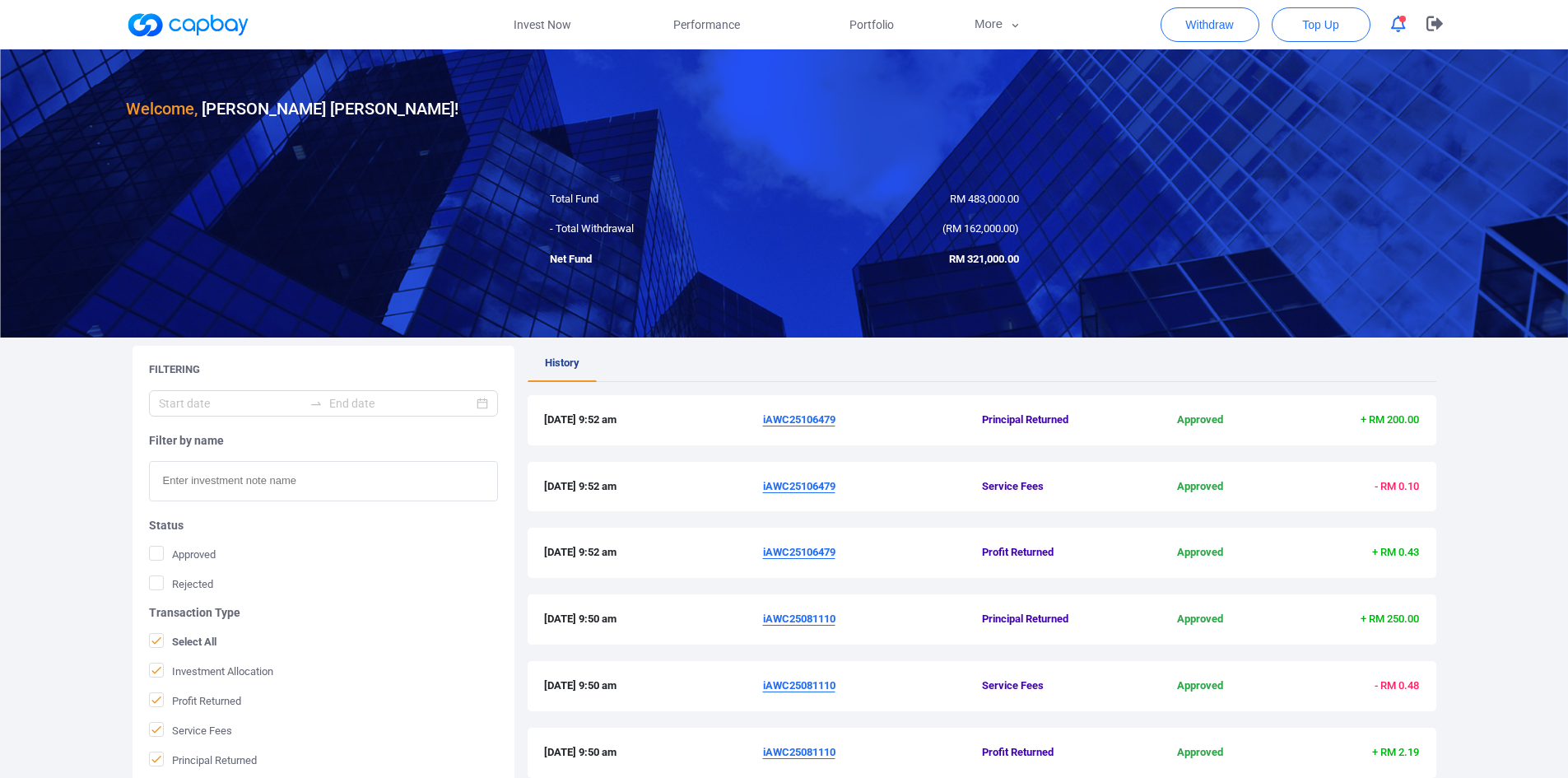
click at [210, 453] on input "text" at bounding box center [324, 481] width 349 height 40
paste input "WC25088666"
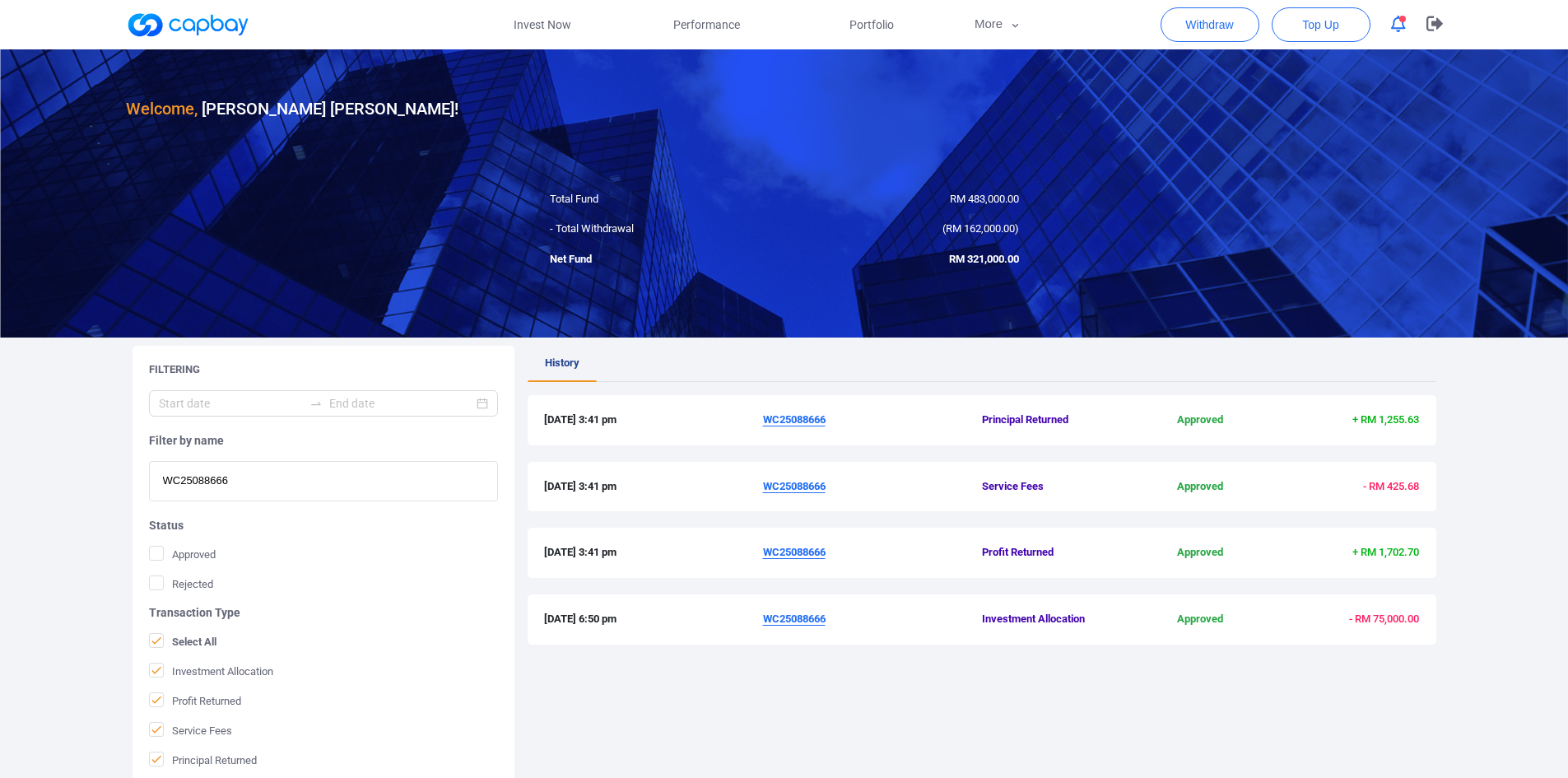
type input "WC25088666"
click at [536, 24] on link "Invest Now" at bounding box center [542, 25] width 164 height 49
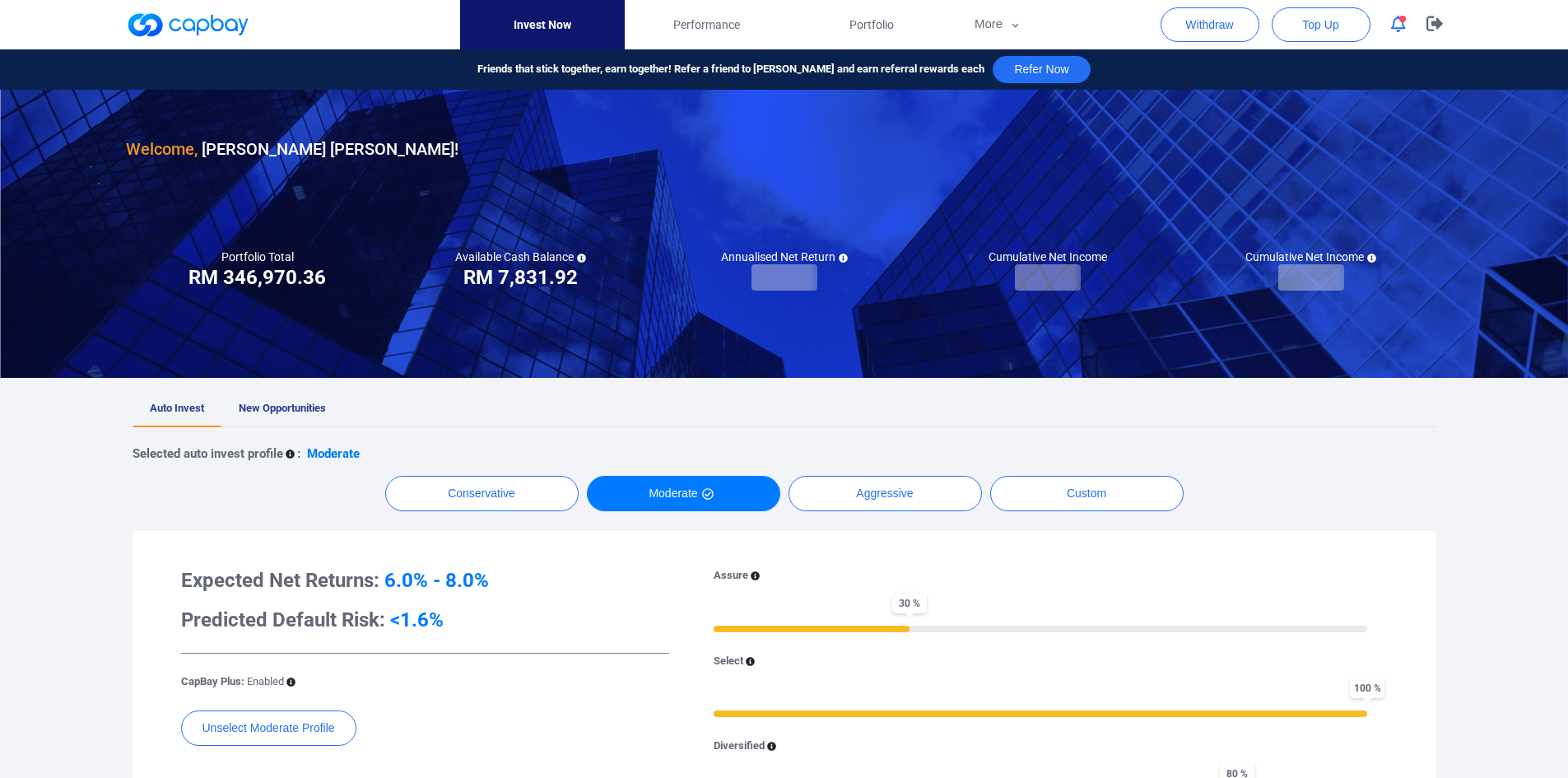
click at [282, 403] on span "New Opportunities" at bounding box center [283, 407] width 87 height 12
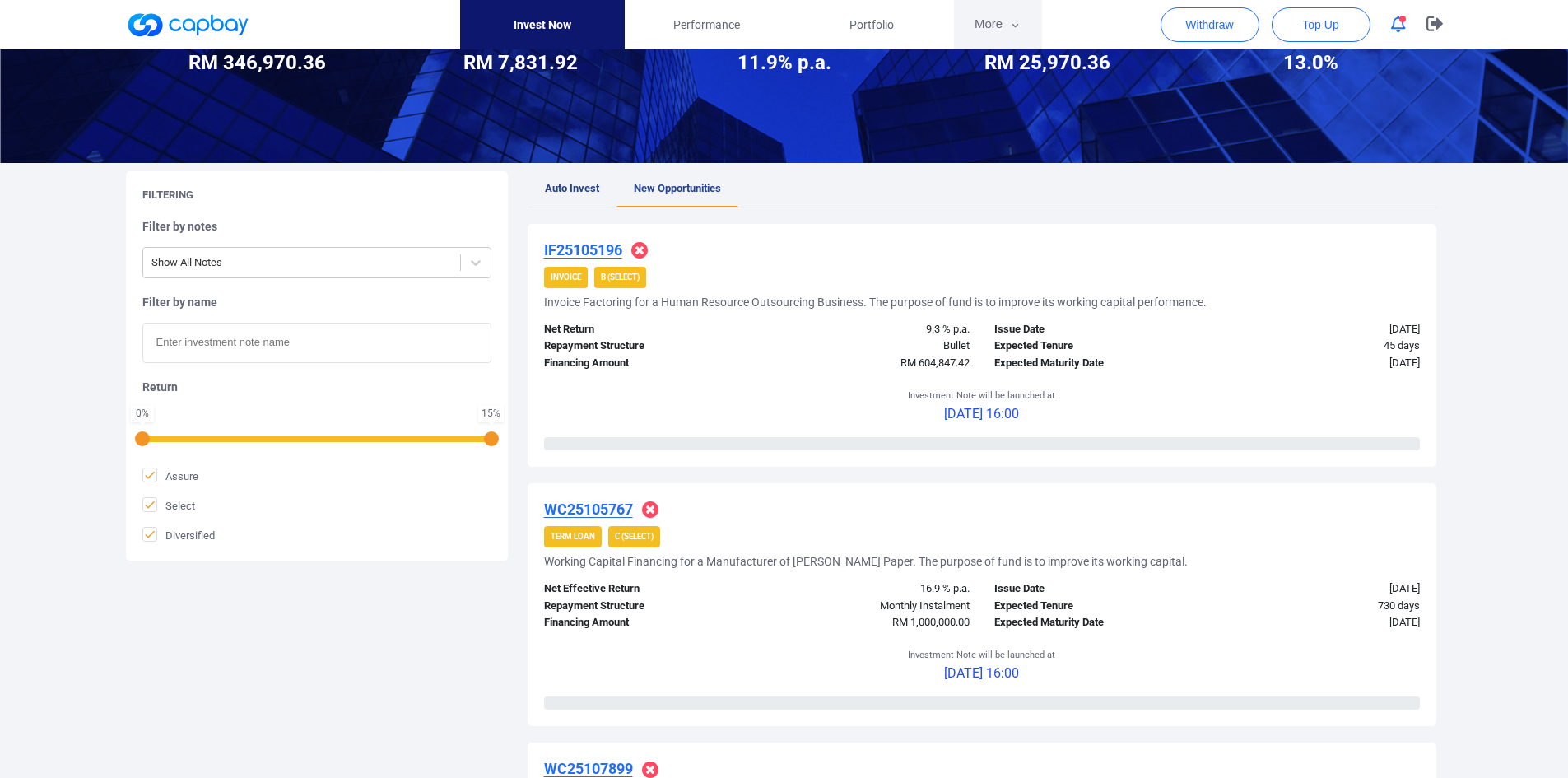
scroll to position [83, 0]
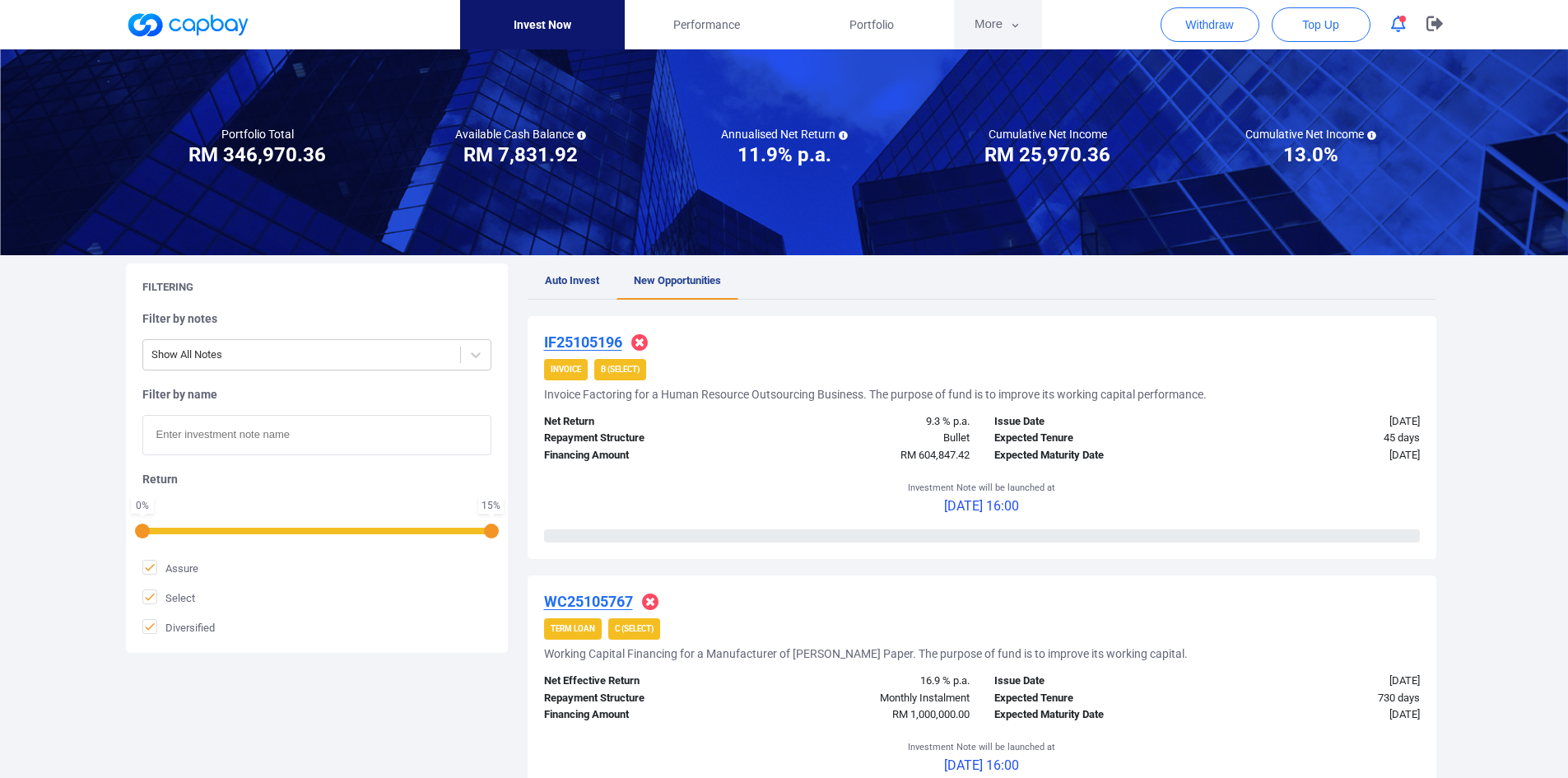
click at [981, 24] on button "More" at bounding box center [998, 25] width 88 height 49
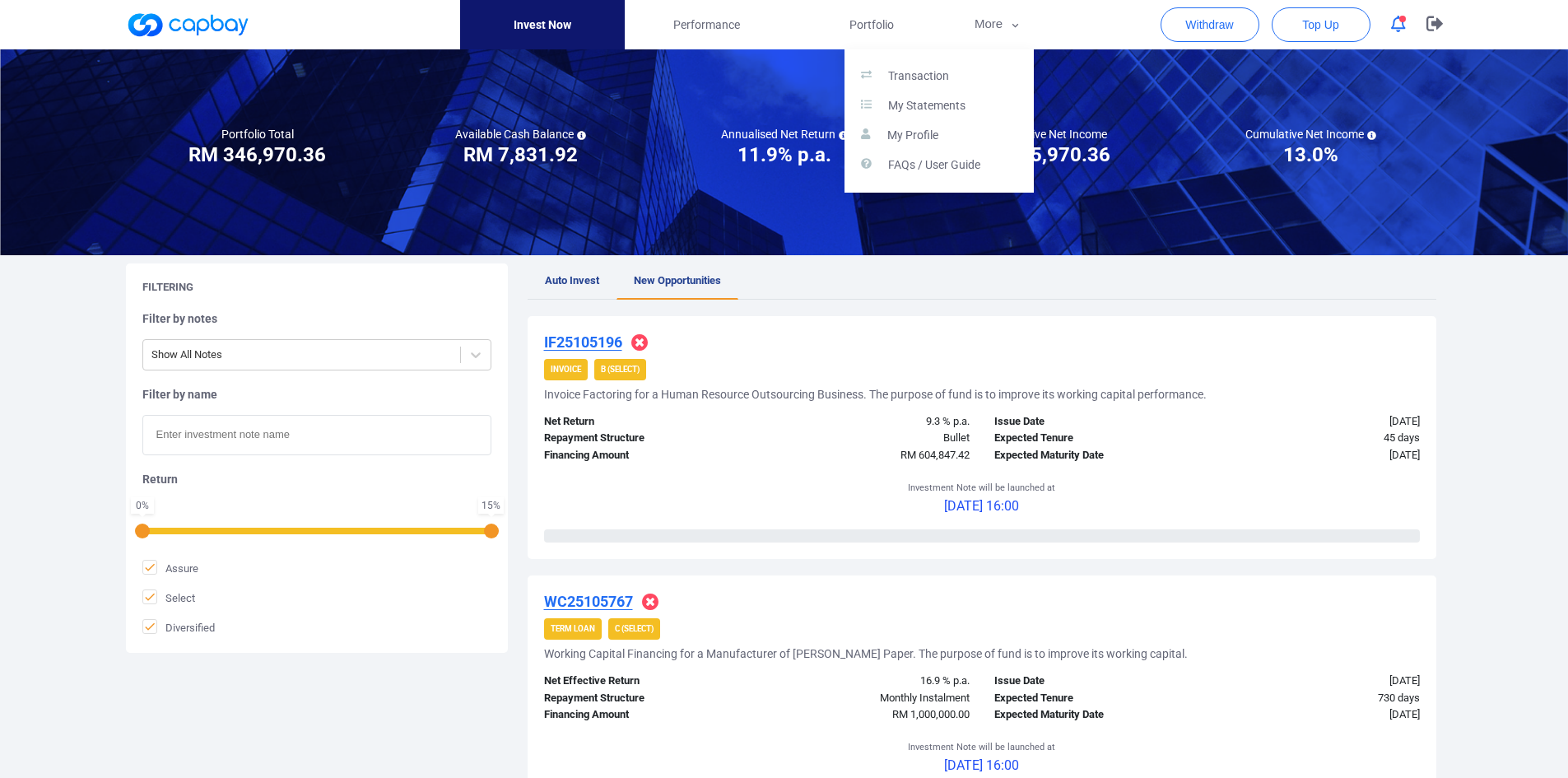
click at [871, 26] on button "button" at bounding box center [784, 389] width 1568 height 778
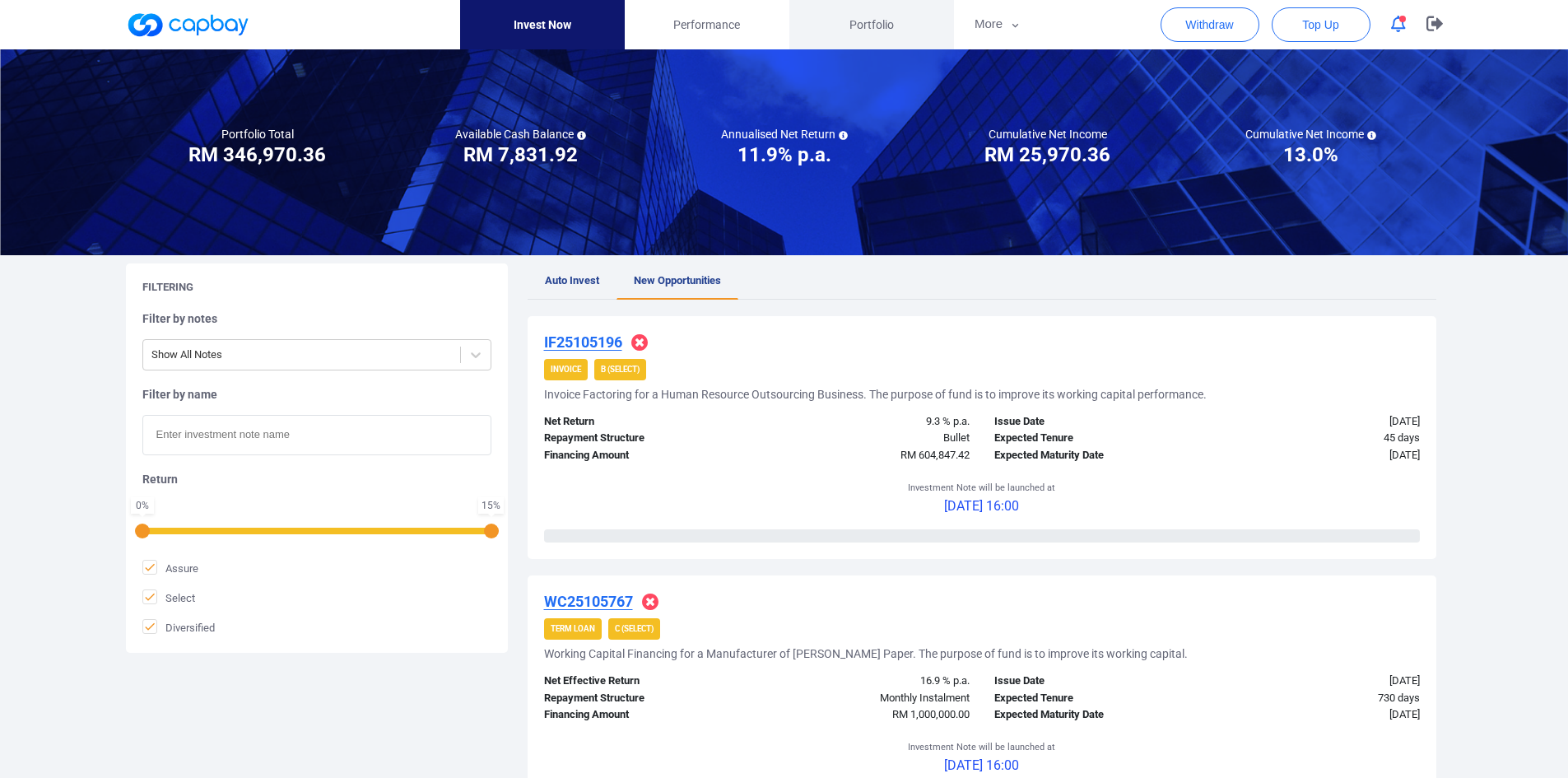
click at [874, 17] on span "Portfolio" at bounding box center [871, 24] width 45 height 18
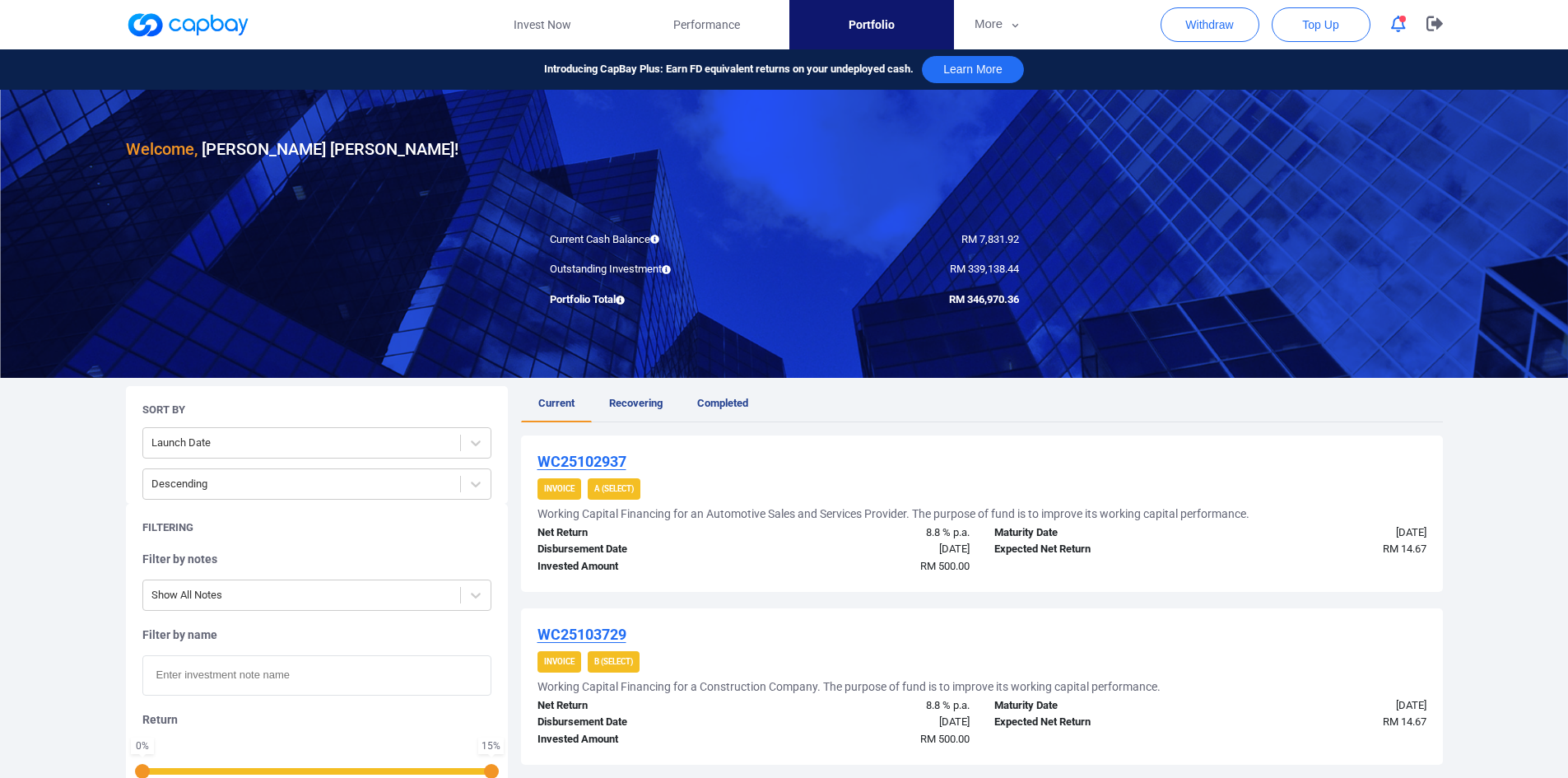
click at [276, 453] on input "text" at bounding box center [317, 675] width 349 height 40
paste input "WC25088666"
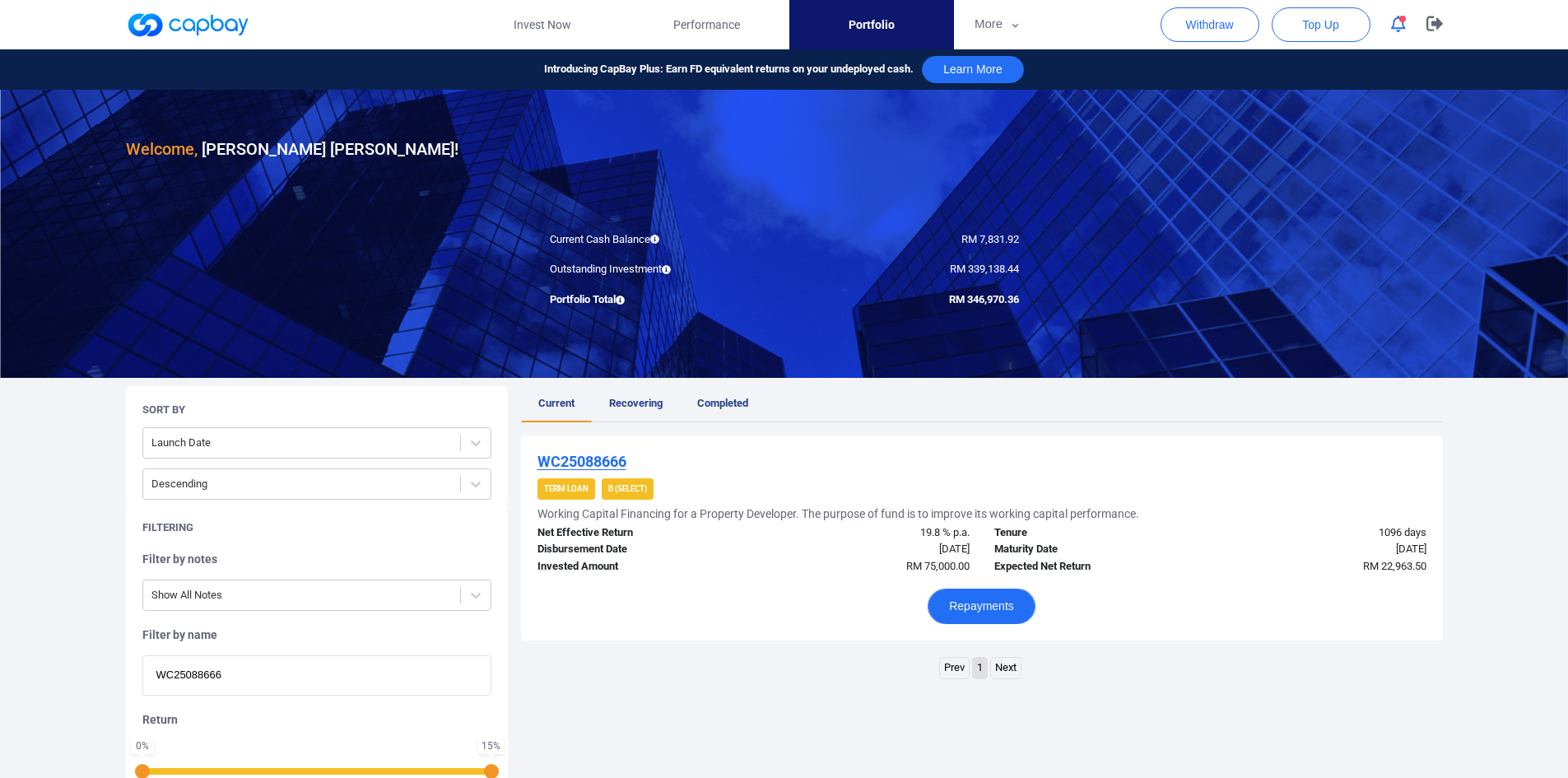
type input "WC25088666"
click at [1006, 453] on button "Repayments" at bounding box center [981, 605] width 108 height 35
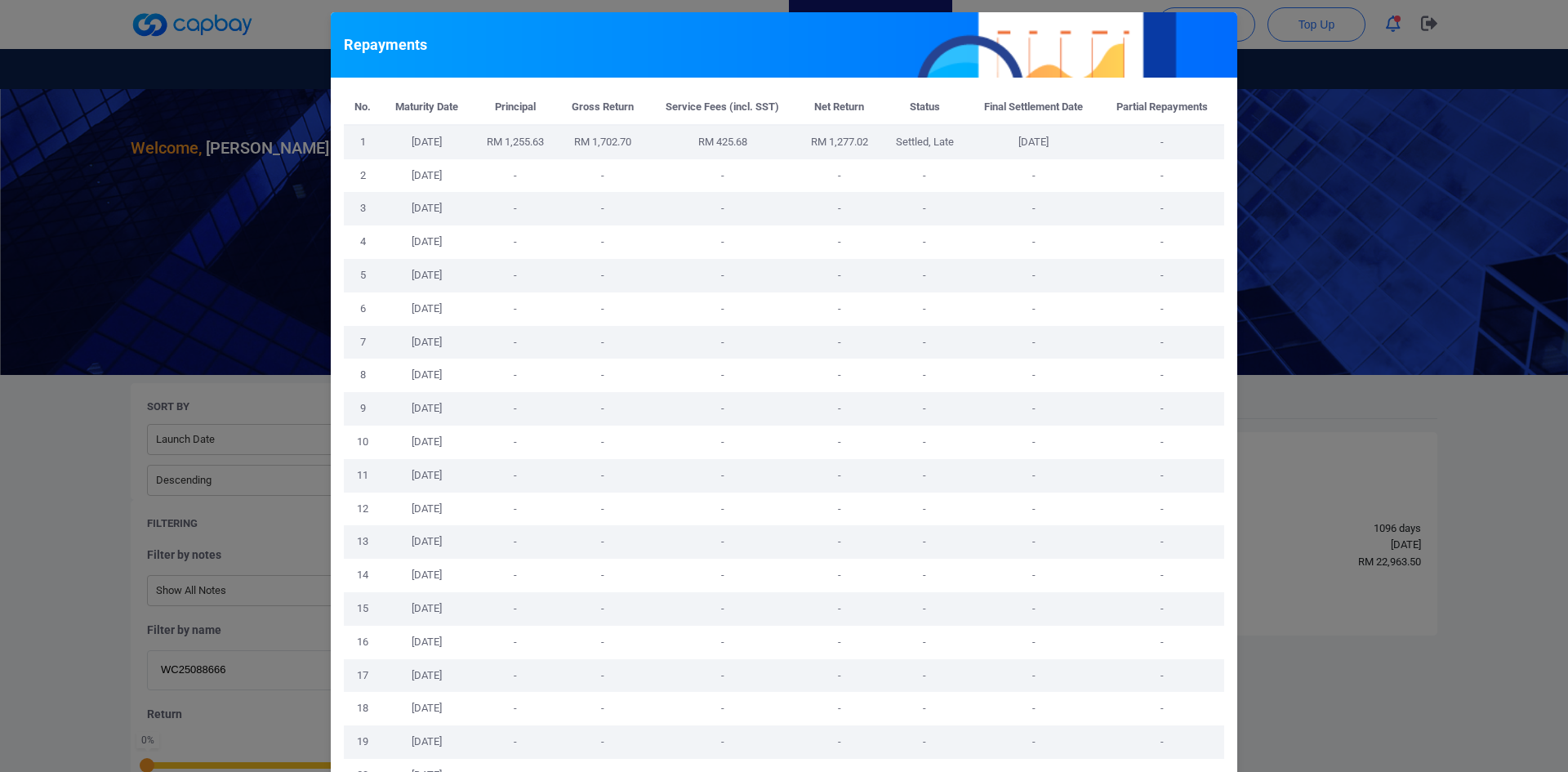
click at [1044, 449] on div "Repayments No. Maturity Date Principal Gross Return Service Fees (incl. SST) Ne…" at bounding box center [784, 386] width 1568 height 772
